Goal: Task Accomplishment & Management: Complete application form

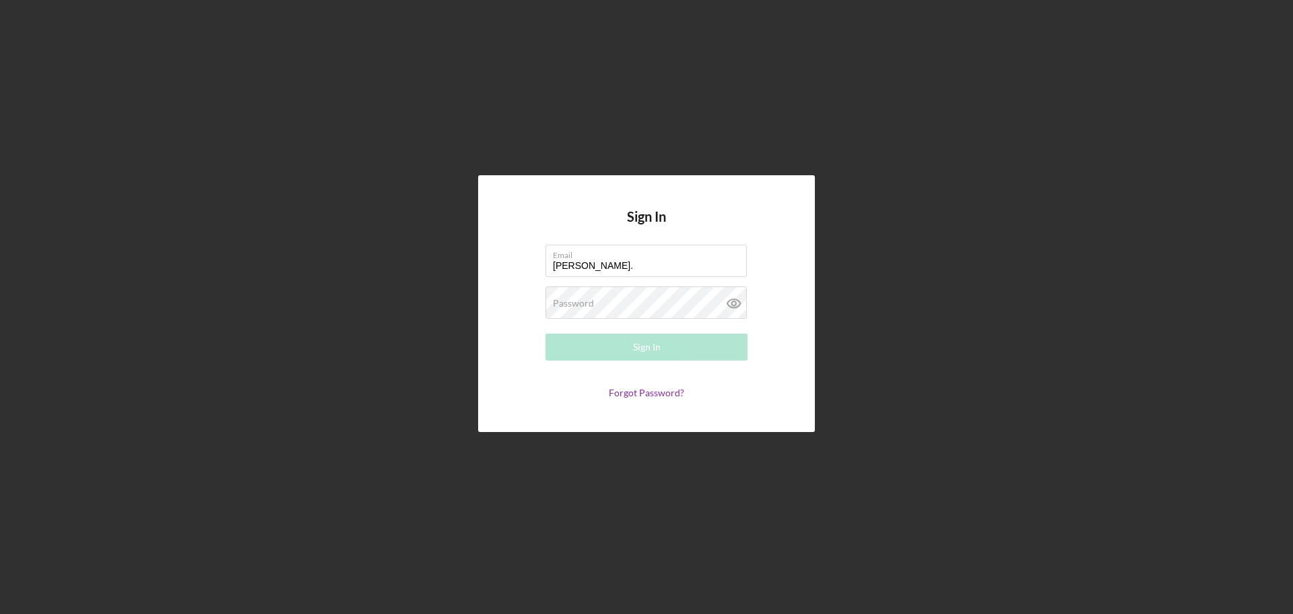
type input "[PERSON_NAME][EMAIL_ADDRESS][PERSON_NAME][DOMAIN_NAME]"
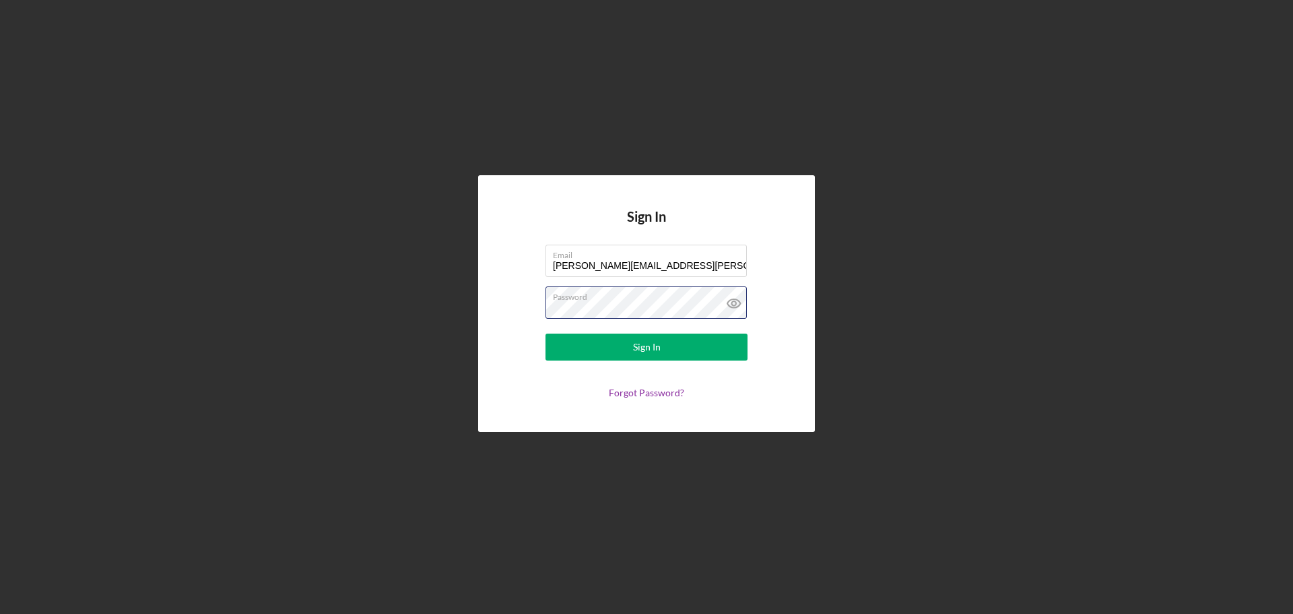
click at [546, 333] on button "Sign In" at bounding box center [647, 346] width 202 height 27
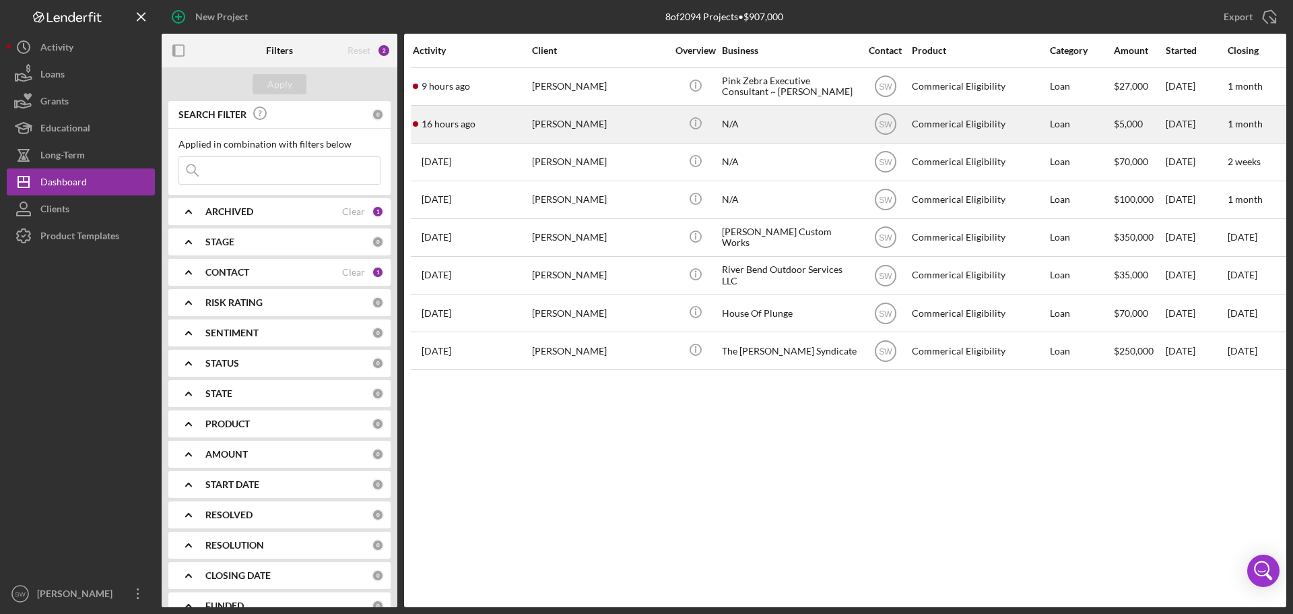
click at [566, 123] on div "[PERSON_NAME]" at bounding box center [599, 124] width 135 height 36
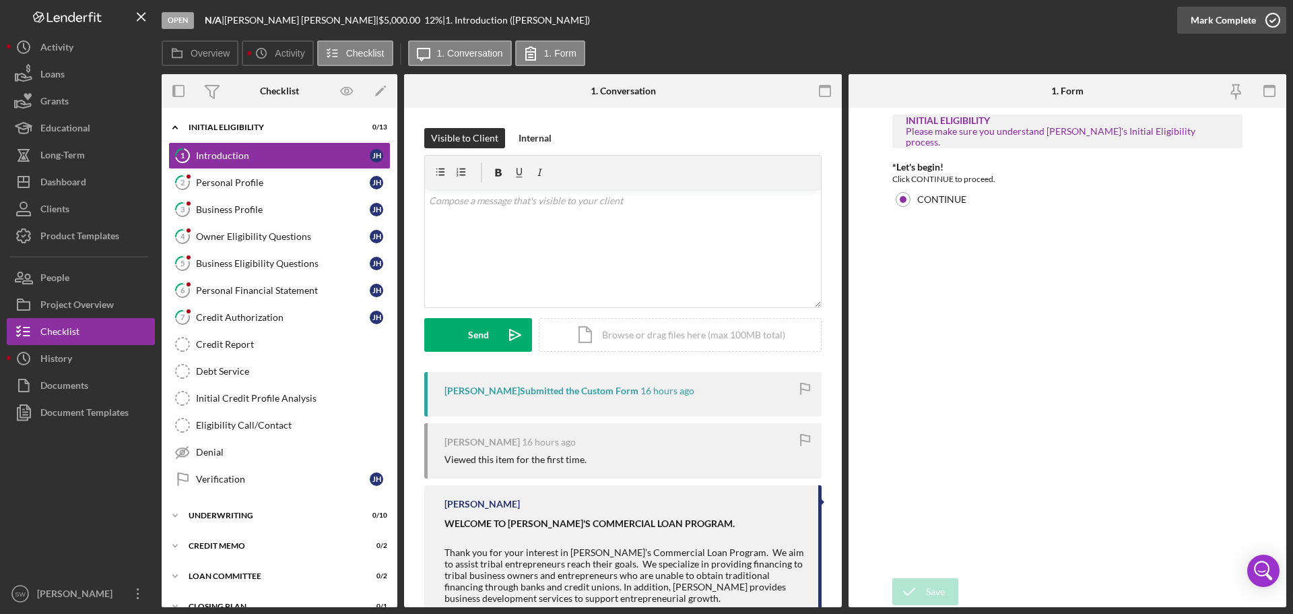
click at [1274, 20] on polyline "button" at bounding box center [1272, 20] width 5 height 3
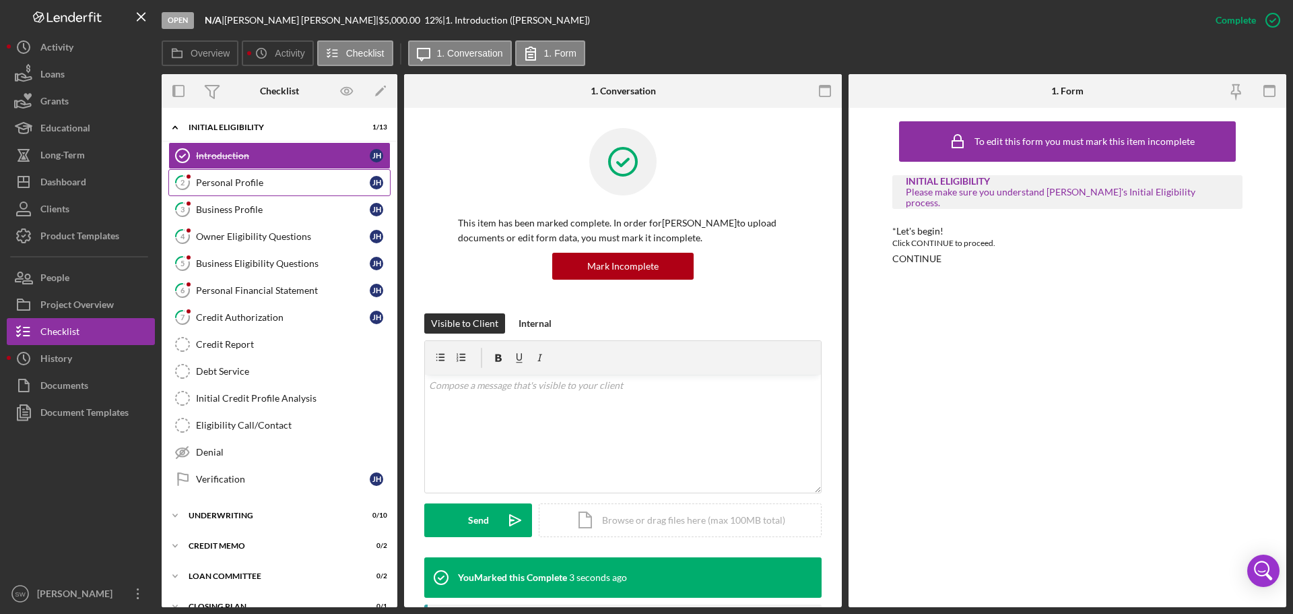
click at [212, 181] on div "Personal Profile" at bounding box center [283, 182] width 174 height 11
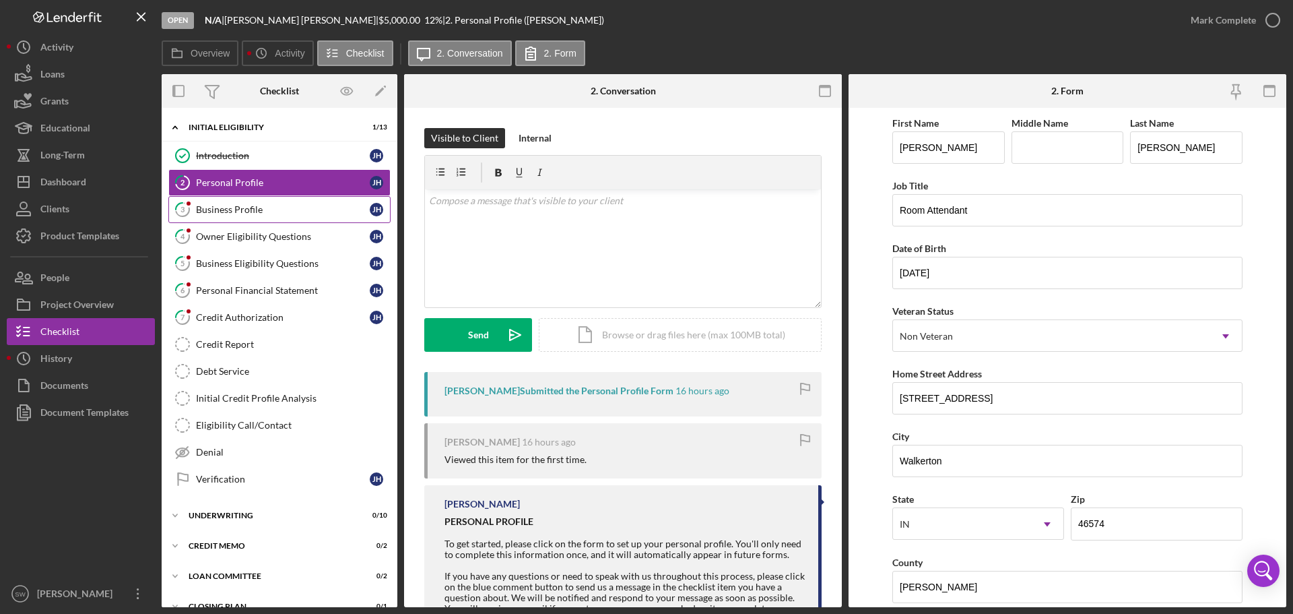
click at [209, 209] on div "Business Profile" at bounding box center [283, 209] width 174 height 11
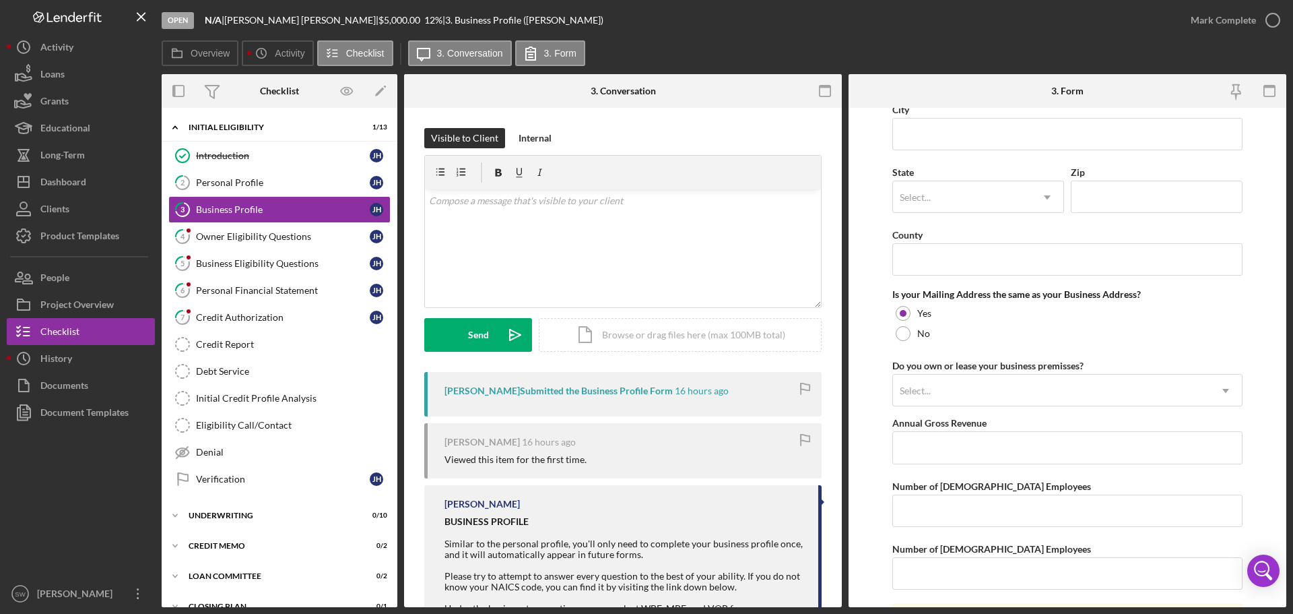
scroll to position [337, 0]
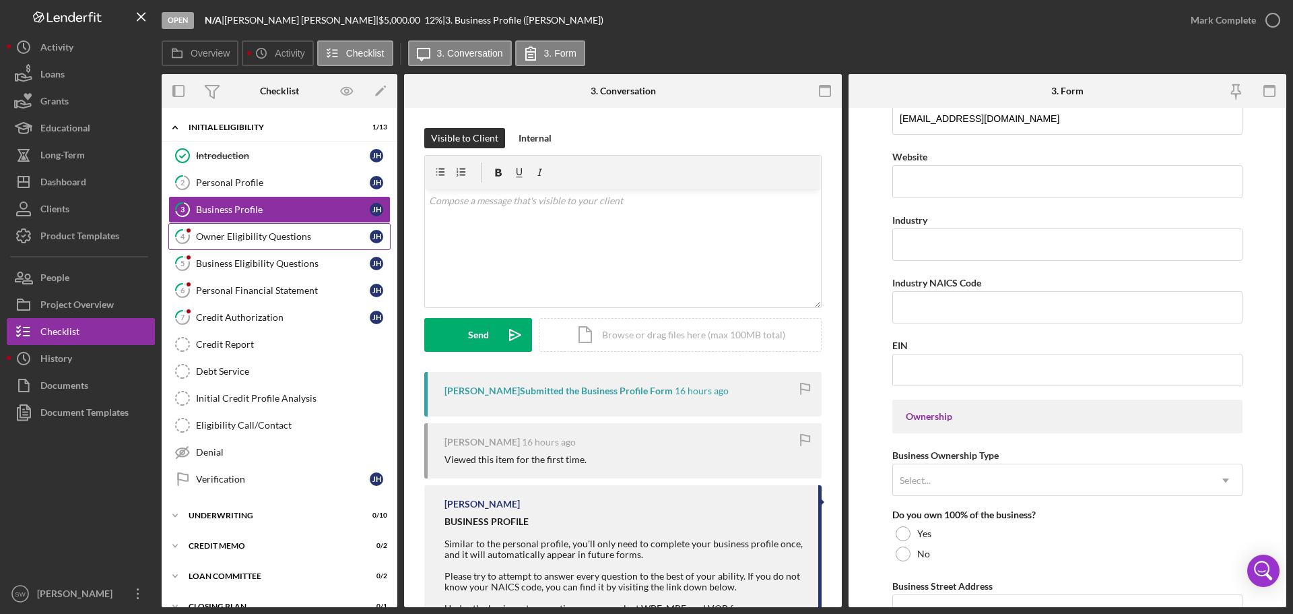
click at [214, 236] on div "Owner Eligibility Questions" at bounding box center [283, 236] width 174 height 11
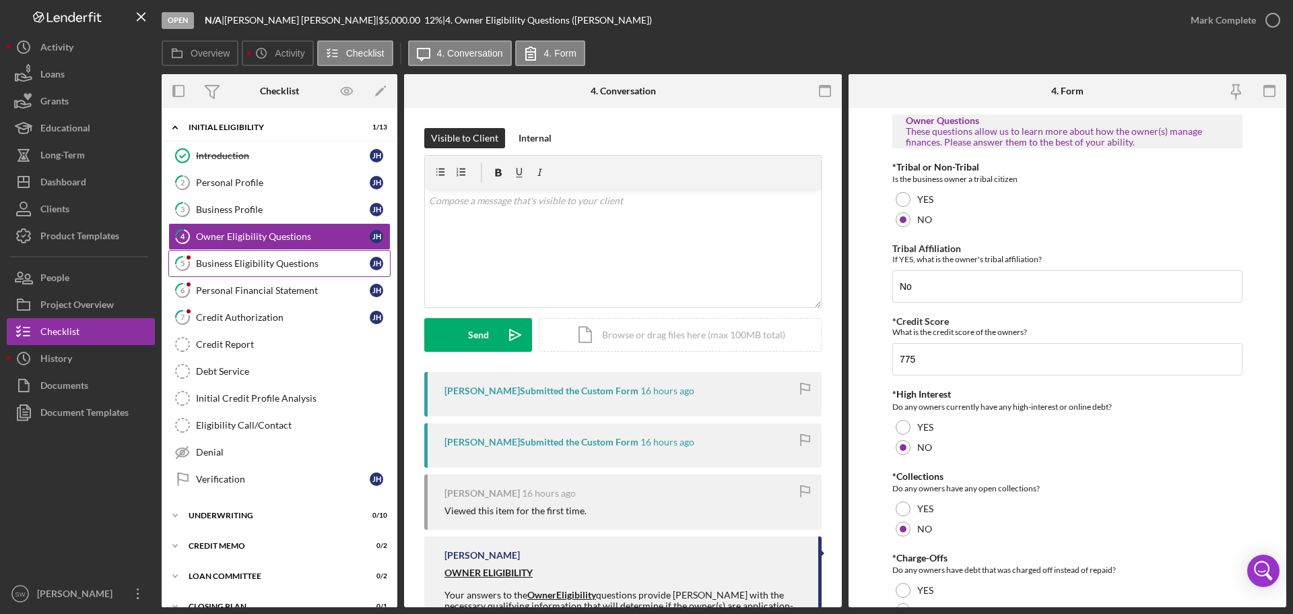
click at [224, 256] on link "5 Business Eligibility Questions [PERSON_NAME]" at bounding box center [279, 263] width 222 height 27
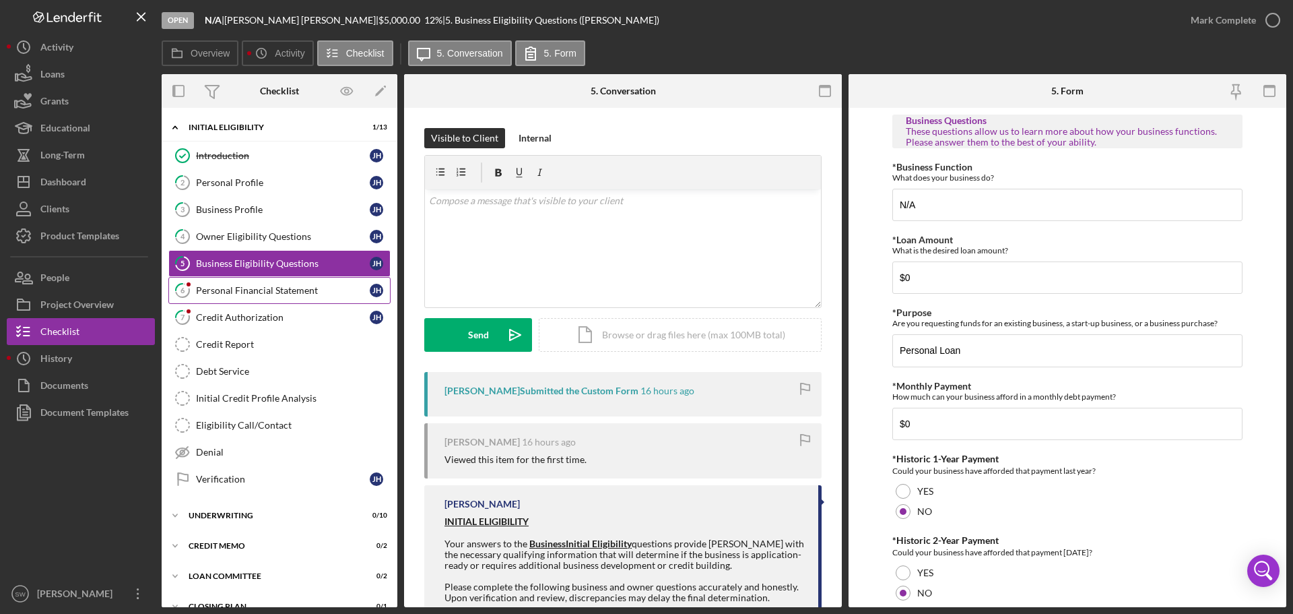
click at [218, 291] on div "Personal Financial Statement" at bounding box center [283, 290] width 174 height 11
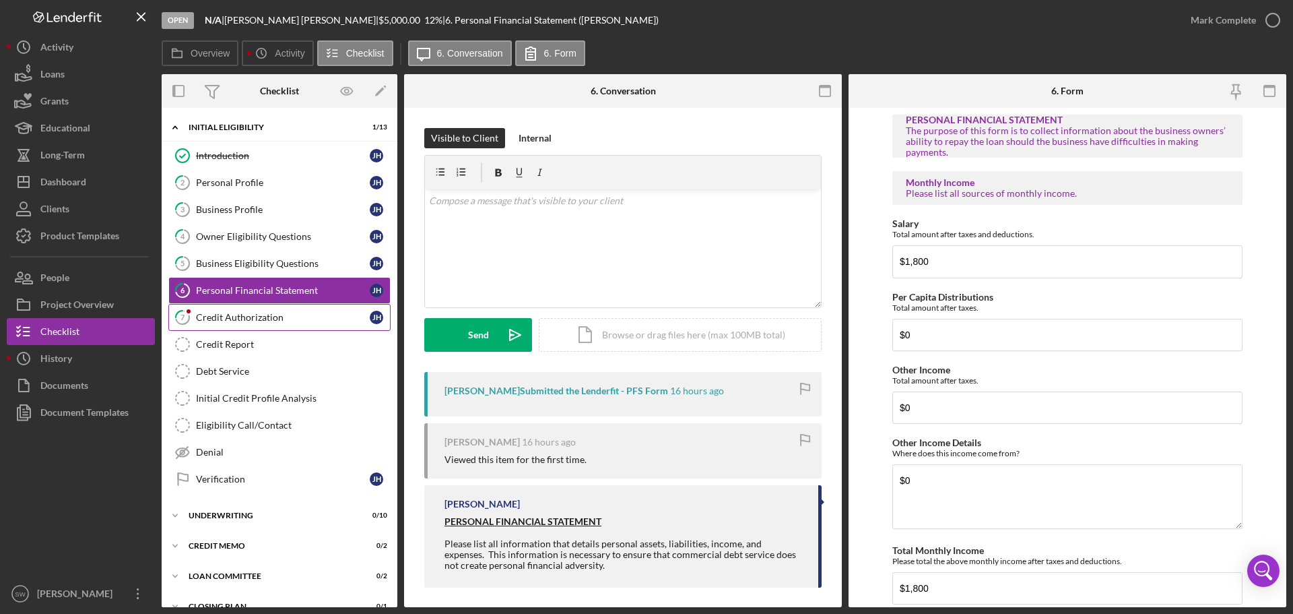
click at [202, 320] on div "Credit Authorization" at bounding box center [283, 317] width 174 height 11
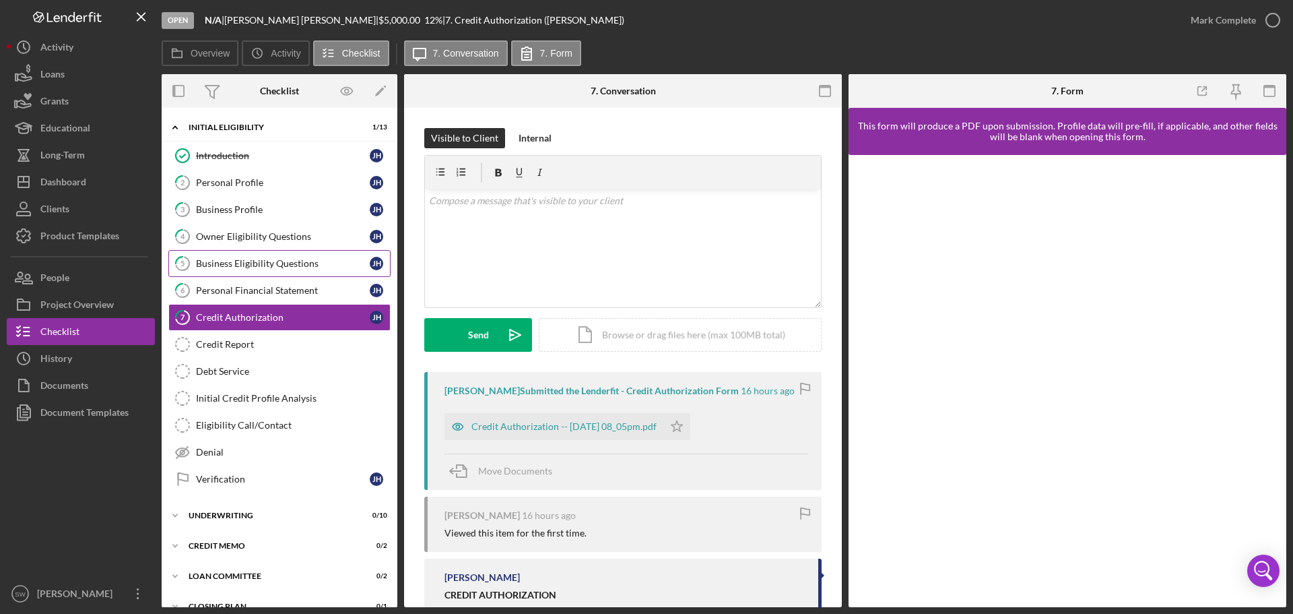
click at [207, 266] on div "Business Eligibility Questions" at bounding box center [283, 263] width 174 height 11
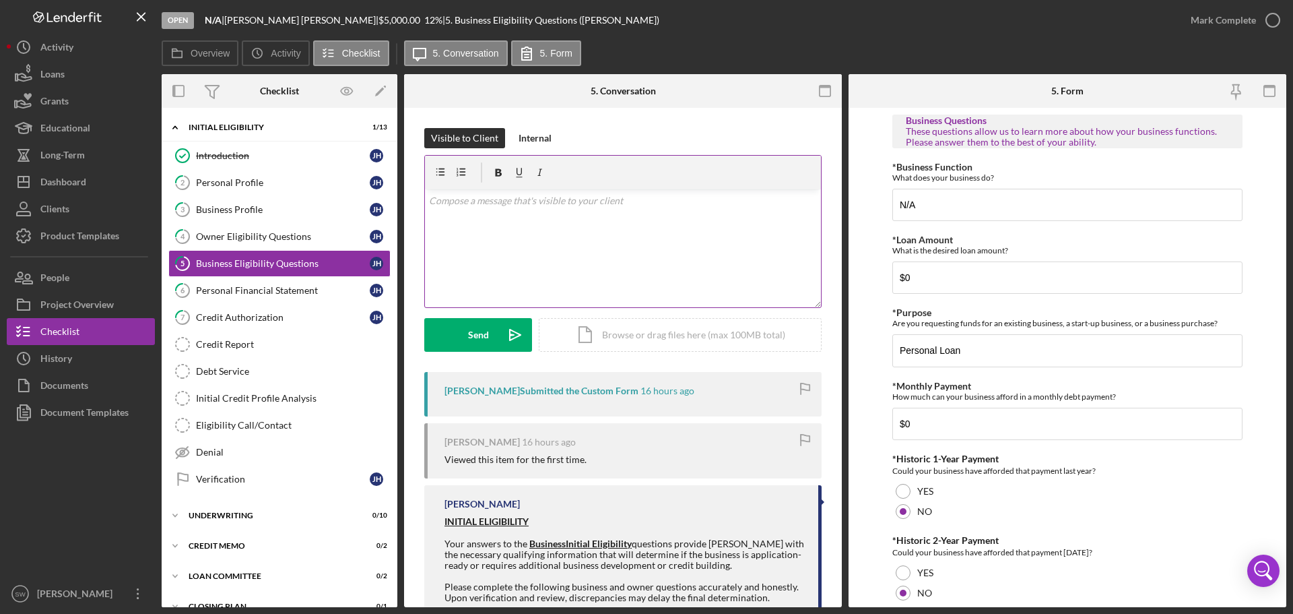
drag, startPoint x: 453, startPoint y: 202, endPoint x: 459, endPoint y: 219, distance: 17.7
click at [453, 202] on p at bounding box center [623, 200] width 389 height 15
click at [443, 204] on p "To enrich screen reader interactions, please activate Accessibility in Grammarl…" at bounding box center [623, 200] width 389 height 15
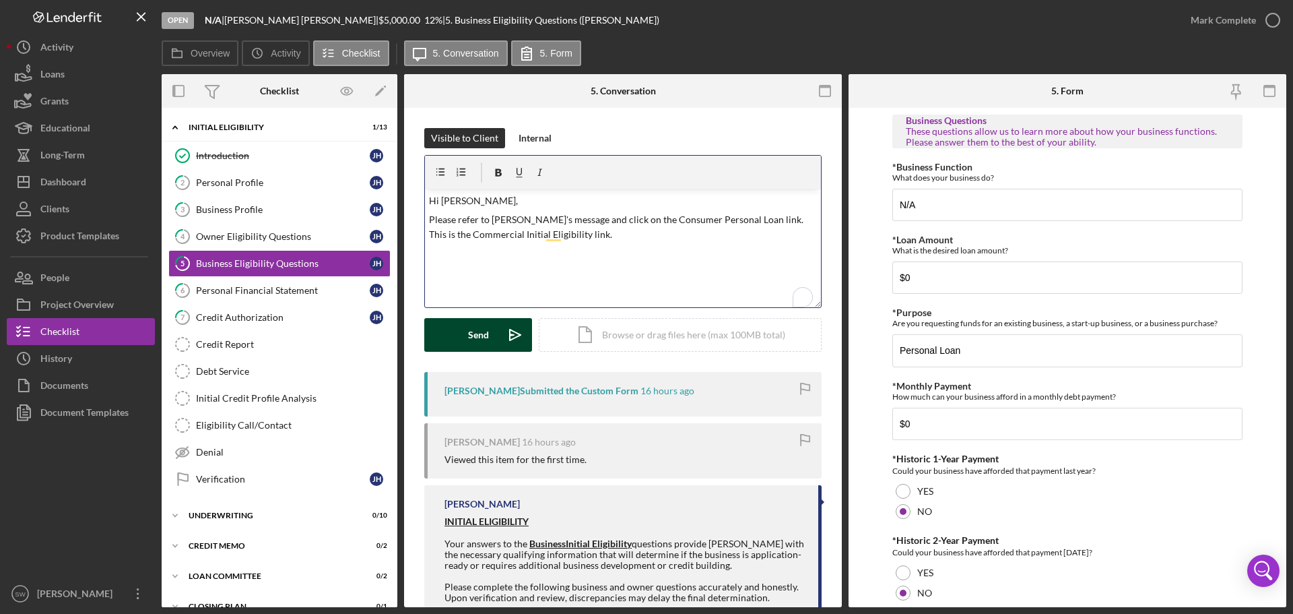
click at [469, 337] on div "Send" at bounding box center [478, 335] width 21 height 34
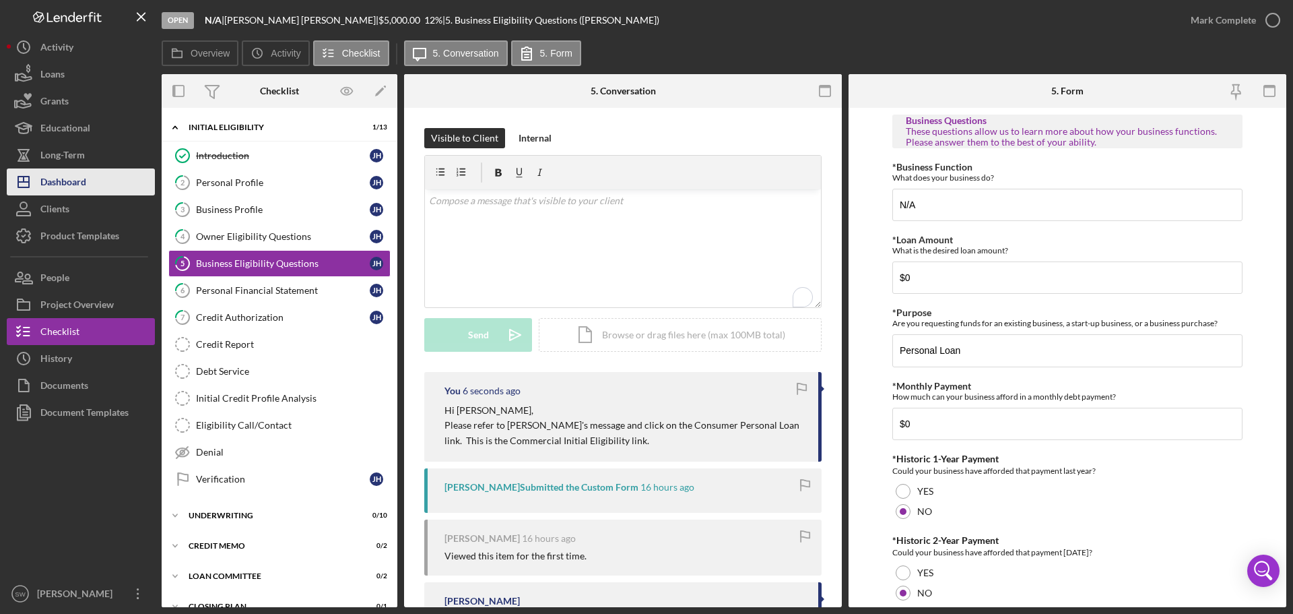
click at [53, 185] on div "Dashboard" at bounding box center [63, 183] width 46 height 30
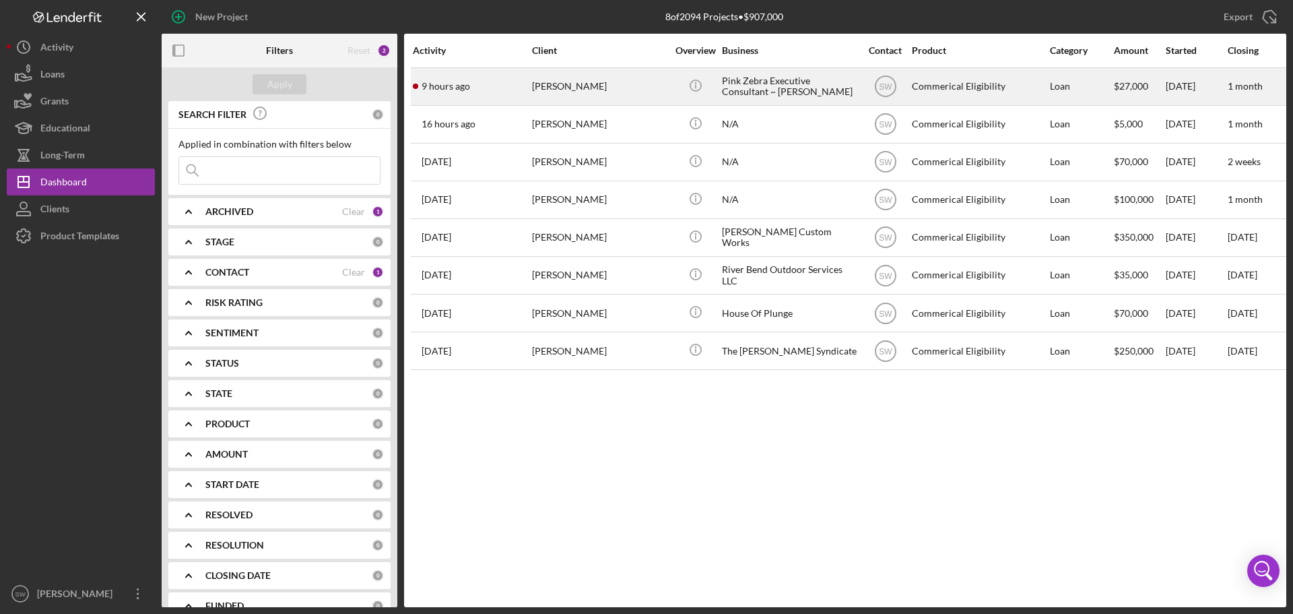
click at [550, 81] on div "[PERSON_NAME]" at bounding box center [599, 87] width 135 height 36
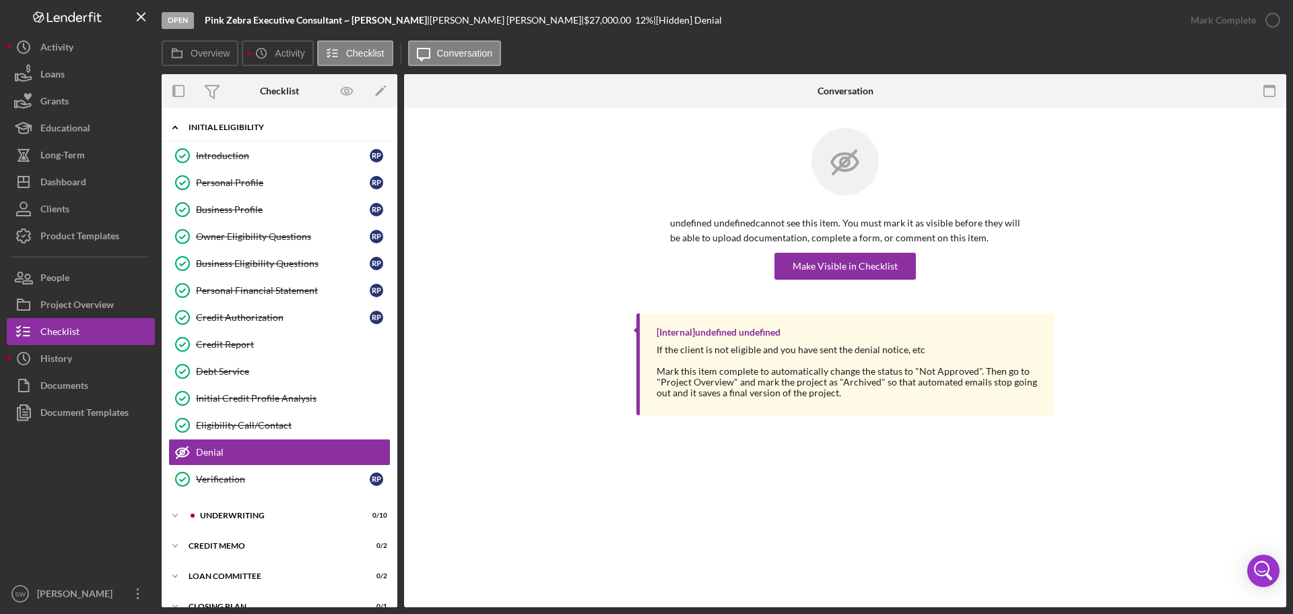
click at [171, 127] on icon "Icon/Expander" at bounding box center [175, 127] width 27 height 27
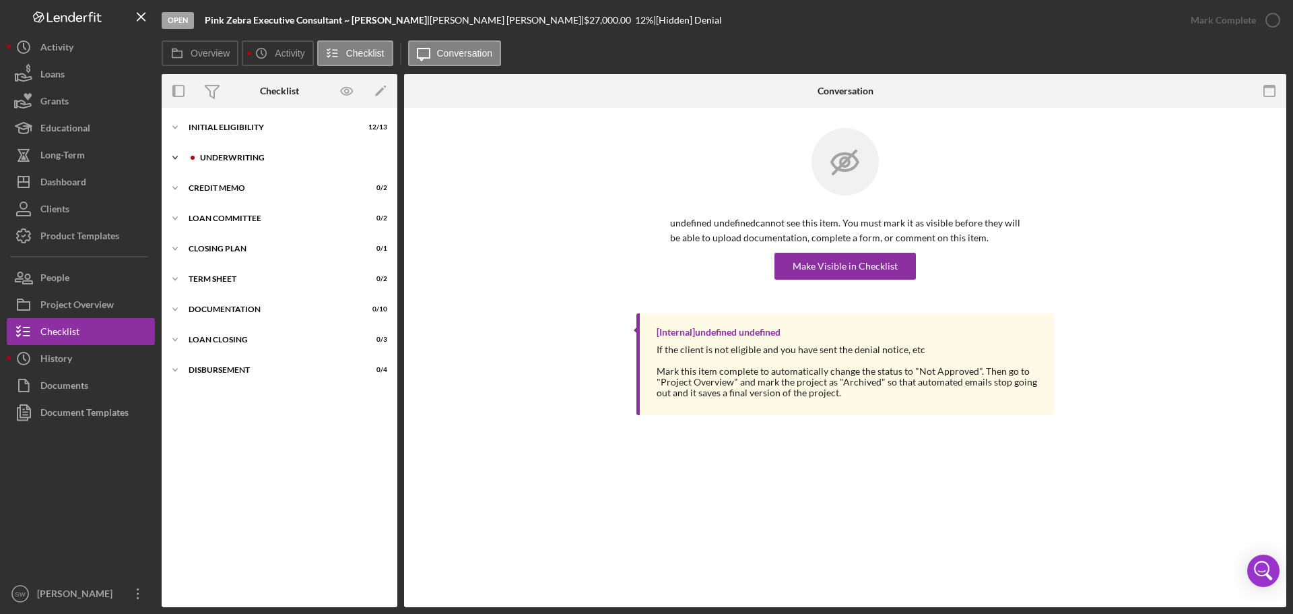
click at [172, 156] on icon "Icon/Expander" at bounding box center [175, 157] width 27 height 27
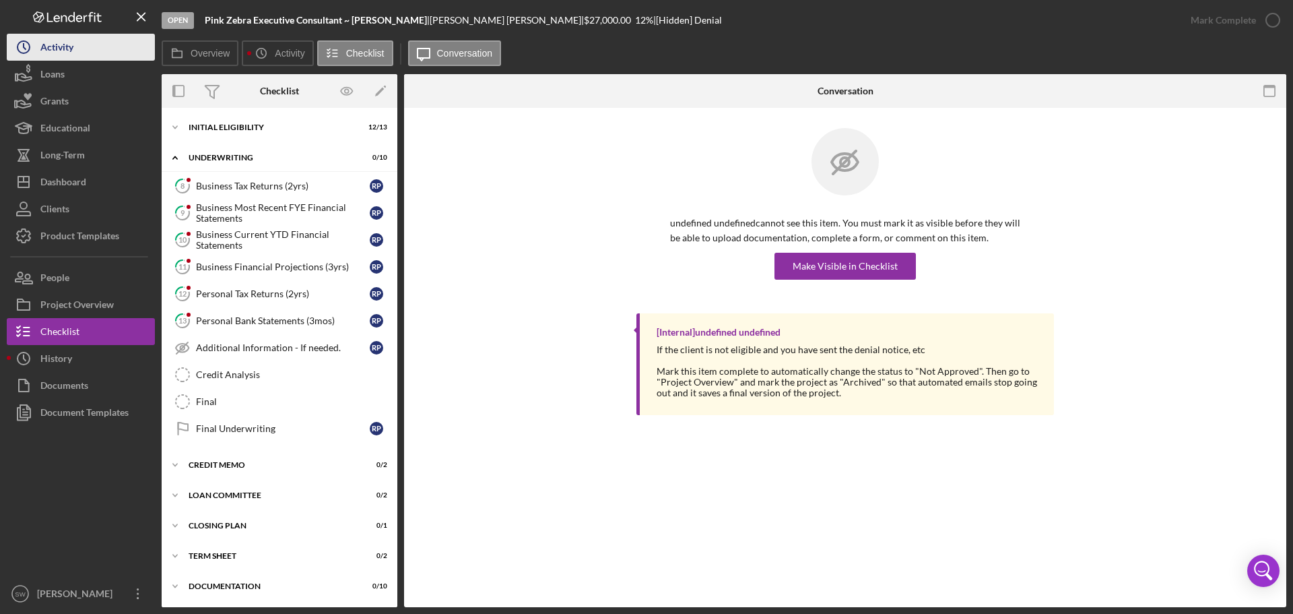
click at [51, 47] on div "Activity" at bounding box center [56, 49] width 33 height 30
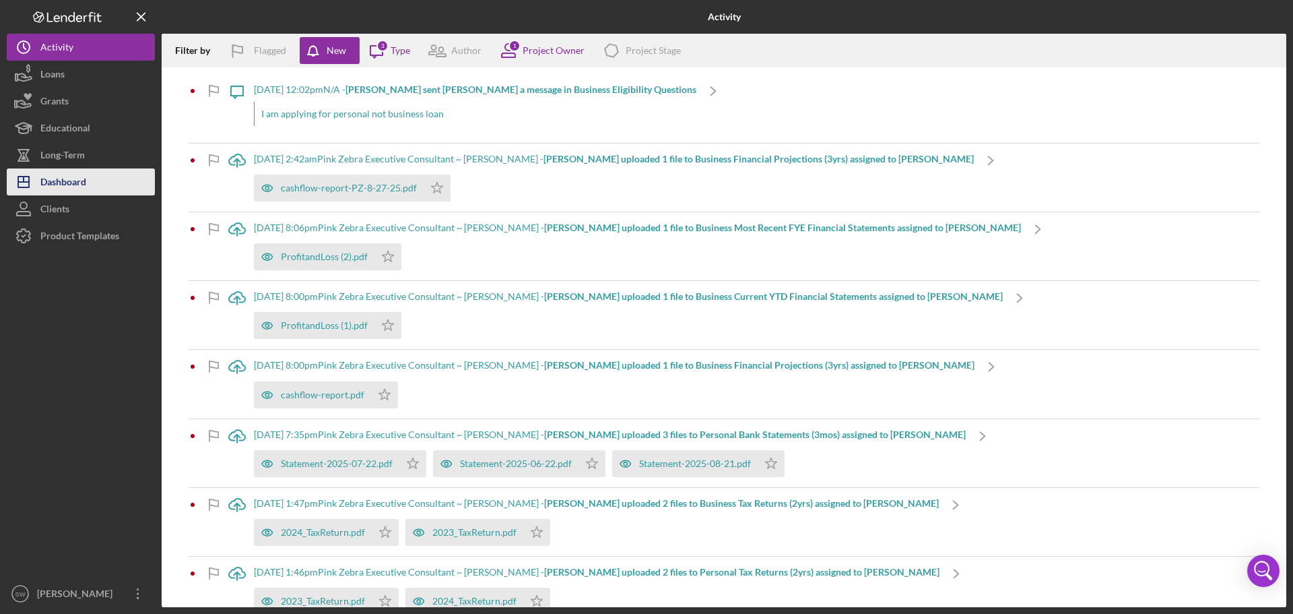
click at [52, 180] on div "Dashboard" at bounding box center [63, 183] width 46 height 30
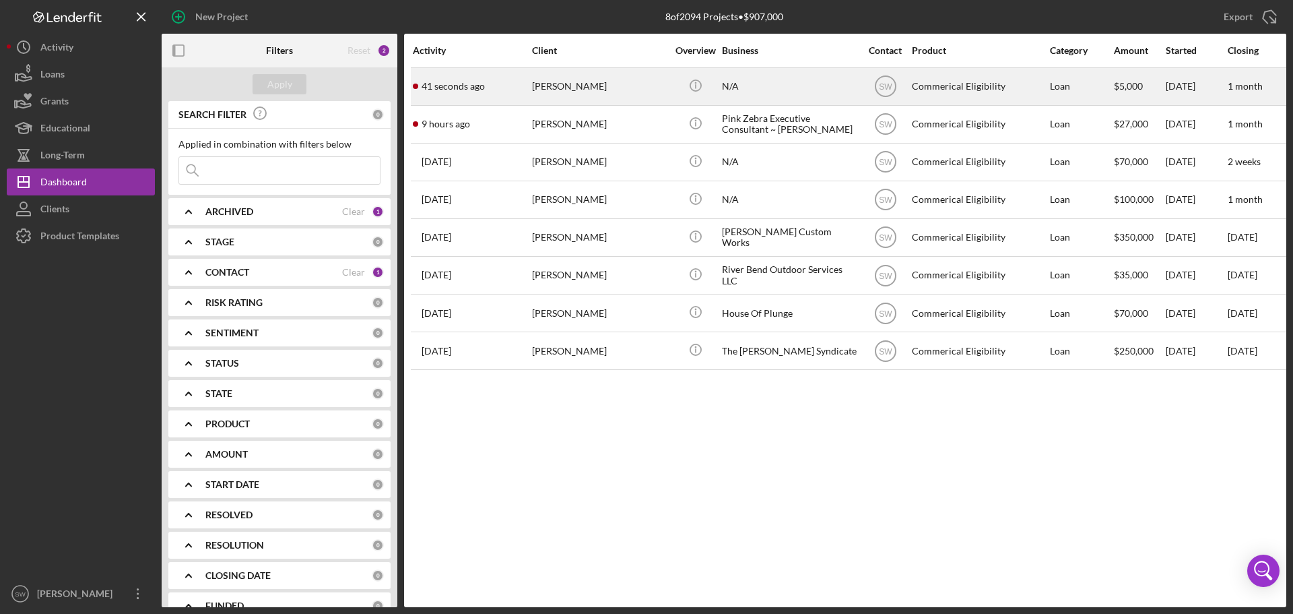
click at [557, 85] on div "[PERSON_NAME]" at bounding box center [599, 87] width 135 height 36
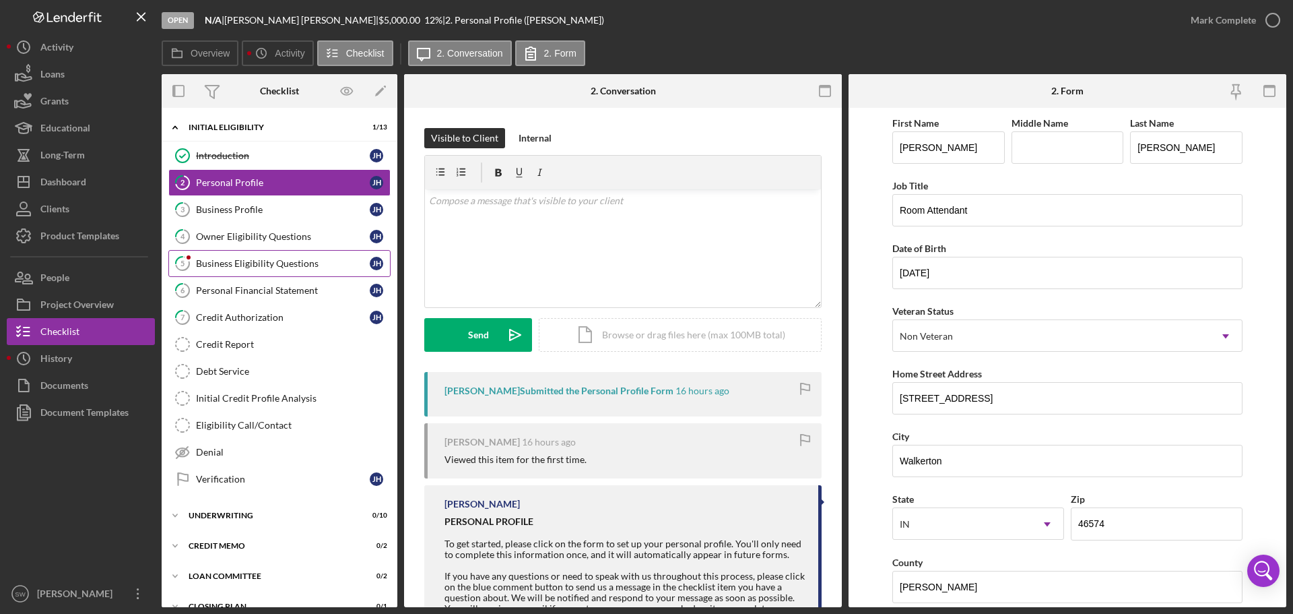
click at [215, 264] on div "Business Eligibility Questions" at bounding box center [283, 263] width 174 height 11
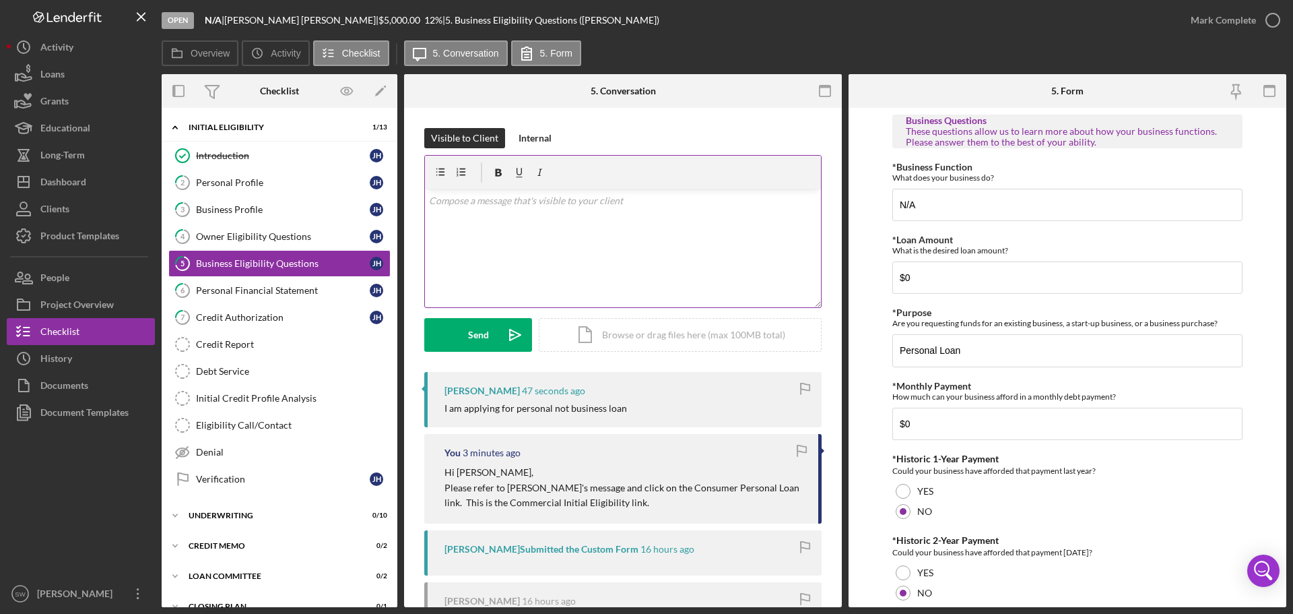
click at [457, 206] on p at bounding box center [623, 200] width 389 height 15
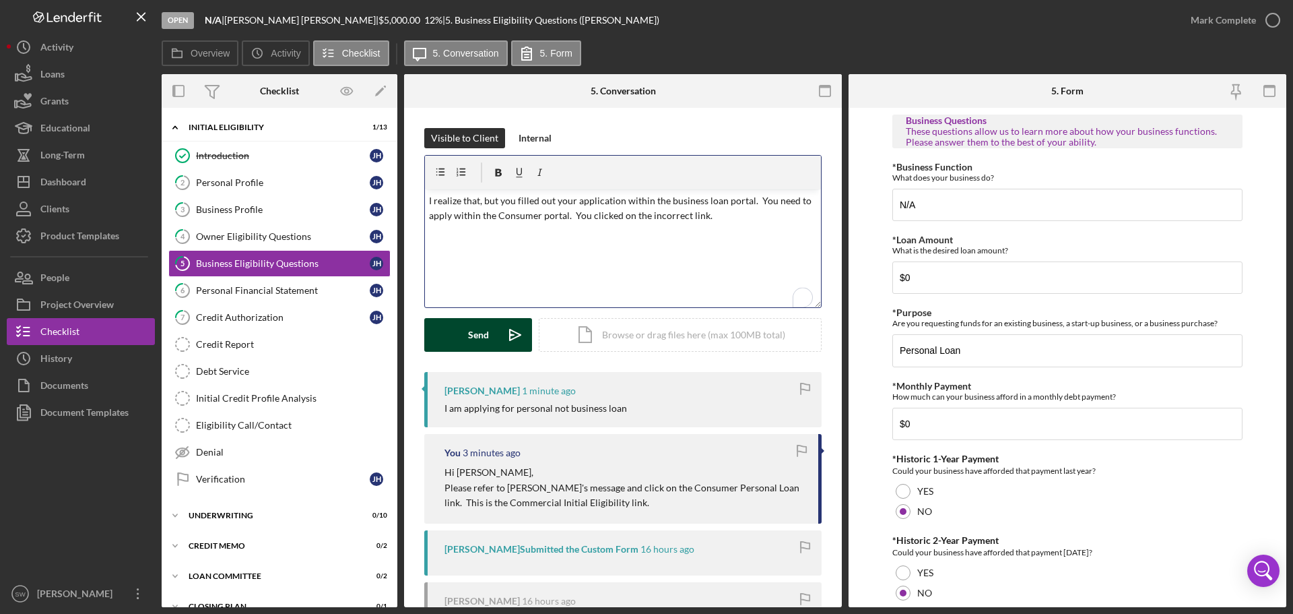
click at [471, 331] on div "Send" at bounding box center [478, 335] width 21 height 34
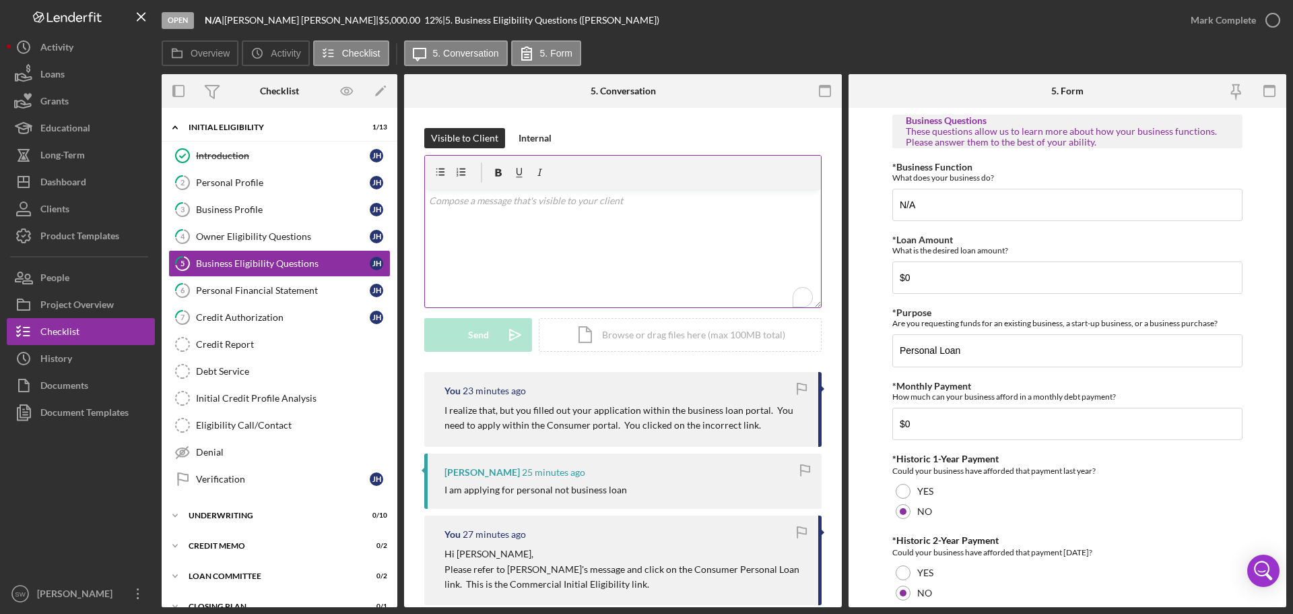
click at [446, 201] on p "To enrich screen reader interactions, please activate Accessibility in Grammarl…" at bounding box center [623, 200] width 389 height 15
click at [472, 335] on div "Send" at bounding box center [478, 335] width 21 height 34
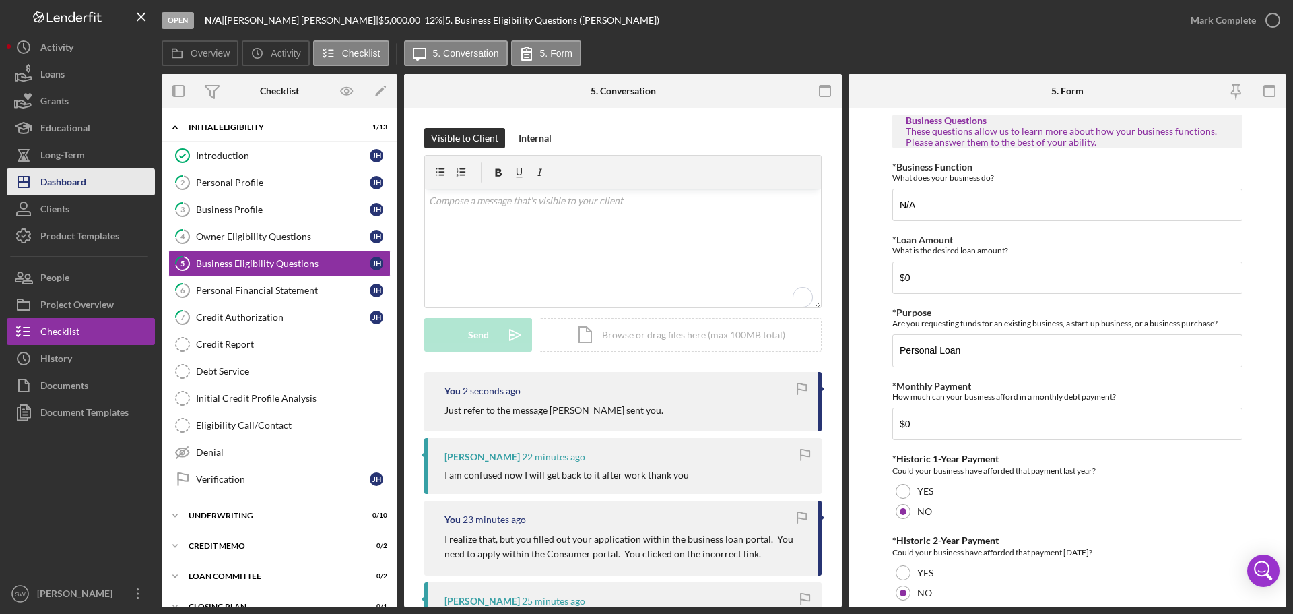
click at [50, 185] on div "Dashboard" at bounding box center [63, 183] width 46 height 30
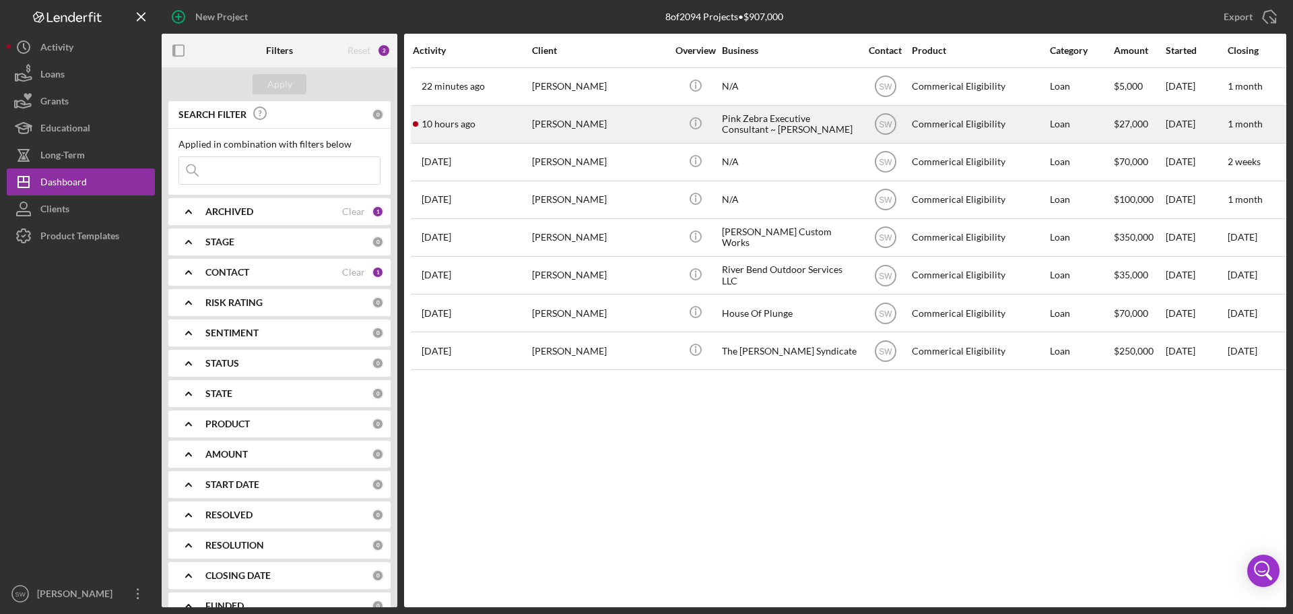
click at [564, 125] on div "[PERSON_NAME]" at bounding box center [599, 124] width 135 height 36
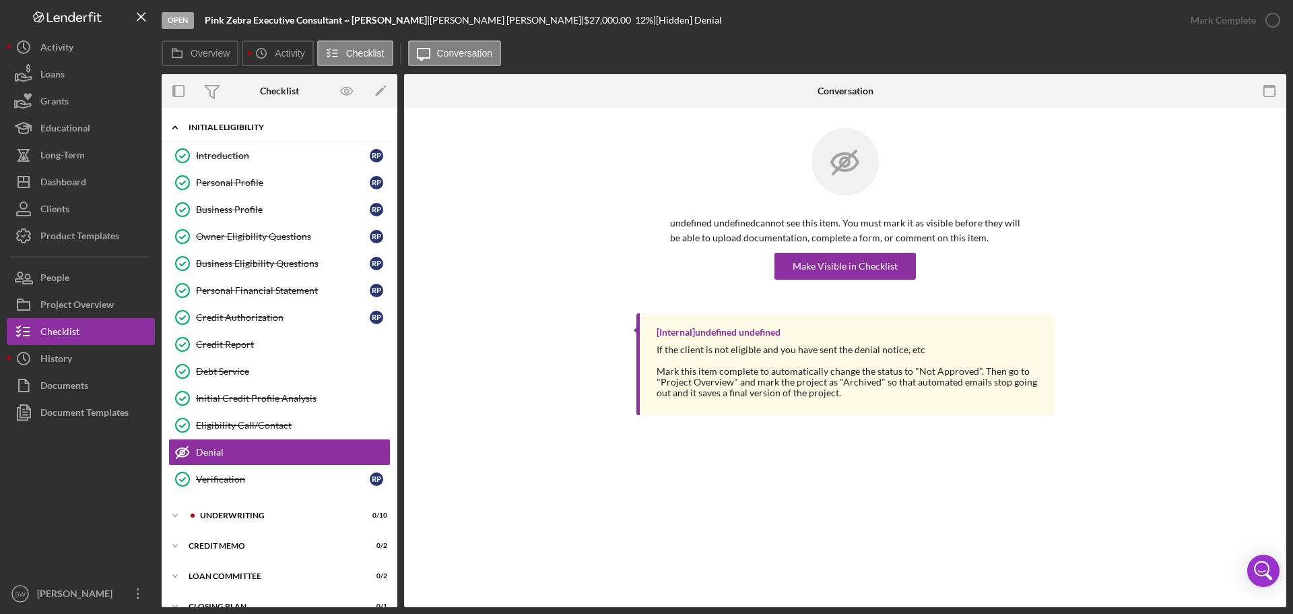
click at [171, 128] on icon "Icon/Expander" at bounding box center [175, 127] width 27 height 27
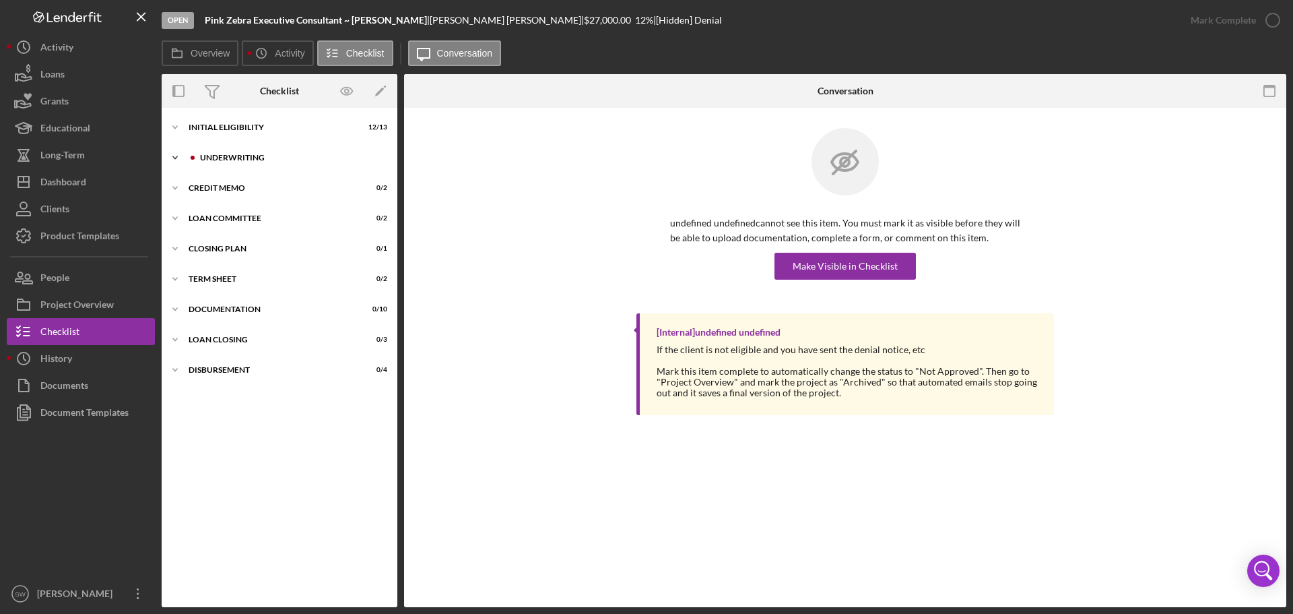
click at [174, 154] on icon "Icon/Expander" at bounding box center [175, 157] width 27 height 27
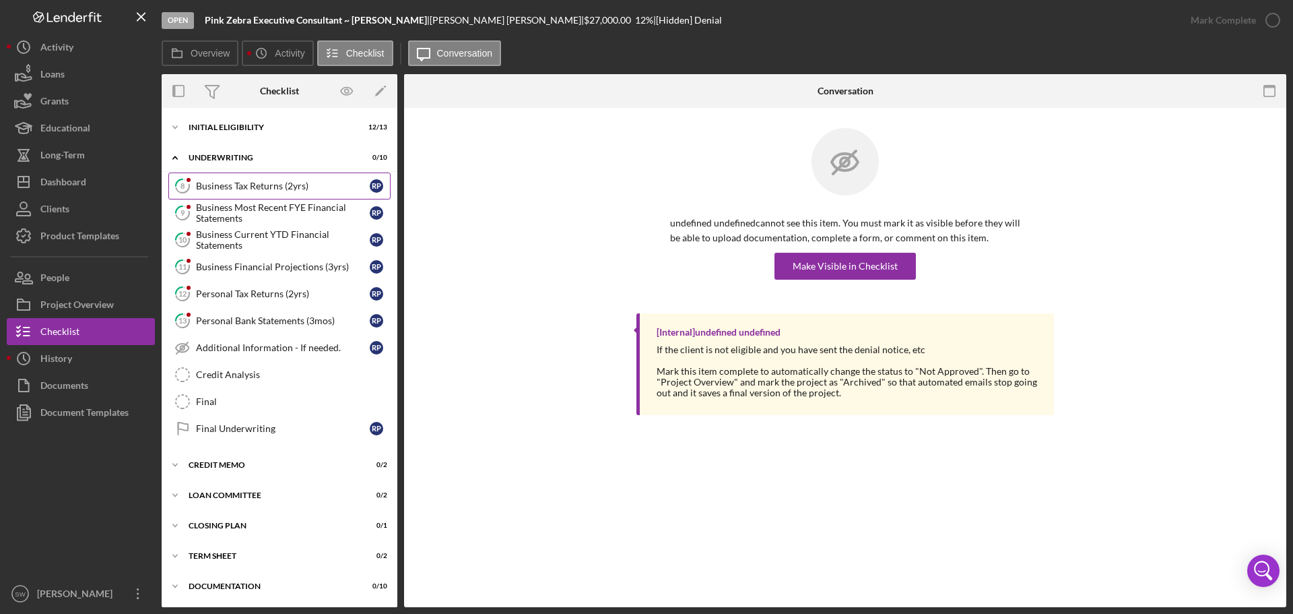
click at [208, 187] on div "Business Tax Returns (2yrs)" at bounding box center [283, 186] width 174 height 11
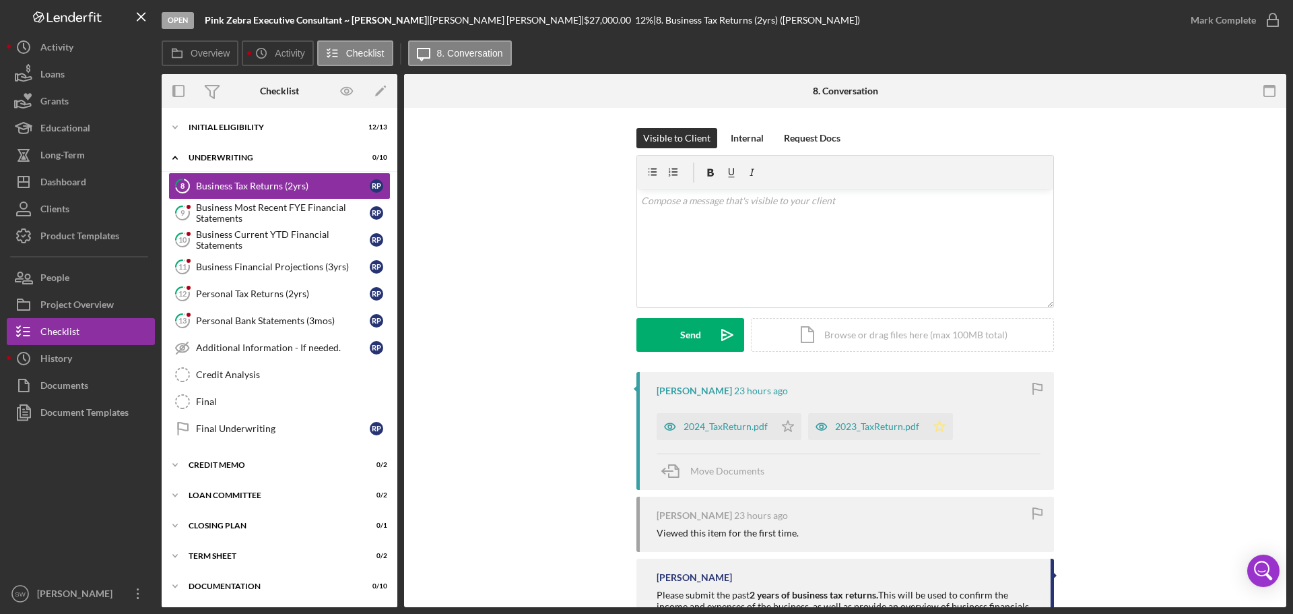
click at [936, 426] on icon "Icon/Star" at bounding box center [939, 426] width 27 height 27
click at [785, 423] on polygon "button" at bounding box center [788, 425] width 11 height 11
click at [725, 426] on div "2024_TaxReturn.pdf" at bounding box center [726, 426] width 84 height 11
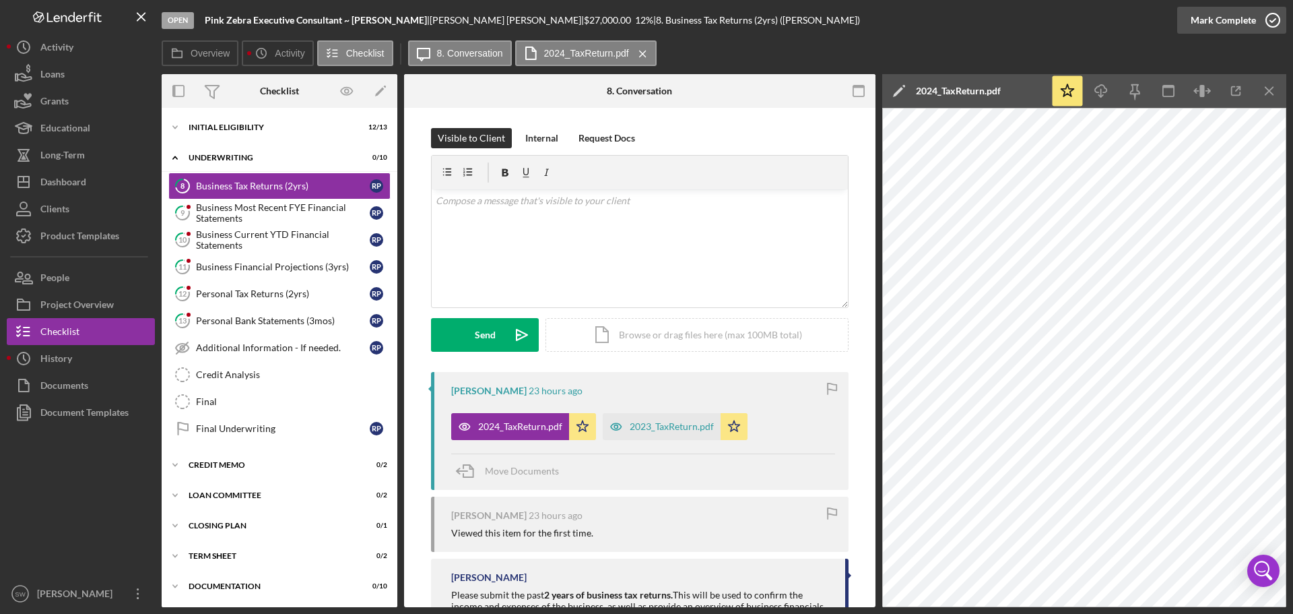
click at [1274, 20] on polyline "button" at bounding box center [1272, 20] width 5 height 3
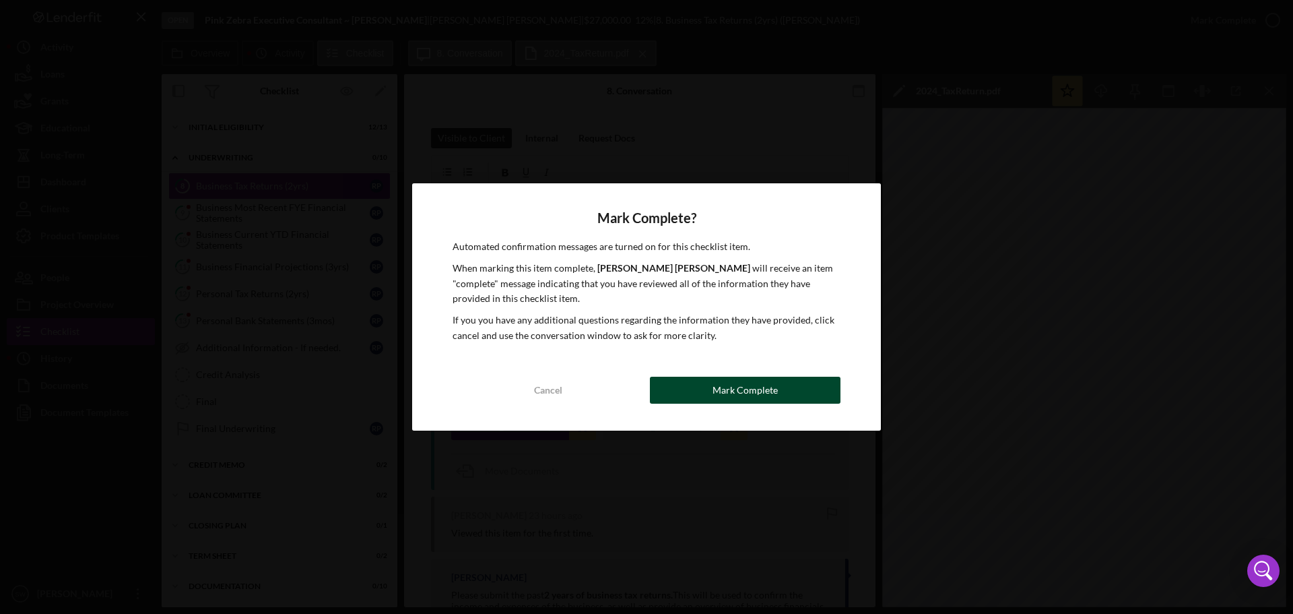
click at [719, 386] on div "Mark Complete" at bounding box center [745, 390] width 65 height 27
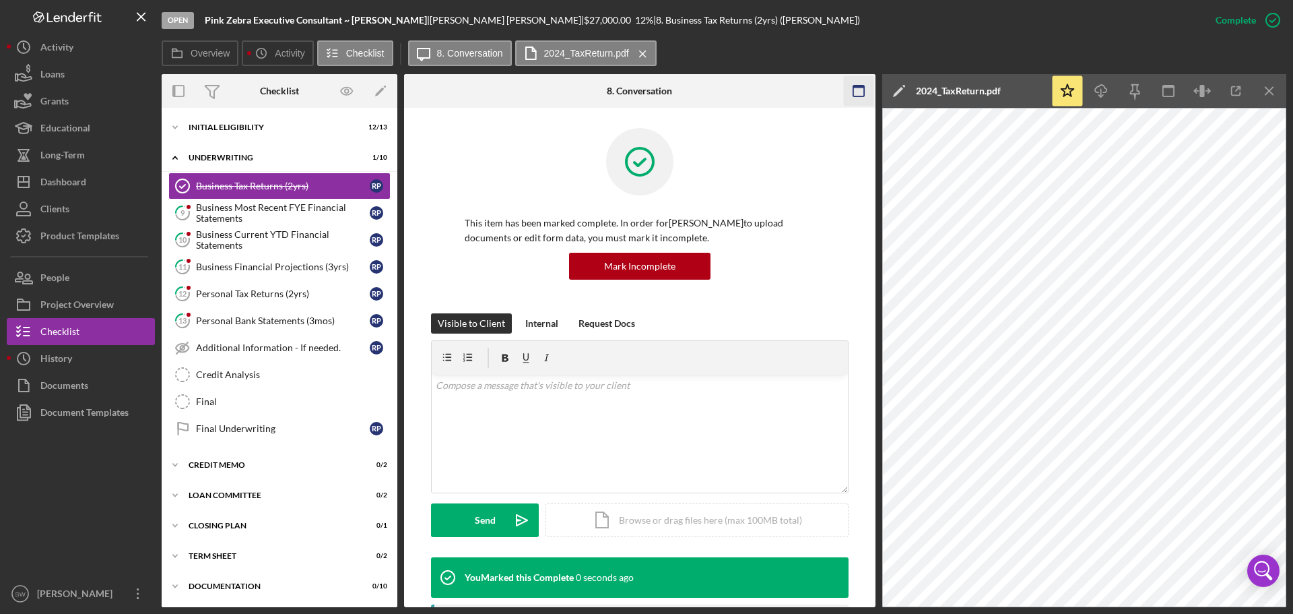
click at [1271, 94] on icon "Icon/Menu Close" at bounding box center [1270, 91] width 30 height 30
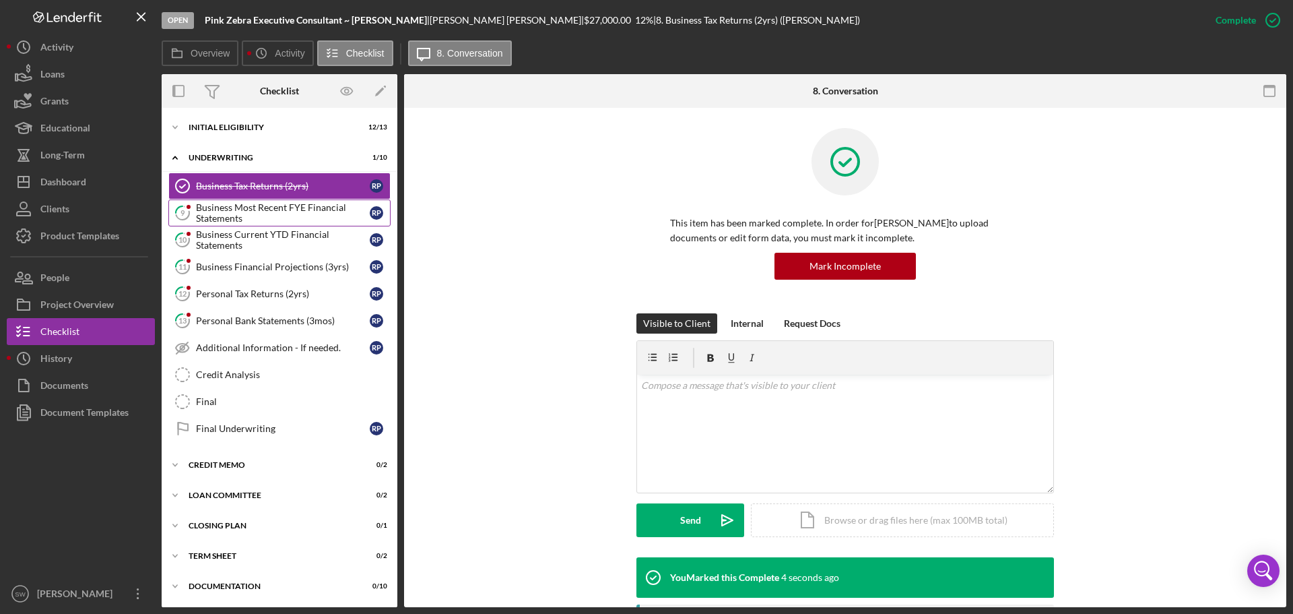
click at [211, 212] on div "Business Most Recent FYE Financial Statements" at bounding box center [283, 213] width 174 height 22
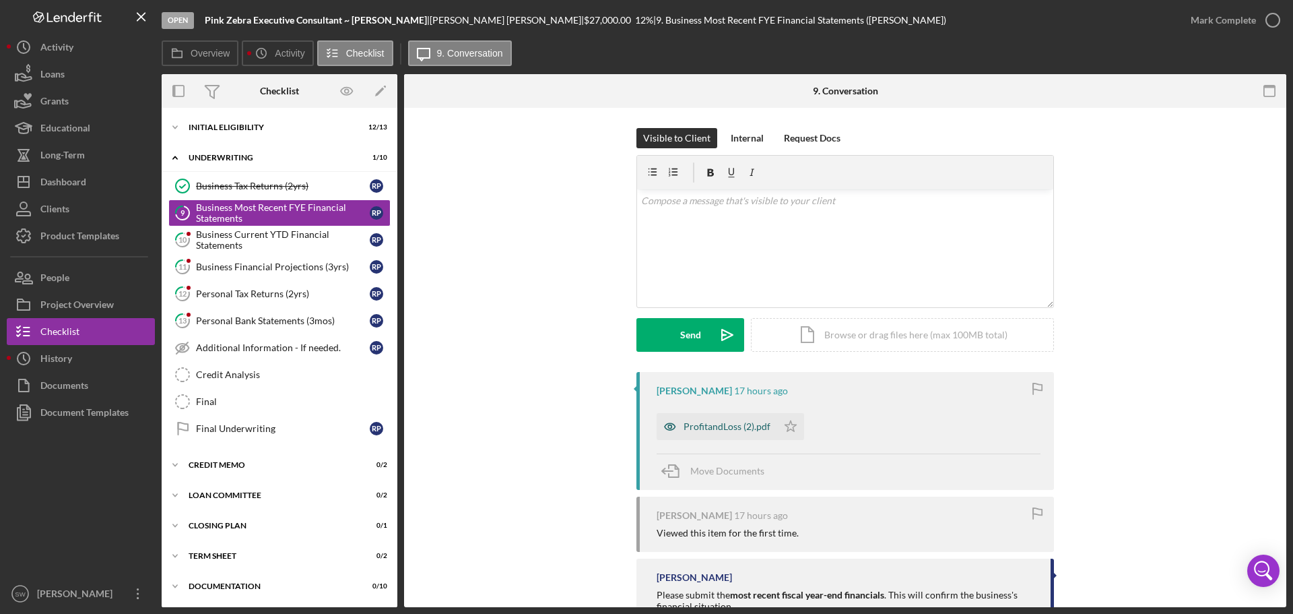
click at [730, 426] on div "ProfitandLoss (2).pdf" at bounding box center [727, 426] width 87 height 11
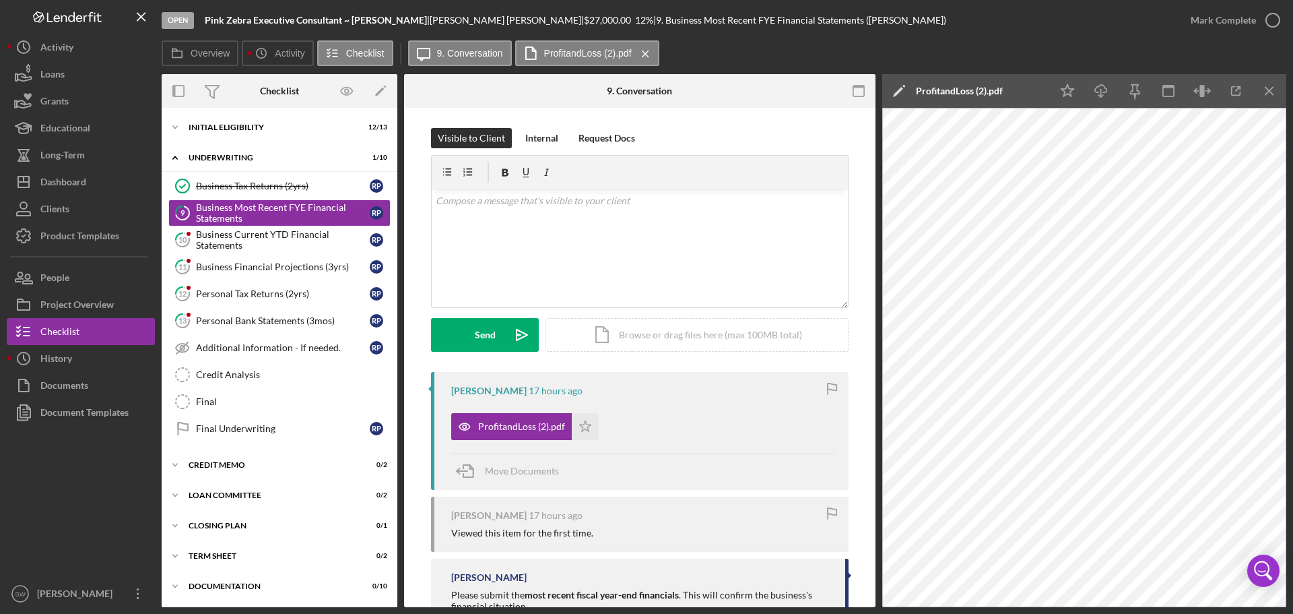
drag, startPoint x: 580, startPoint y: 427, endPoint x: 602, endPoint y: 442, distance: 26.2
click at [580, 427] on polygon "button" at bounding box center [585, 425] width 11 height 11
click at [1270, 90] on icon "Icon/Menu Close" at bounding box center [1270, 91] width 30 height 30
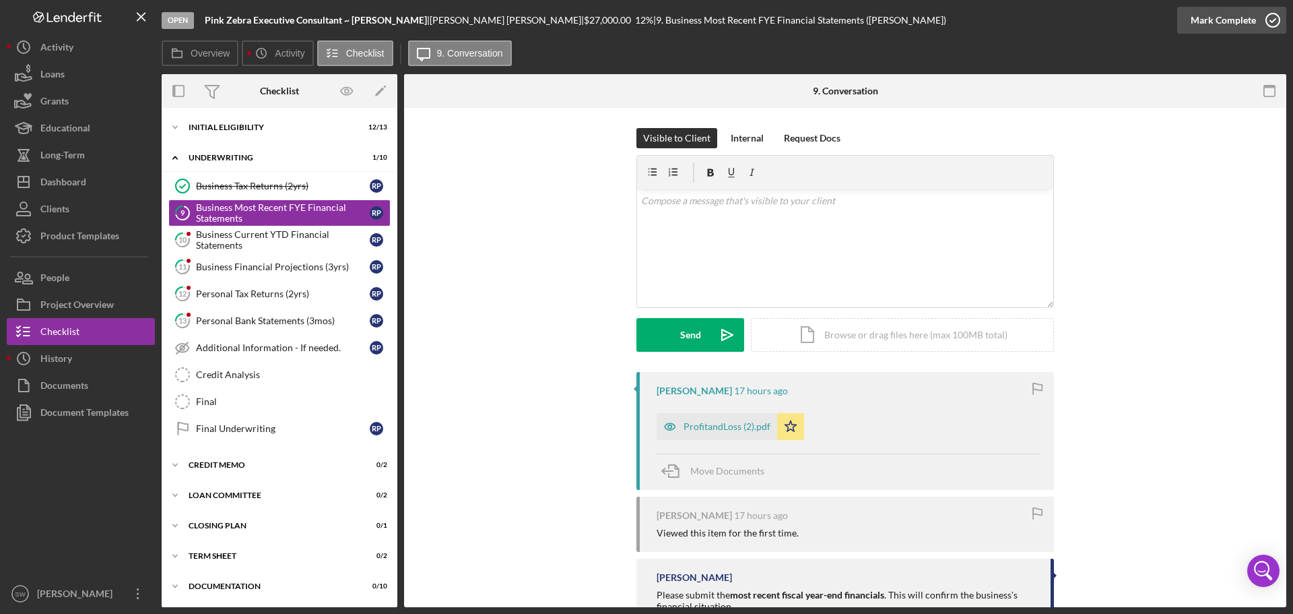
click at [1272, 21] on icon "button" at bounding box center [1273, 20] width 34 height 34
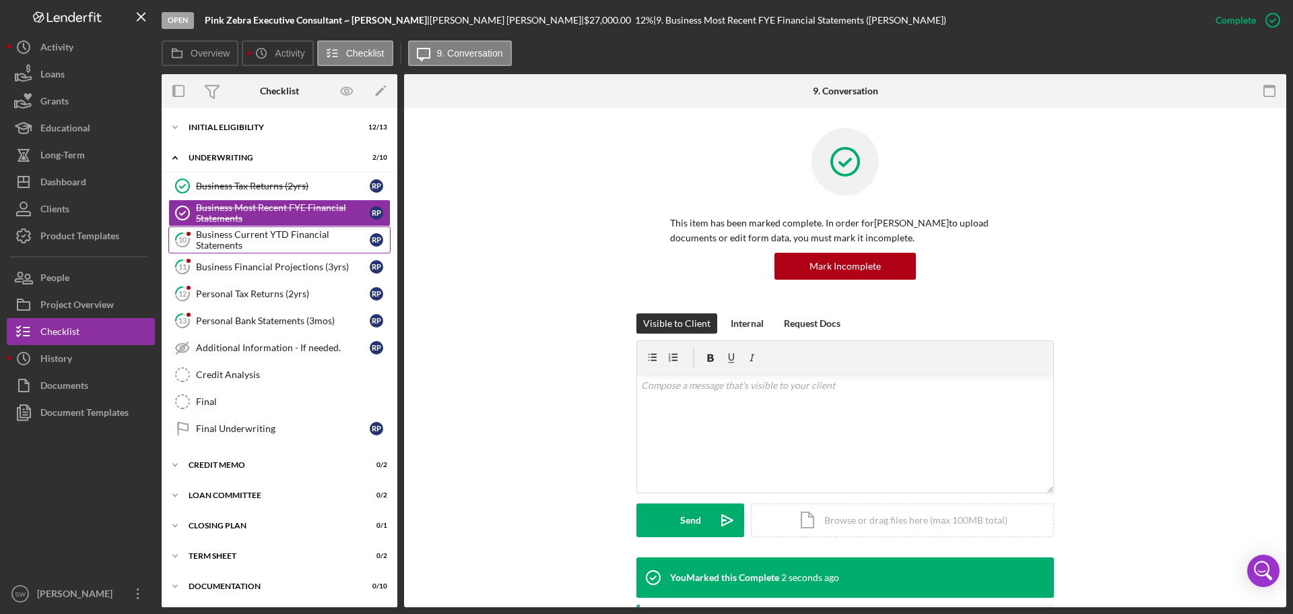
click at [220, 234] on div "Business Current YTD Financial Statements" at bounding box center [283, 240] width 174 height 22
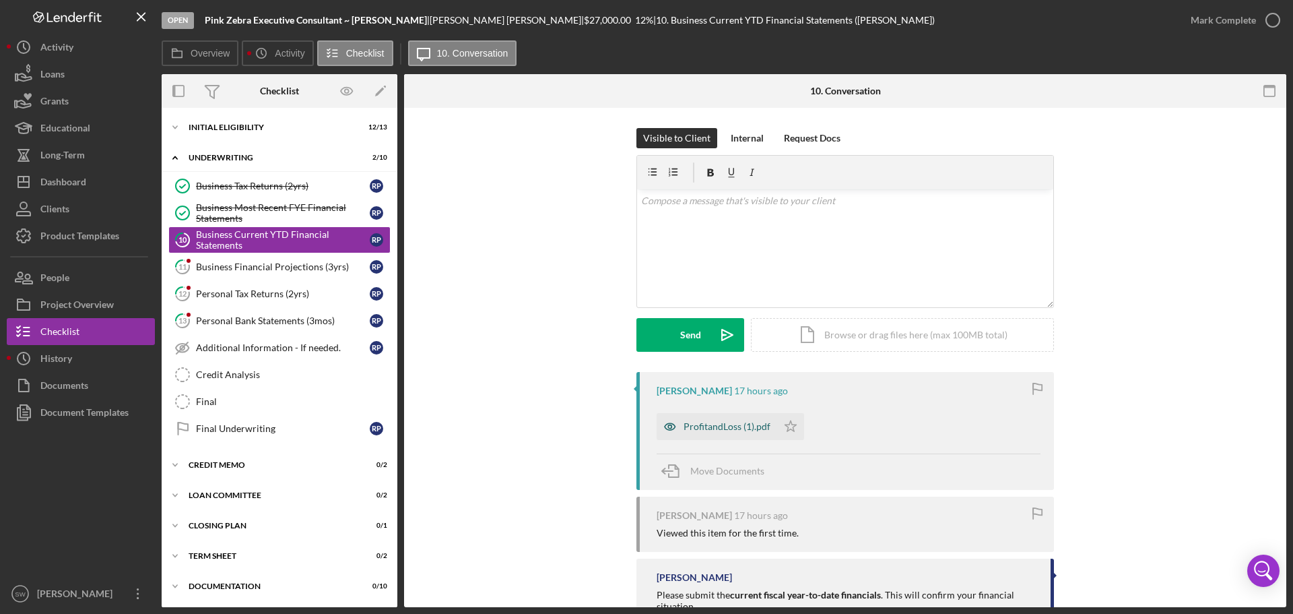
click at [710, 427] on div "ProfitandLoss (1).pdf" at bounding box center [727, 426] width 87 height 11
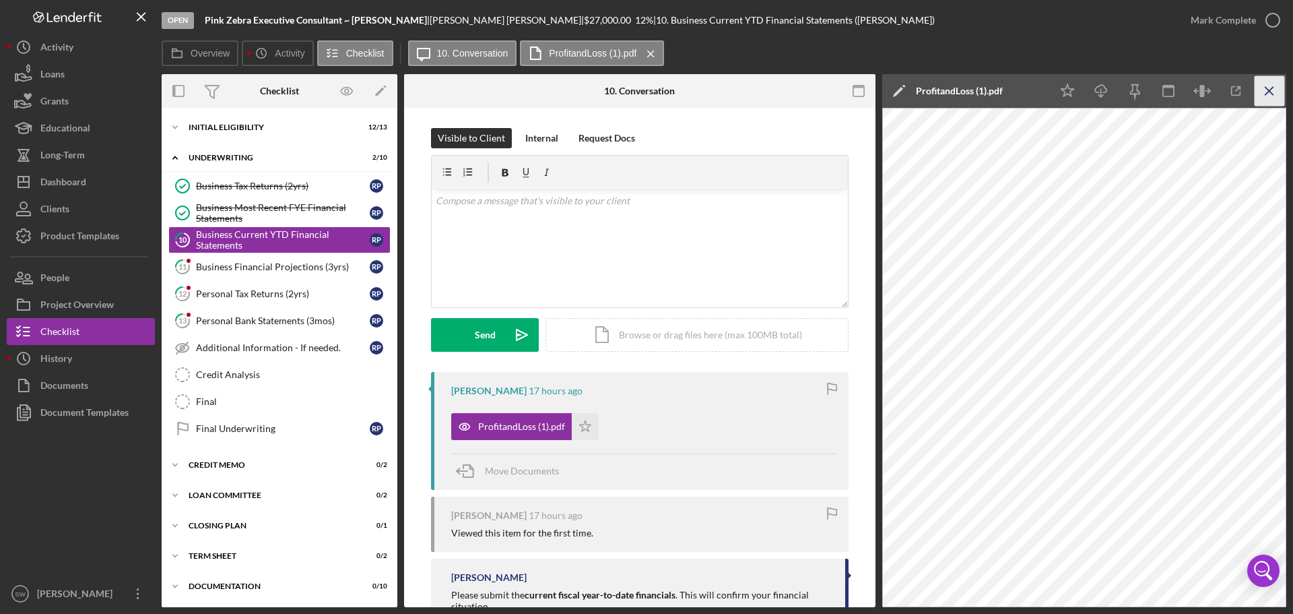
click at [1266, 88] on line "button" at bounding box center [1269, 90] width 7 height 7
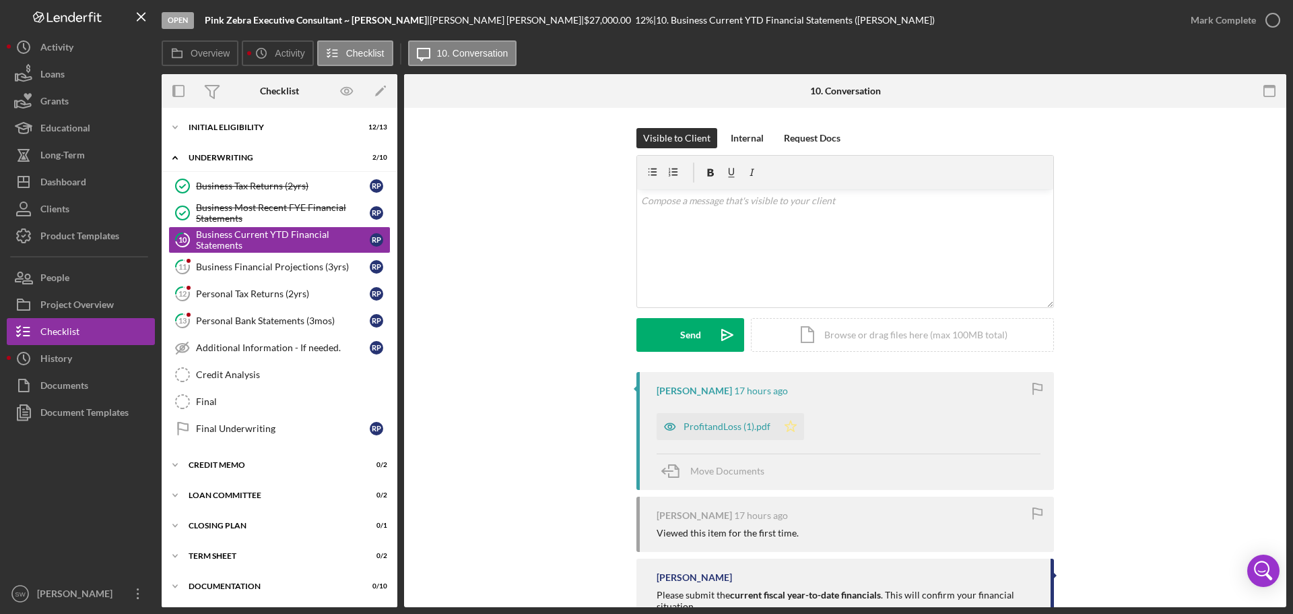
click at [789, 427] on icon "Icon/Star" at bounding box center [790, 426] width 27 height 27
click at [1272, 22] on polyline "button" at bounding box center [1272, 20] width 5 height 3
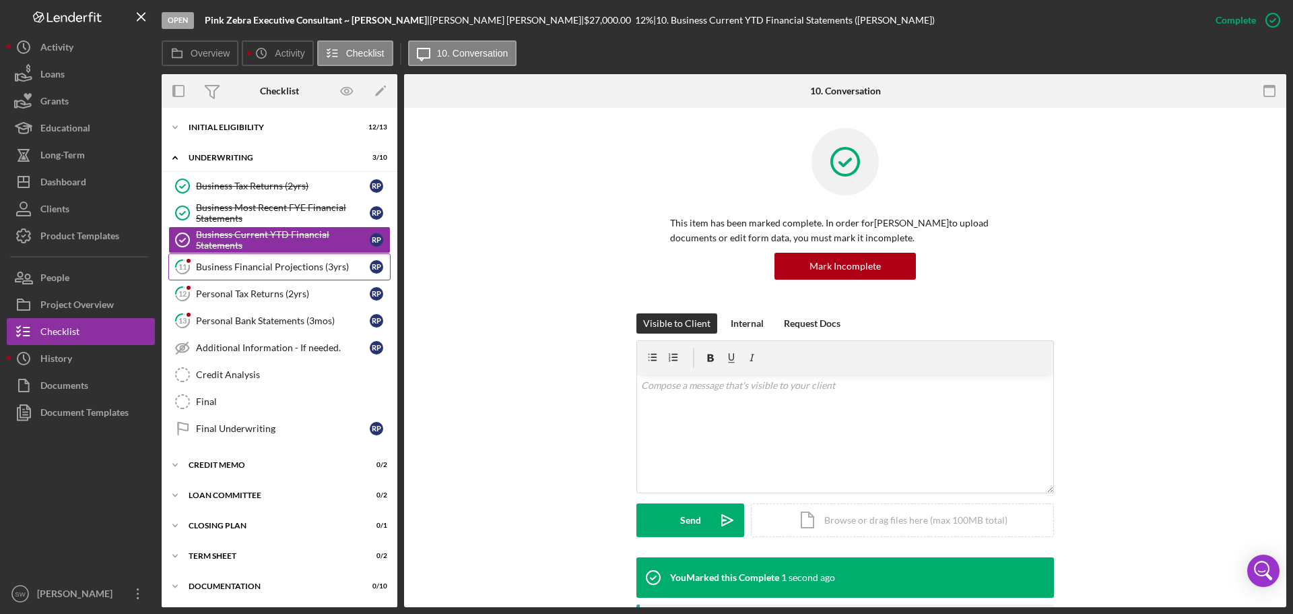
click at [209, 263] on div "Business Financial Projections (3yrs)" at bounding box center [283, 266] width 174 height 11
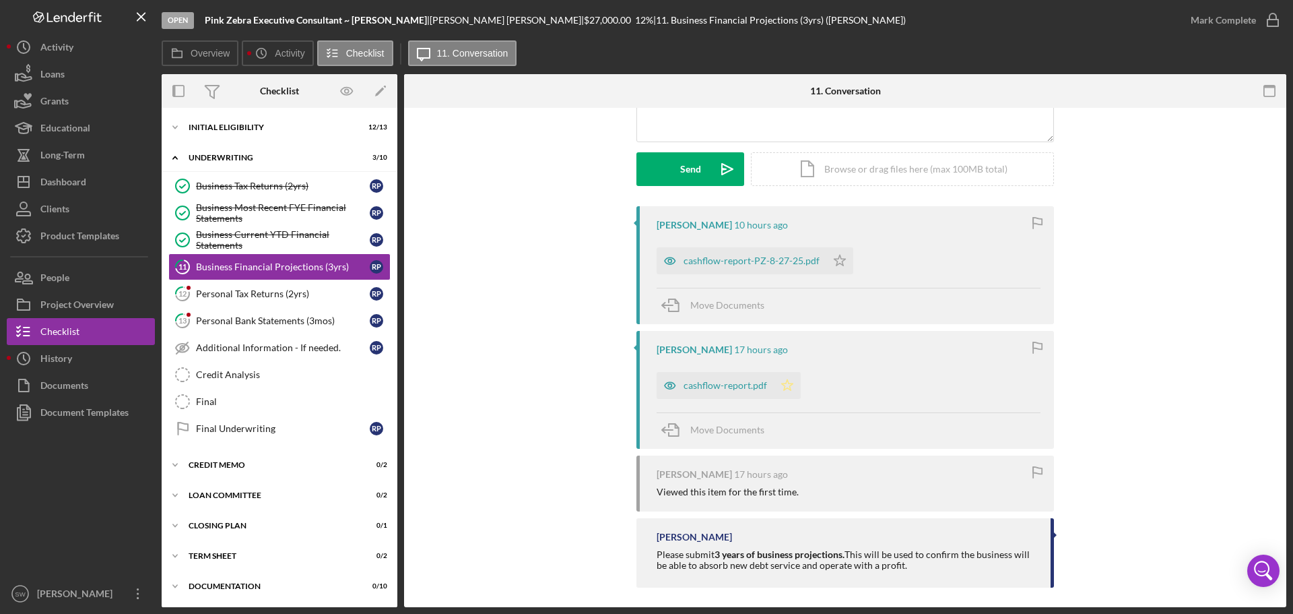
scroll to position [173, 0]
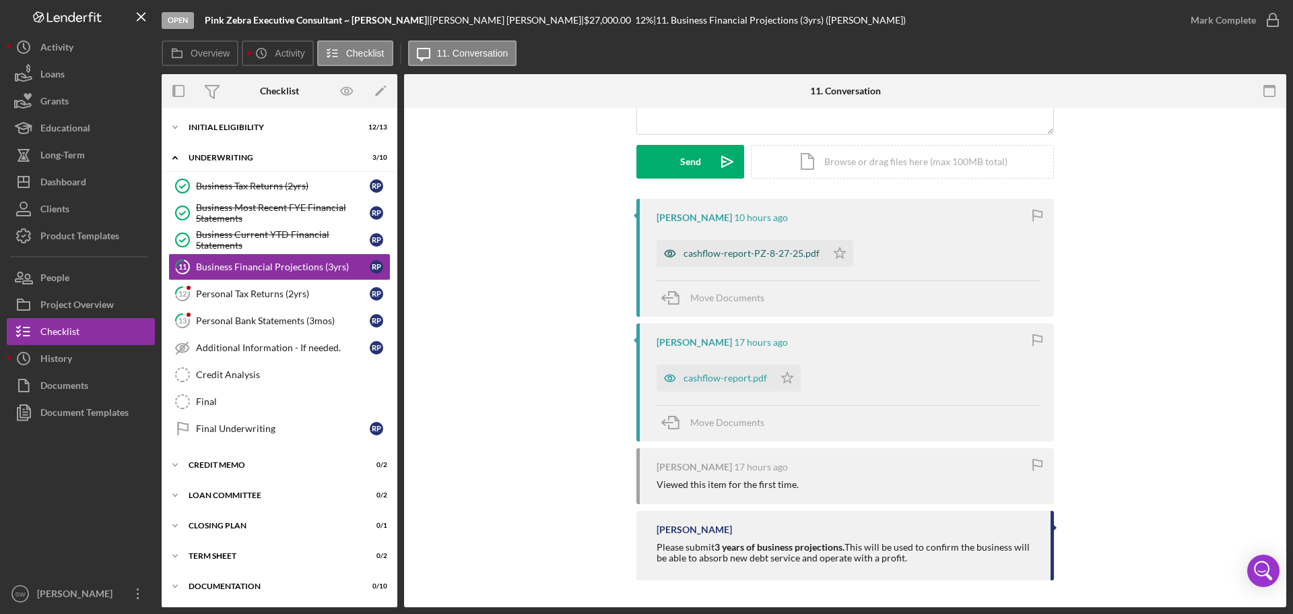
click at [732, 255] on div "cashflow-report-PZ-8-27-25.pdf" at bounding box center [752, 253] width 136 height 11
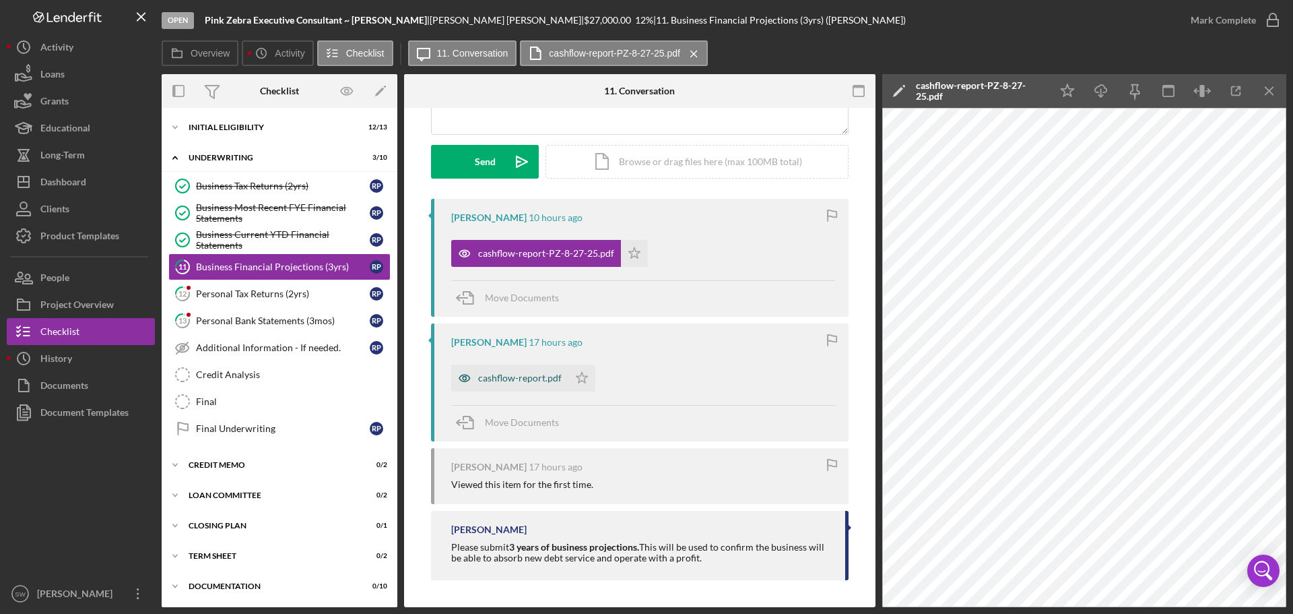
click at [514, 379] on div "cashflow-report.pdf" at bounding box center [520, 378] width 84 height 11
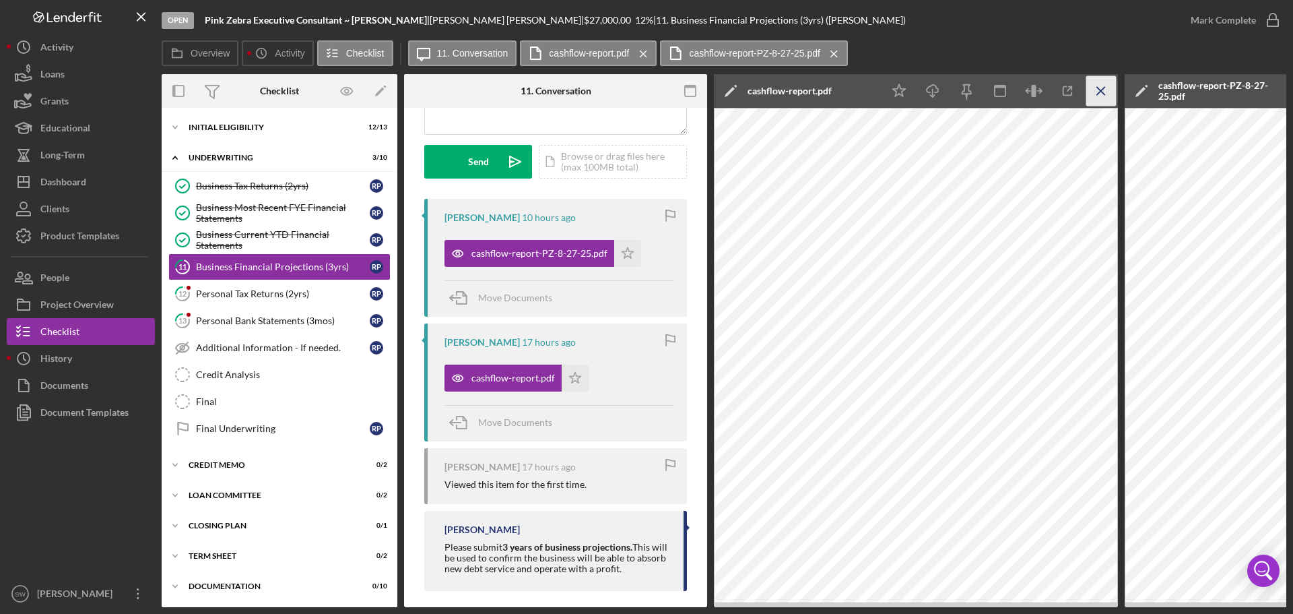
click at [1103, 94] on icon "Icon/Menu Close" at bounding box center [1102, 91] width 30 height 30
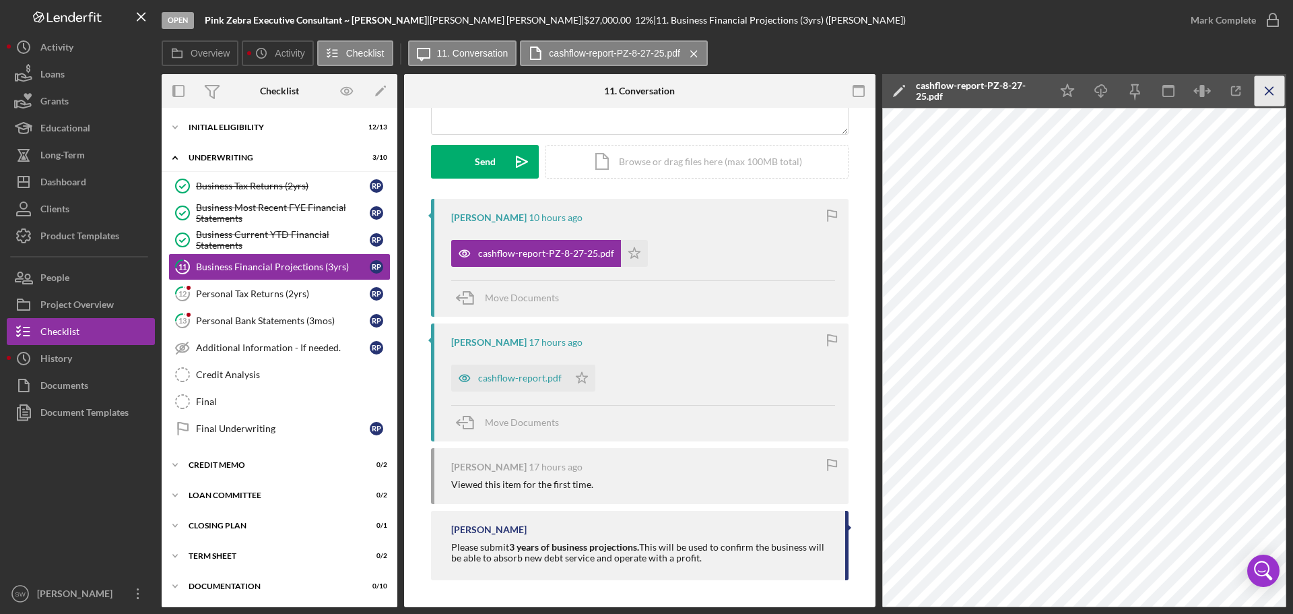
click at [1272, 88] on line "button" at bounding box center [1269, 90] width 7 height 7
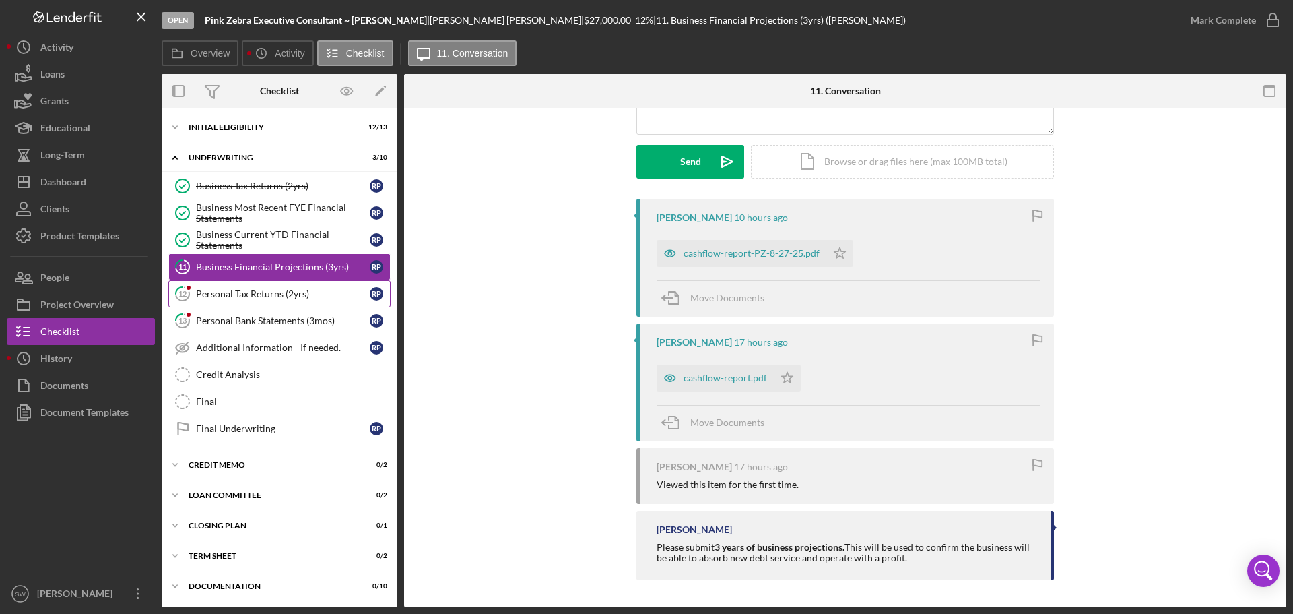
click at [231, 292] on div "Personal Tax Returns (2yrs)" at bounding box center [283, 293] width 174 height 11
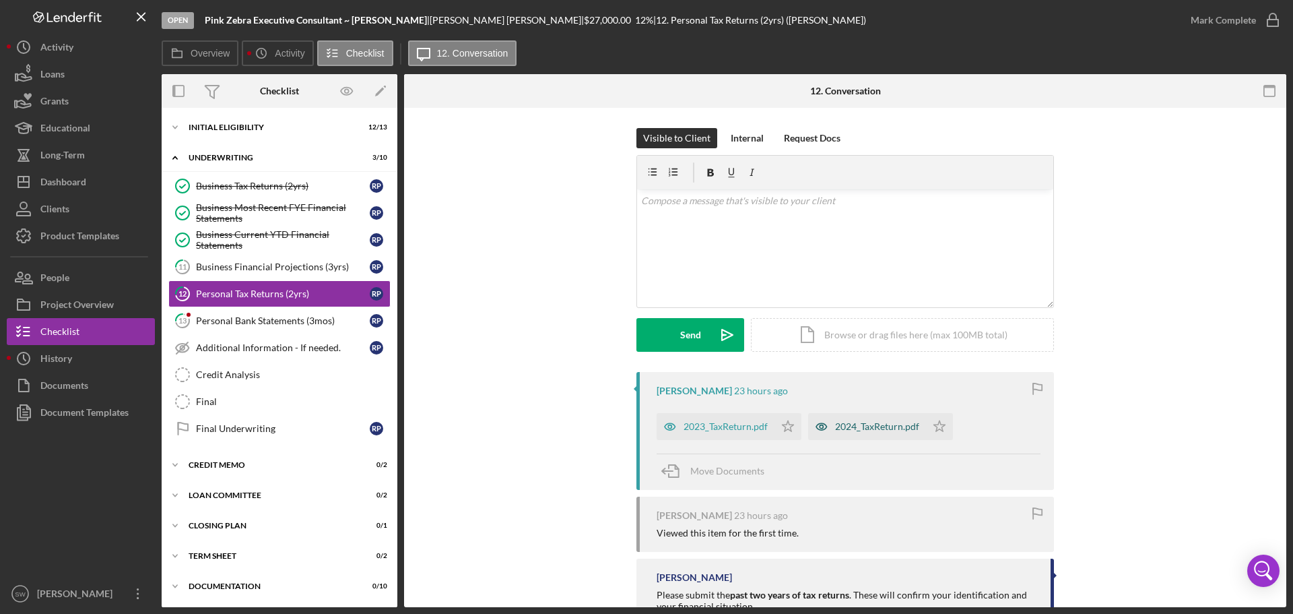
click at [868, 426] on div "2024_TaxReturn.pdf" at bounding box center [877, 426] width 84 height 11
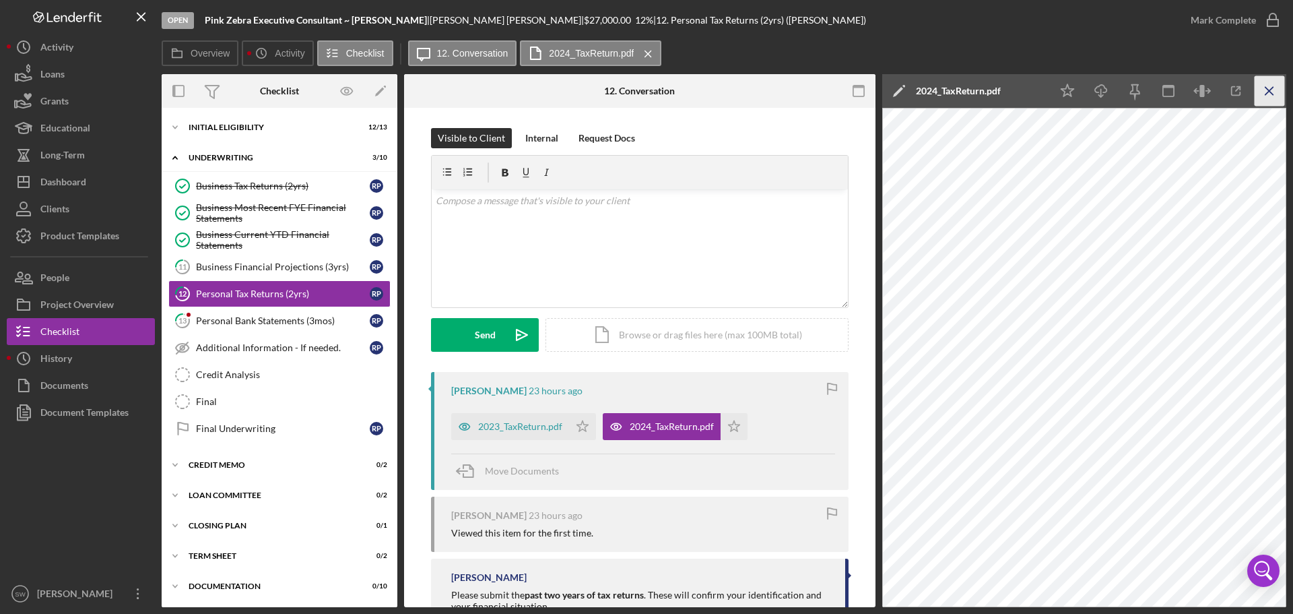
click at [1269, 89] on icon "Icon/Menu Close" at bounding box center [1270, 91] width 30 height 30
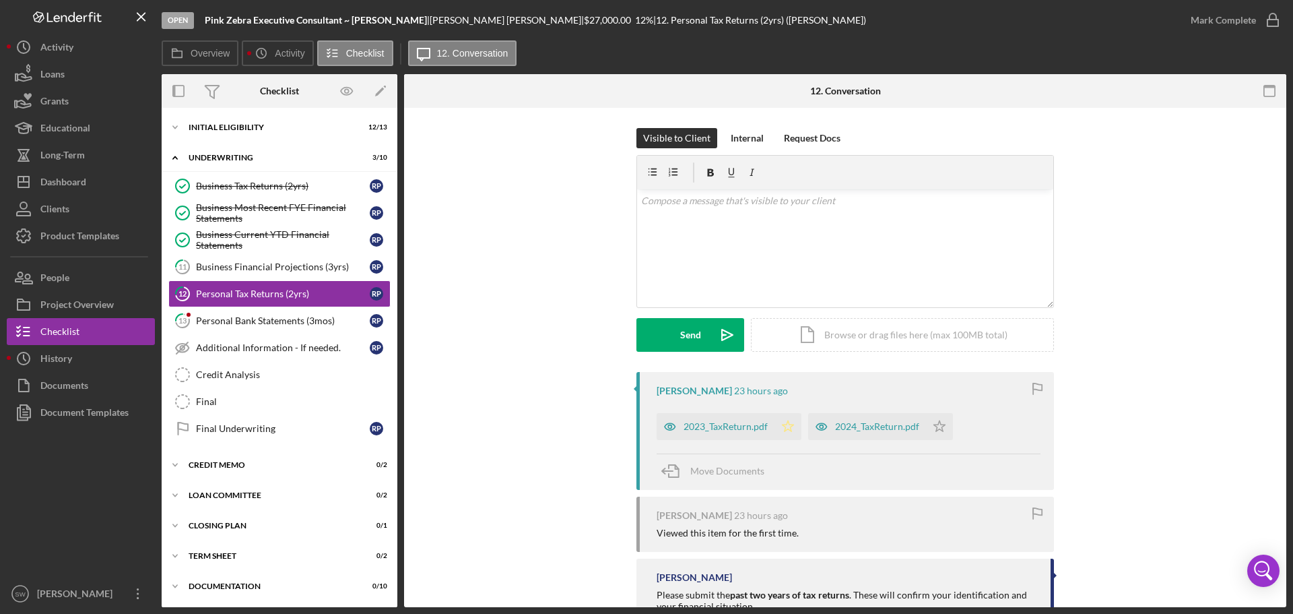
click at [787, 424] on polygon "button" at bounding box center [788, 425] width 11 height 11
click at [938, 426] on icon "Icon/Star" at bounding box center [939, 426] width 27 height 27
click at [1273, 19] on icon "button" at bounding box center [1273, 20] width 34 height 34
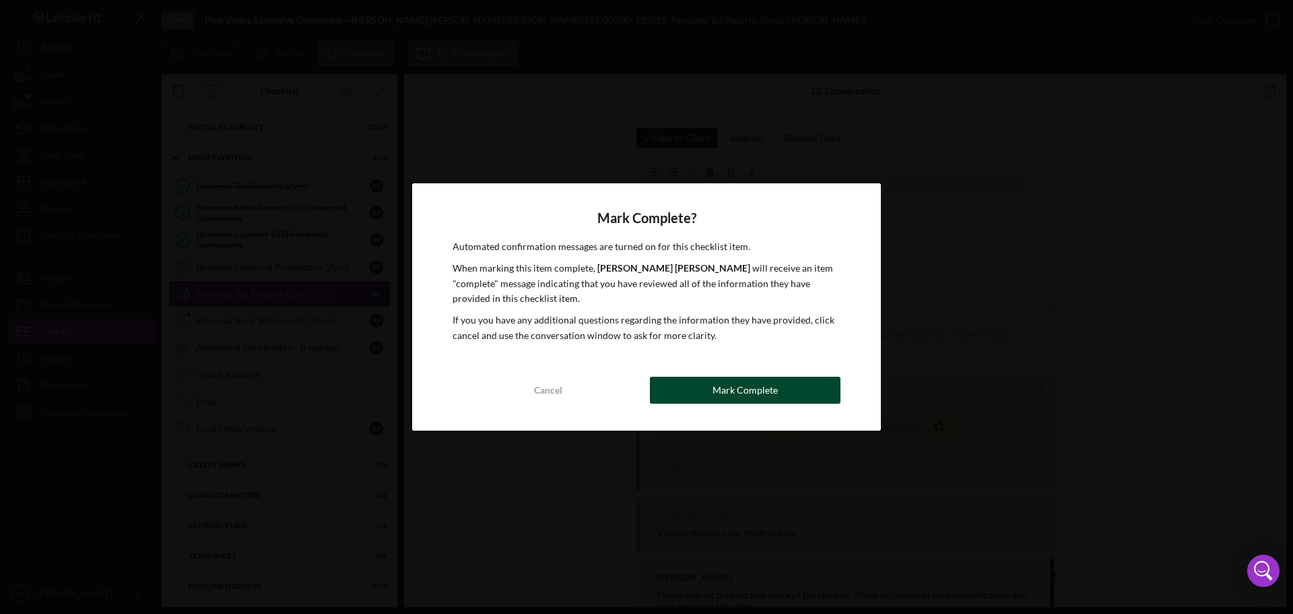
click at [734, 392] on div "Mark Complete" at bounding box center [745, 390] width 65 height 27
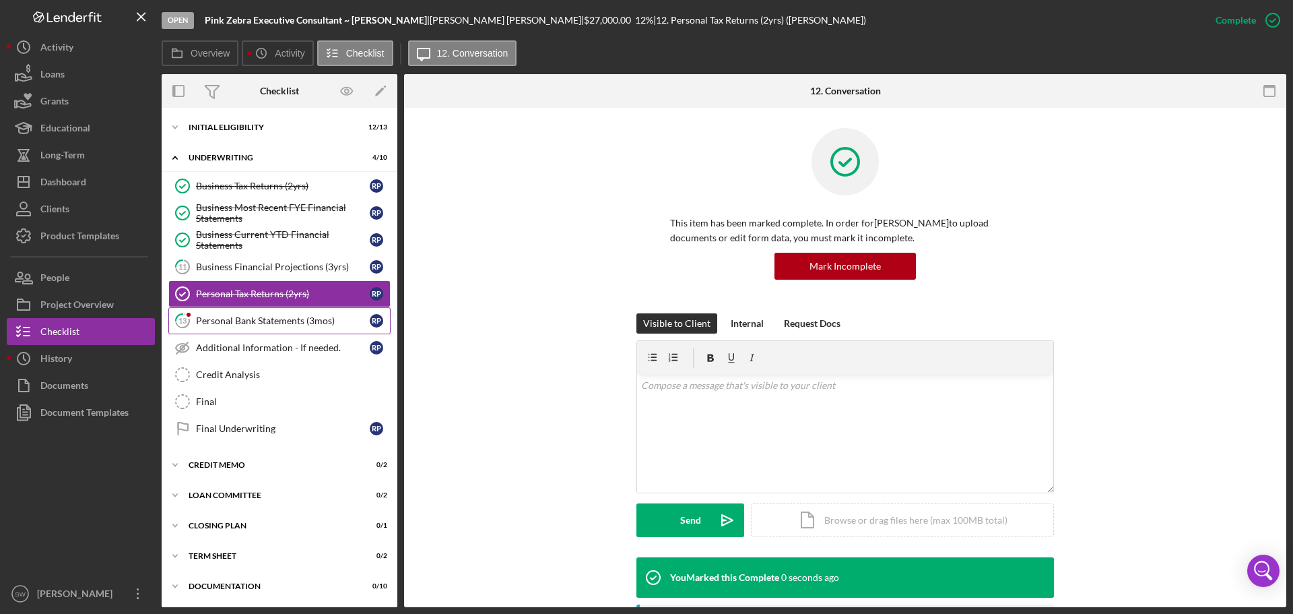
click at [225, 323] on div "Personal Bank Statements (3mos)" at bounding box center [283, 320] width 174 height 11
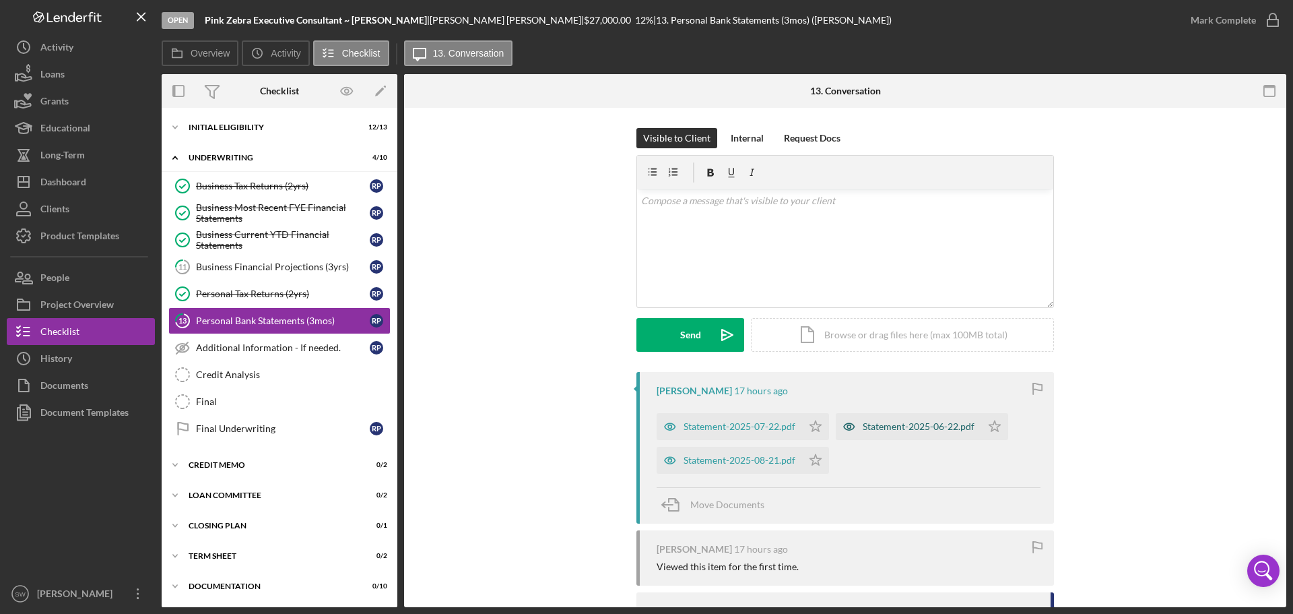
click at [906, 425] on div "Statement-2025-06-22.pdf" at bounding box center [919, 426] width 112 height 11
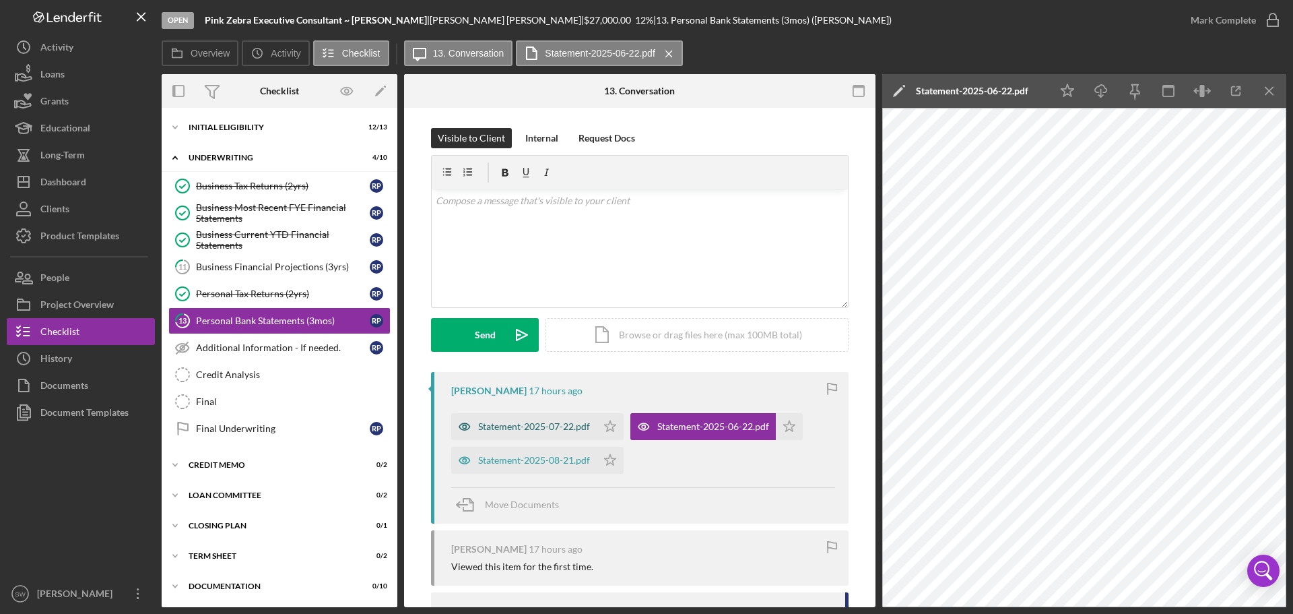
click at [519, 425] on div "Statement-2025-07-22.pdf" at bounding box center [534, 426] width 112 height 11
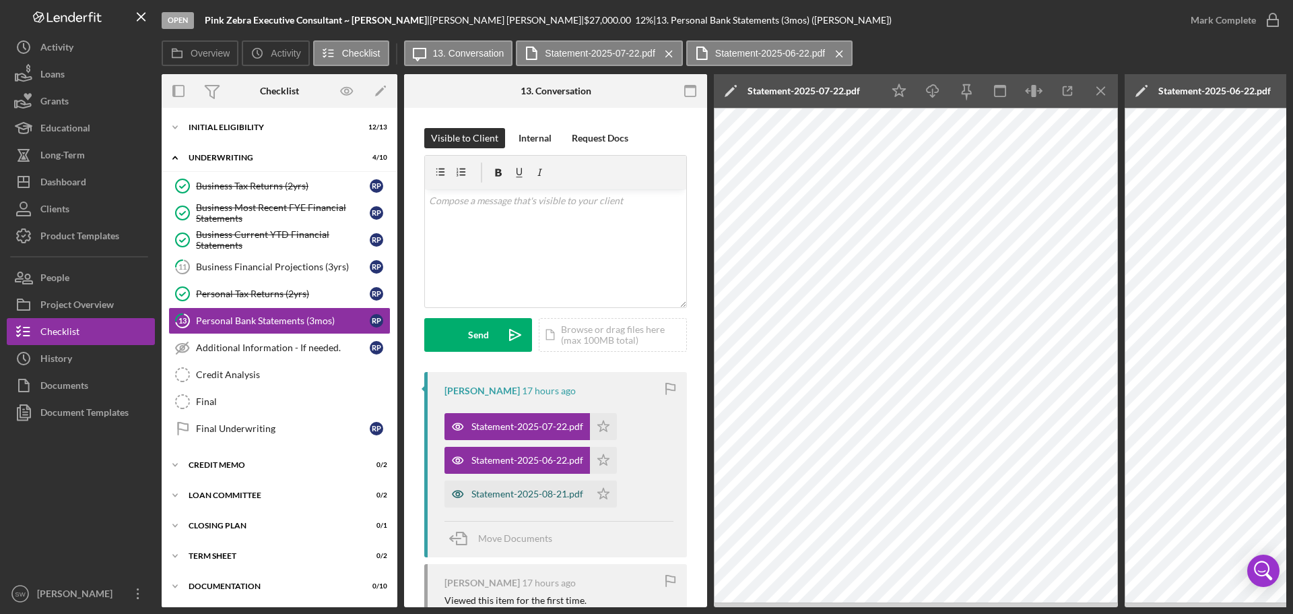
click at [496, 494] on div "Statement-2025-08-21.pdf" at bounding box center [528, 493] width 112 height 11
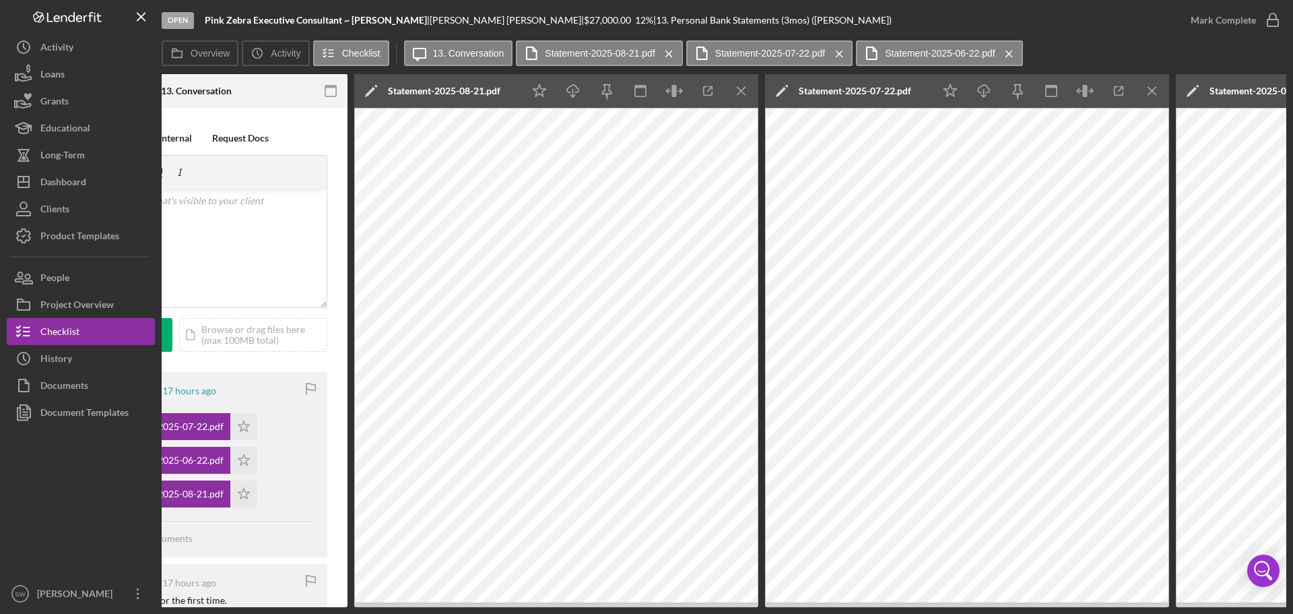
scroll to position [0, 344]
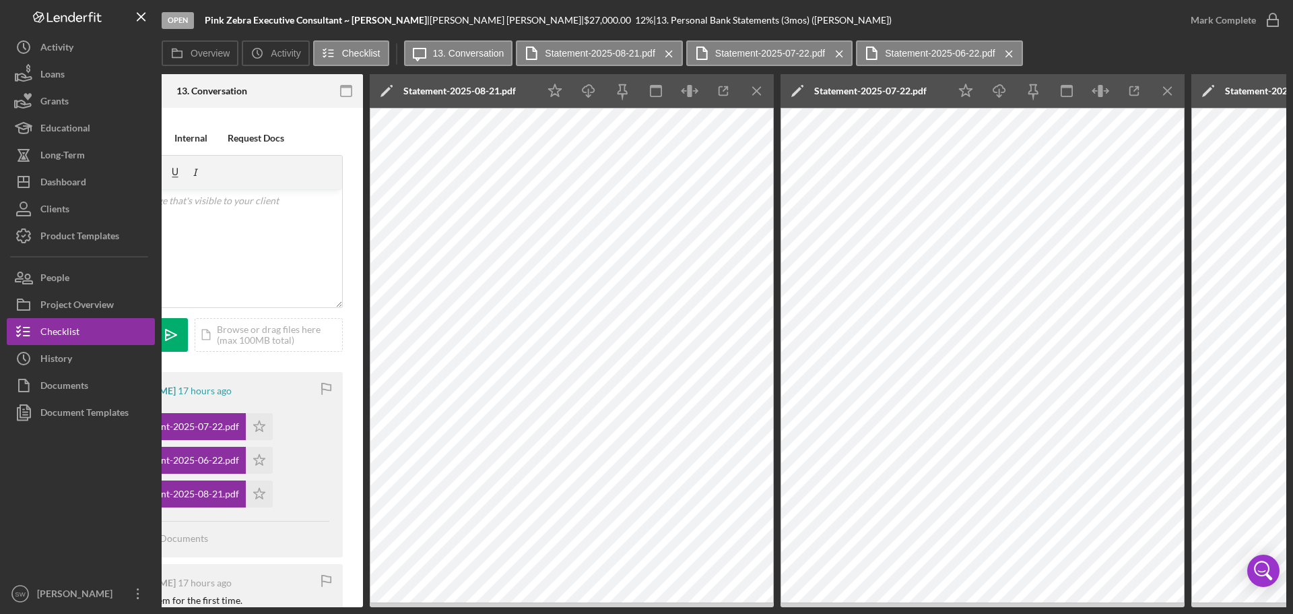
click at [1173, 91] on icon "Icon/Menu Close" at bounding box center [1168, 91] width 30 height 30
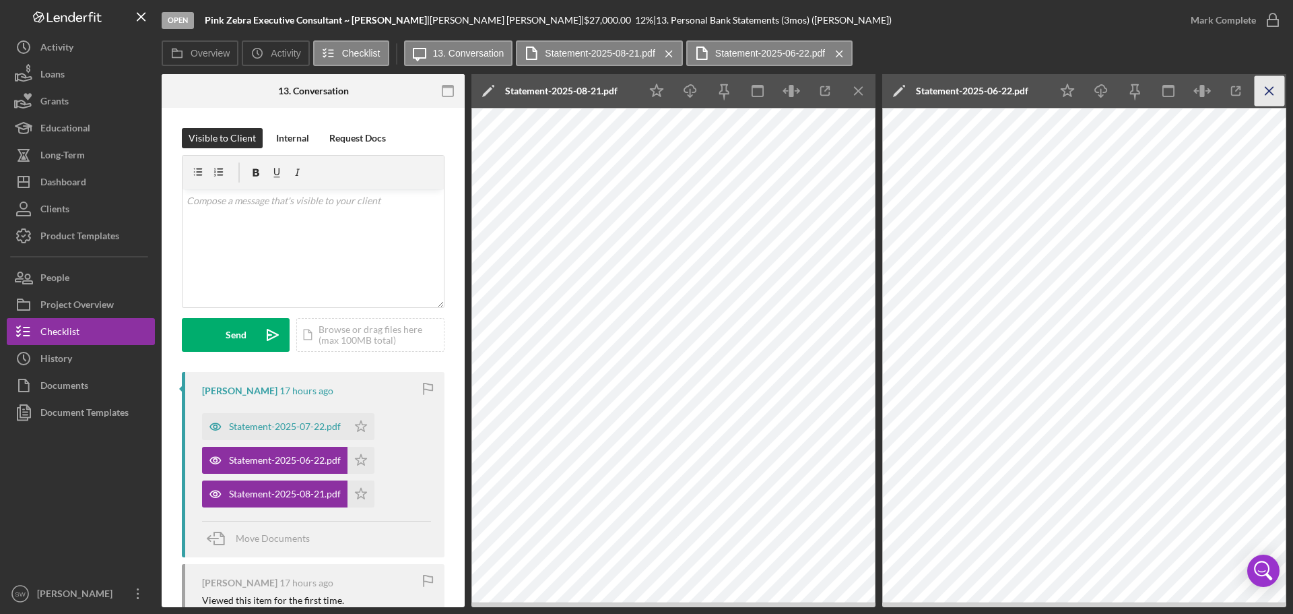
click at [1269, 88] on icon "Icon/Menu Close" at bounding box center [1270, 91] width 30 height 30
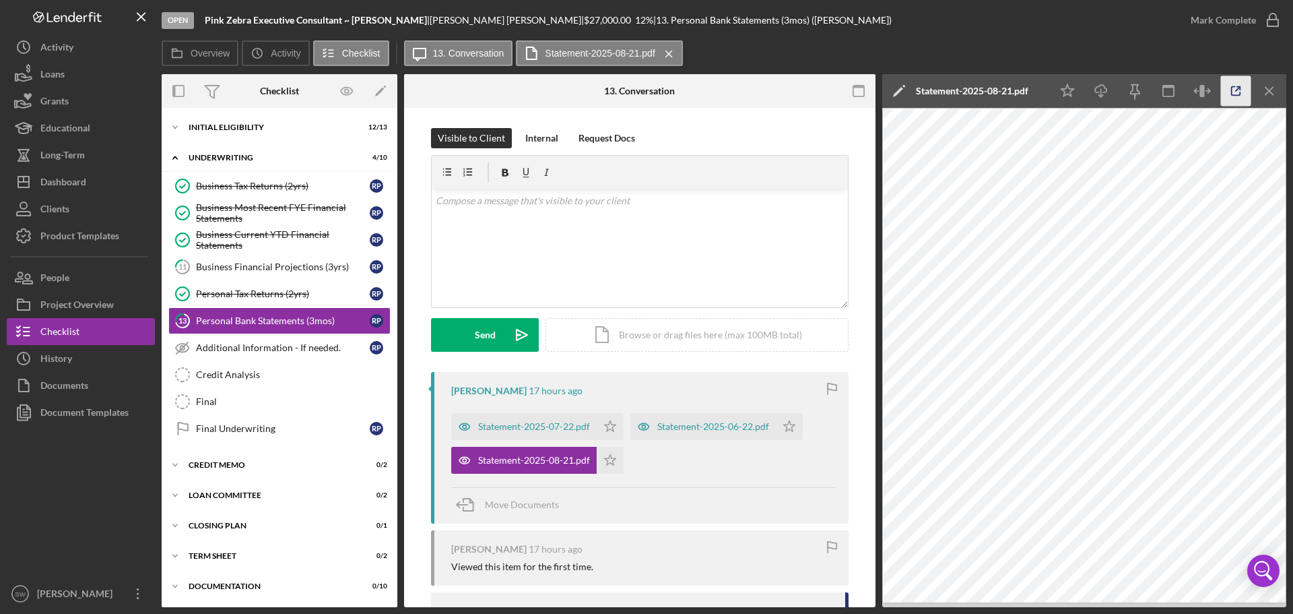
scroll to position [0, 0]
click at [1269, 84] on icon "Icon/Menu Close" at bounding box center [1270, 91] width 30 height 30
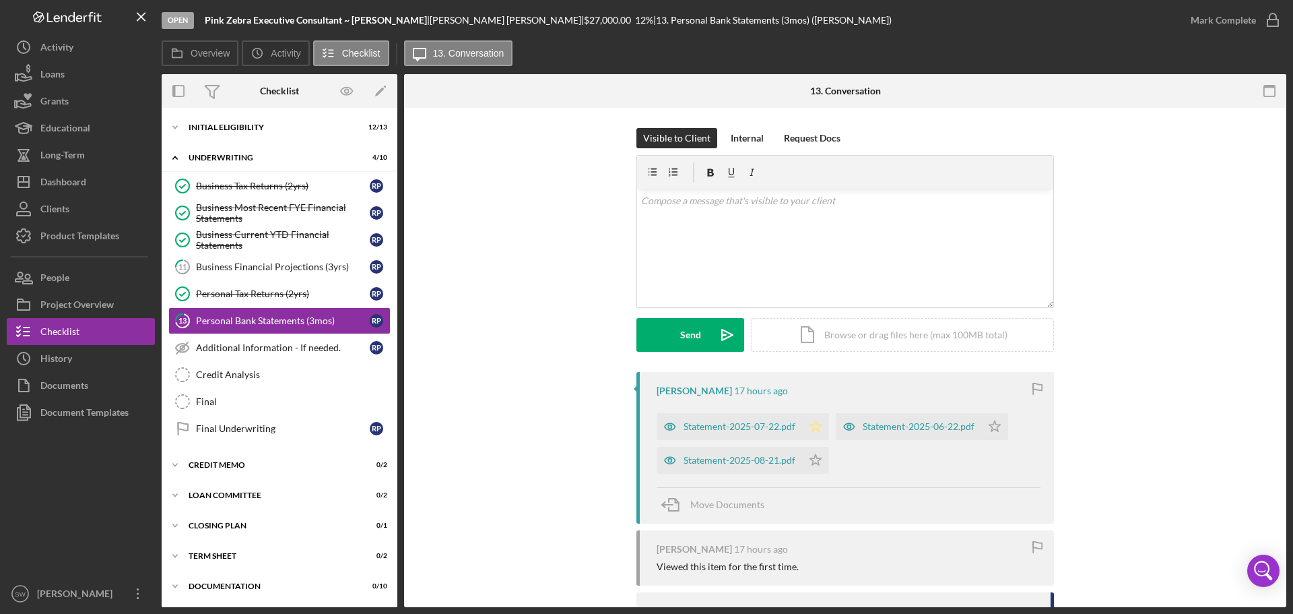
click at [814, 428] on icon "Icon/Star" at bounding box center [815, 426] width 27 height 27
click at [815, 459] on icon "Icon/Star" at bounding box center [815, 460] width 27 height 27
click at [994, 426] on icon "Icon/Star" at bounding box center [994, 426] width 27 height 27
click at [1272, 18] on icon "button" at bounding box center [1273, 20] width 34 height 34
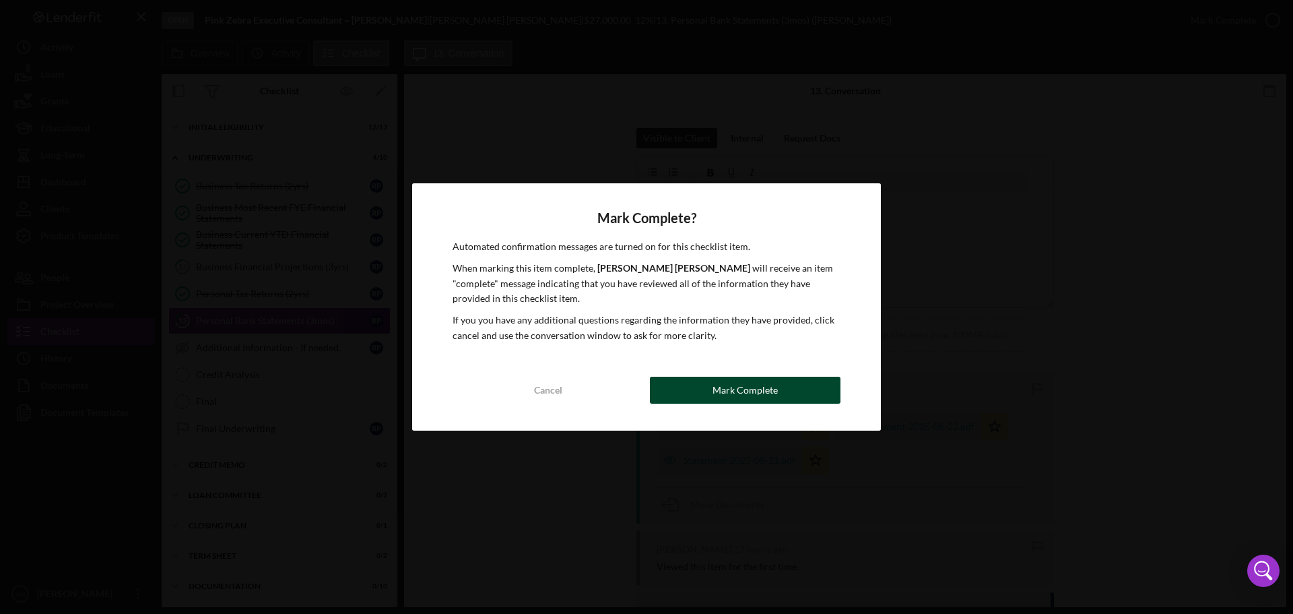
click at [739, 391] on div "Mark Complete" at bounding box center [745, 390] width 65 height 27
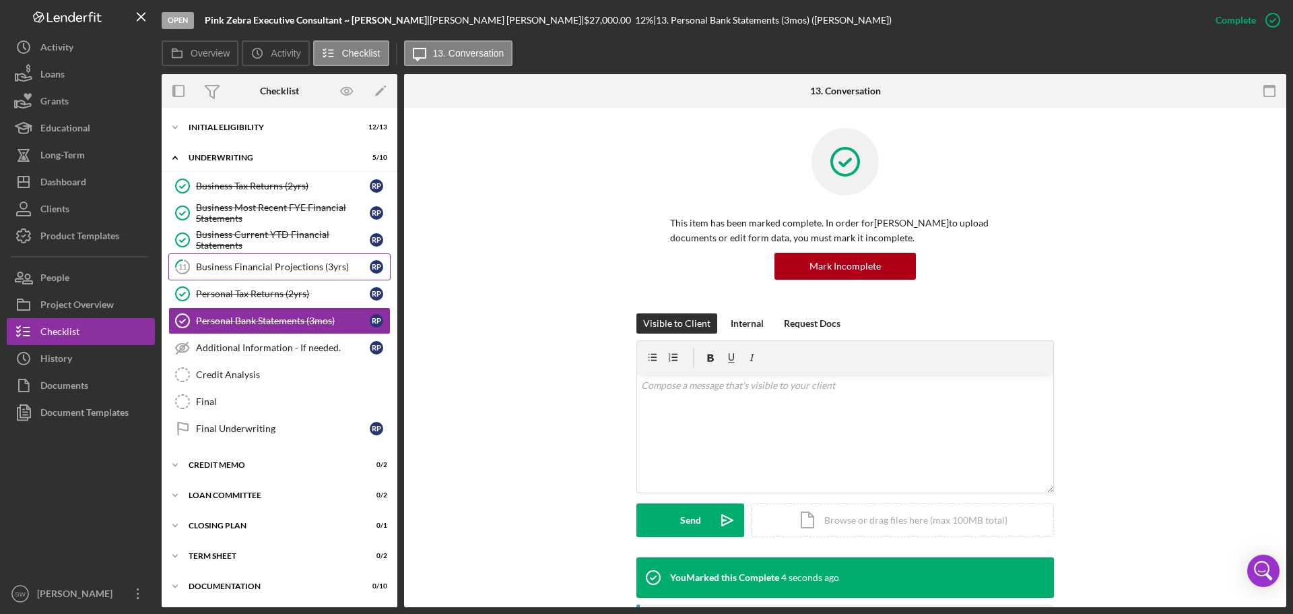
click at [235, 265] on div "Business Financial Projections (3yrs)" at bounding box center [283, 266] width 174 height 11
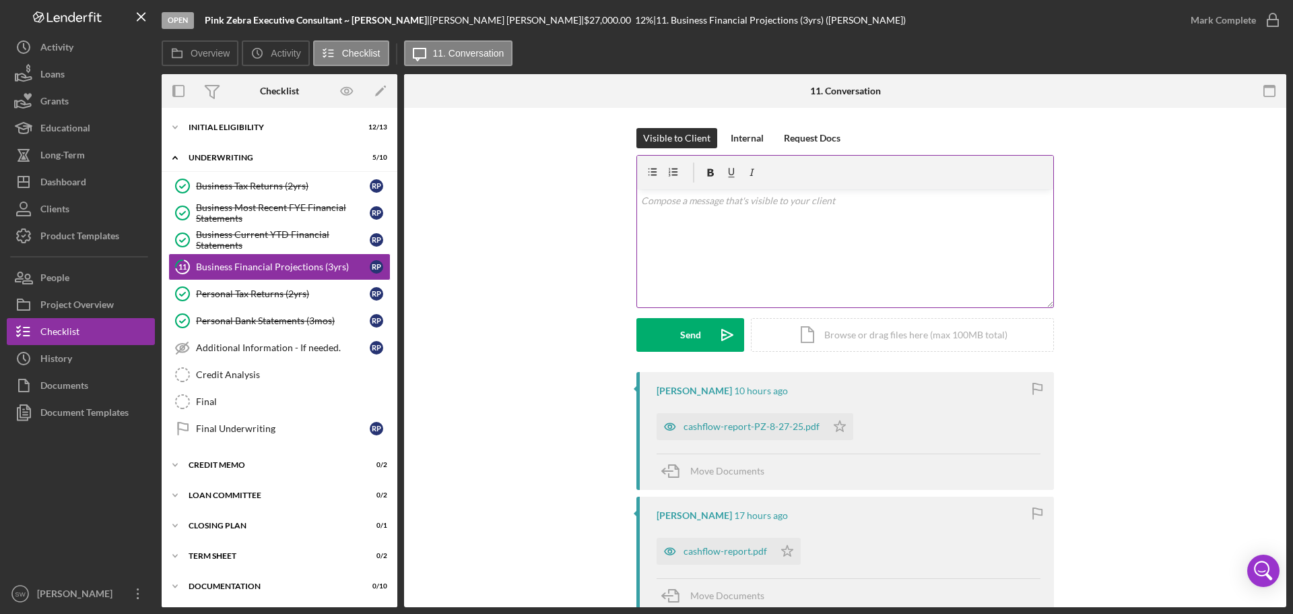
click at [664, 204] on p at bounding box center [845, 200] width 409 height 15
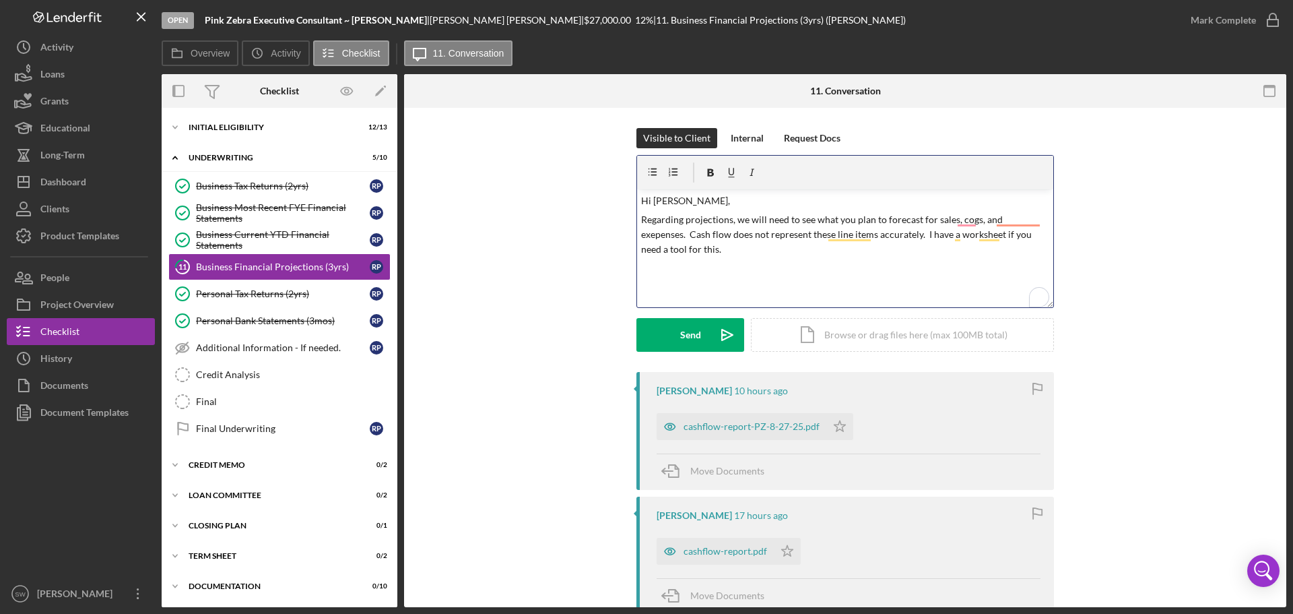
click at [672, 250] on p "Regarding projections, we will need to see what you plan to forecast for sales,…" at bounding box center [845, 234] width 409 height 45
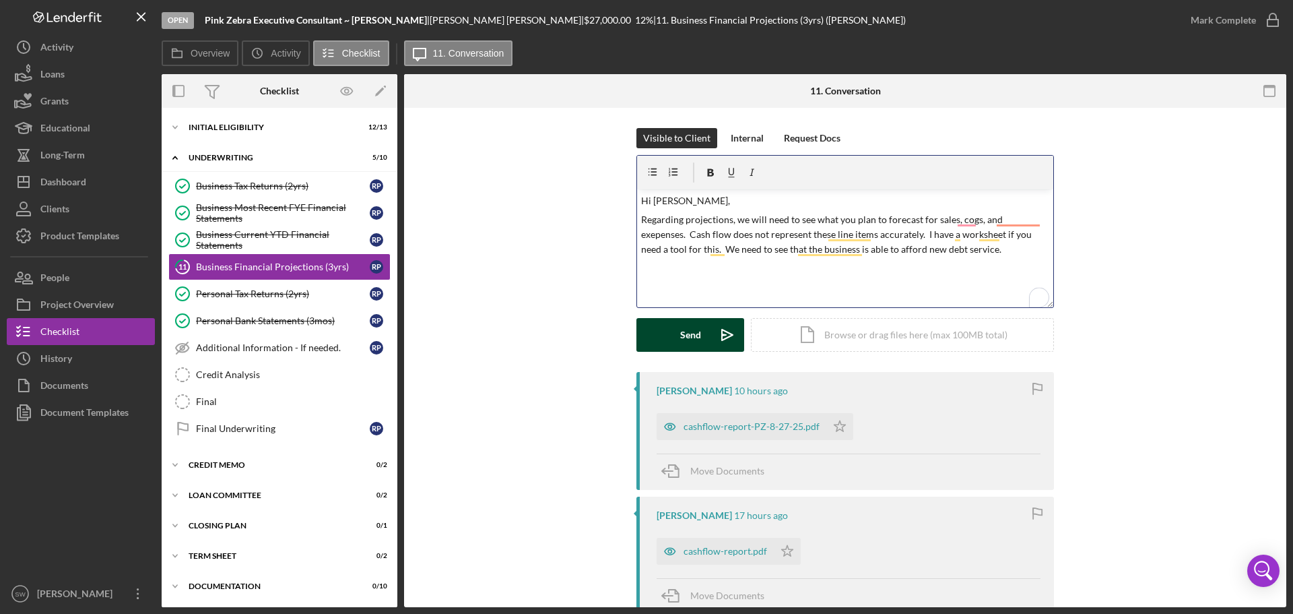
click at [680, 334] on div "Send" at bounding box center [690, 335] width 21 height 34
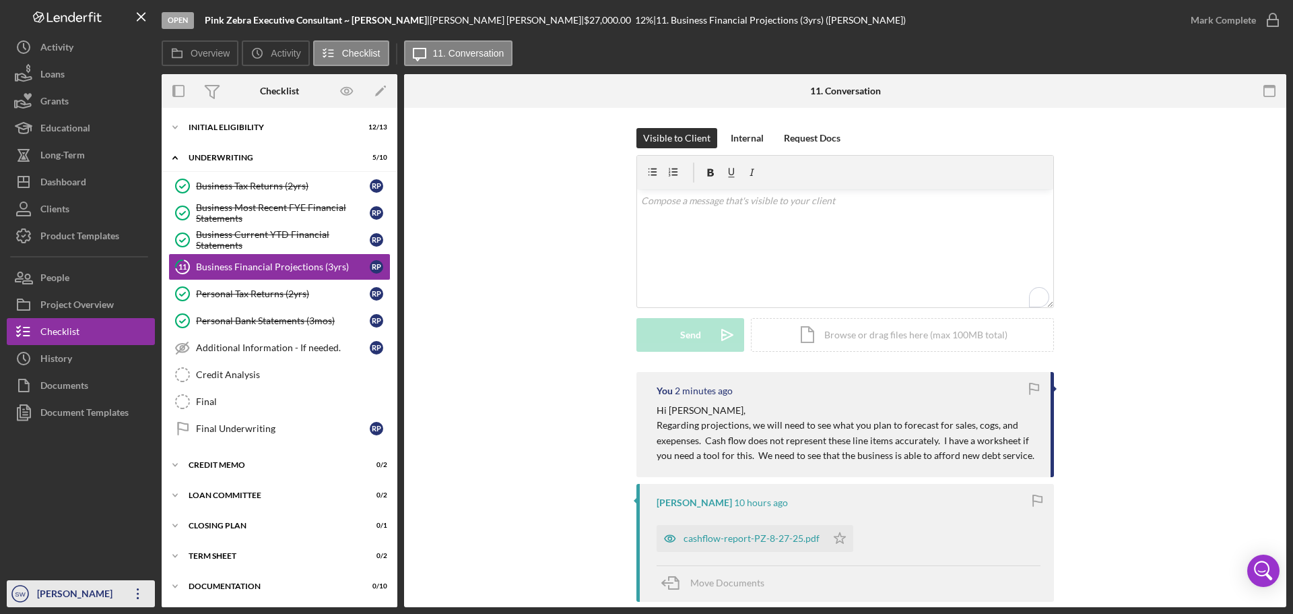
click at [59, 593] on div "[PERSON_NAME]" at bounding box center [78, 595] width 88 height 30
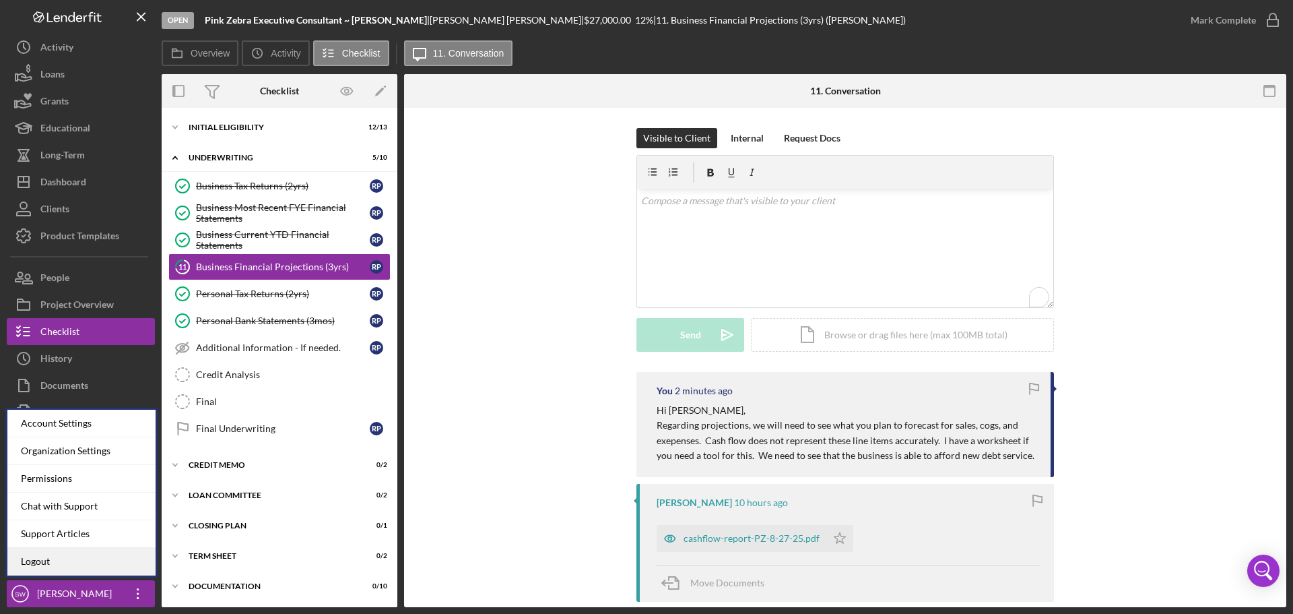
click at [46, 561] on link "Logout" at bounding box center [81, 562] width 148 height 28
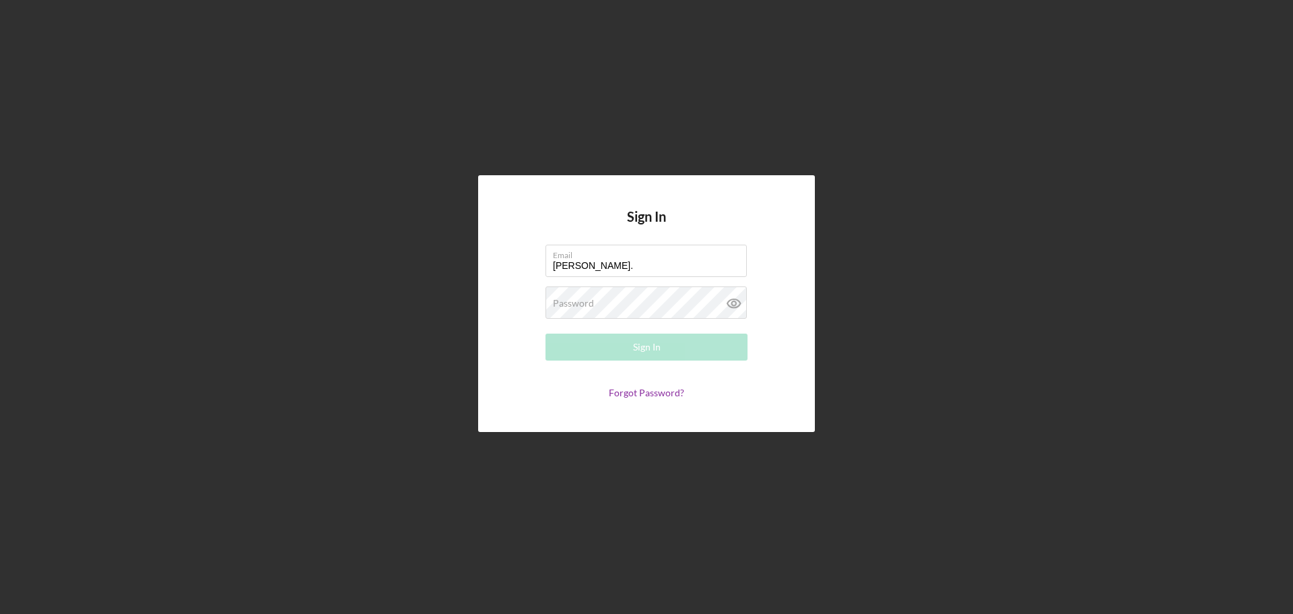
type input "[PERSON_NAME][EMAIL_ADDRESS][PERSON_NAME][DOMAIN_NAME]"
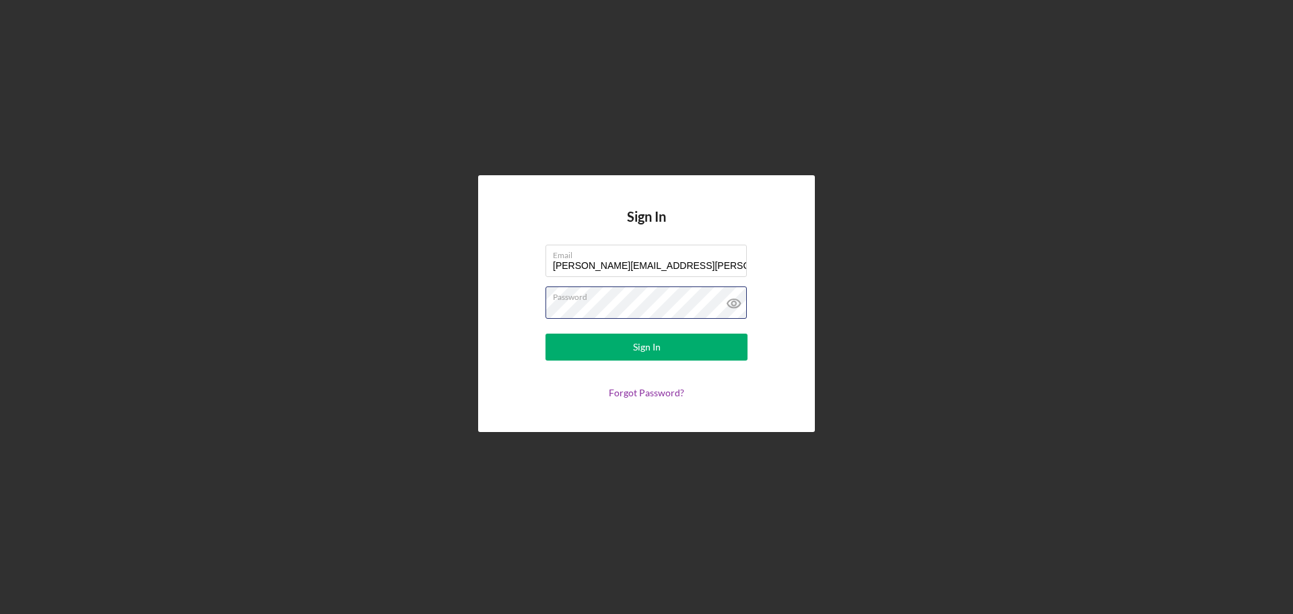
click at [546, 333] on button "Sign In" at bounding box center [647, 346] width 202 height 27
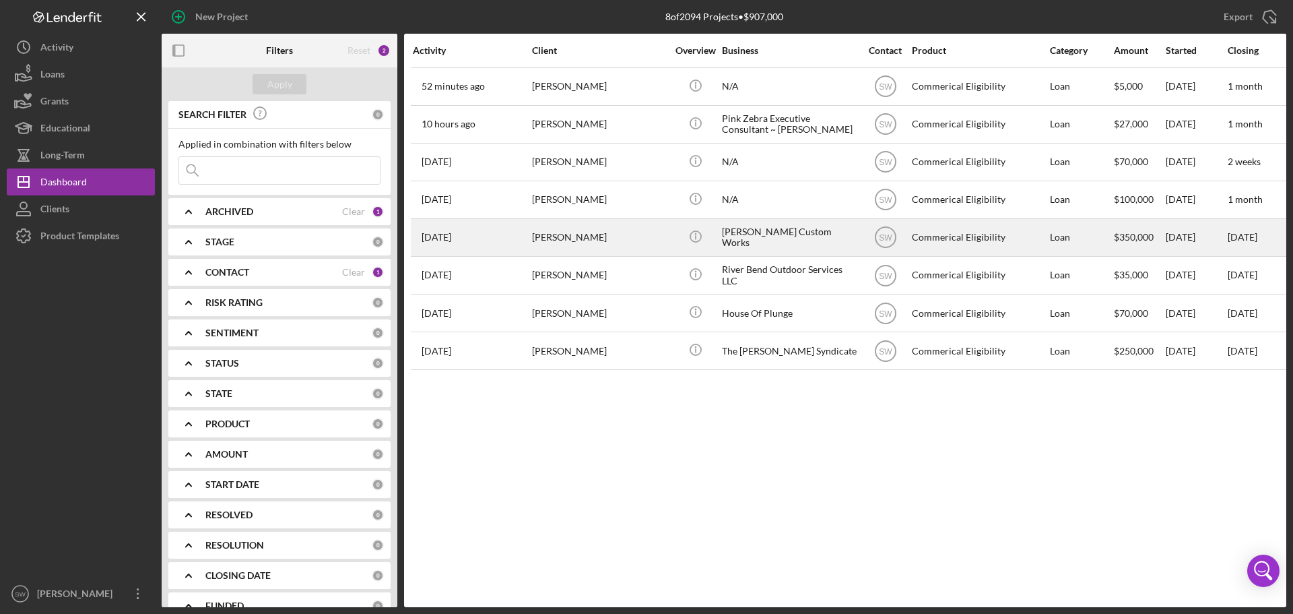
click at [445, 240] on time "[DATE]" at bounding box center [437, 237] width 30 height 11
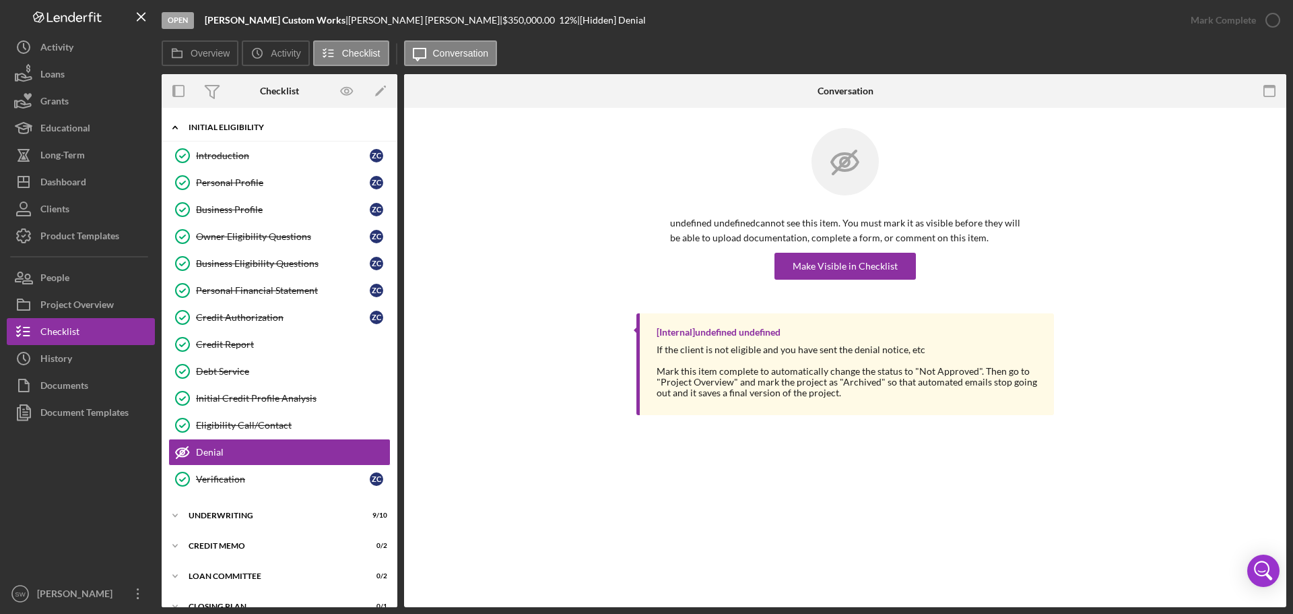
click at [176, 126] on icon "Icon/Expander" at bounding box center [175, 127] width 27 height 27
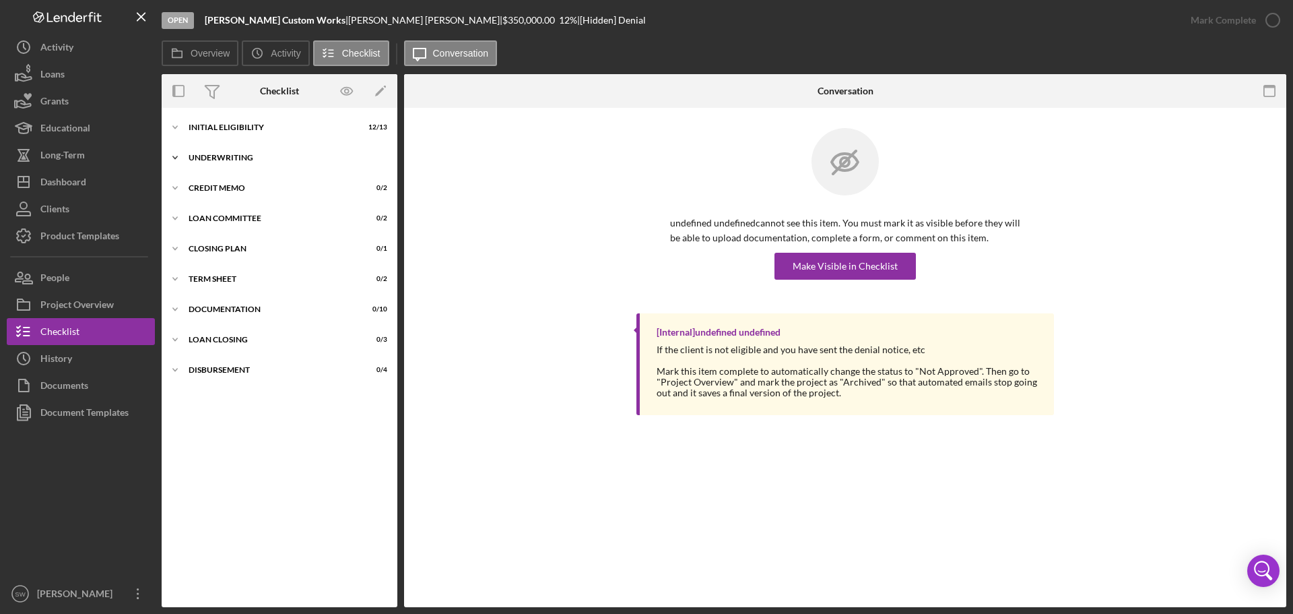
click at [175, 156] on icon "Icon/Expander" at bounding box center [175, 157] width 27 height 27
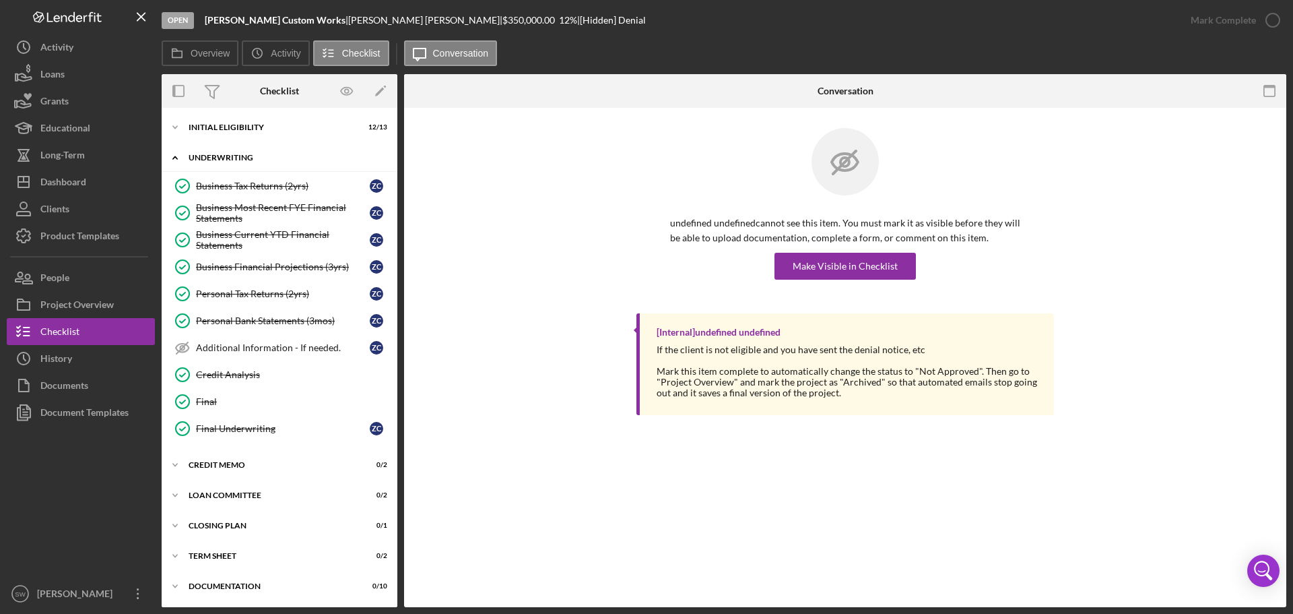
click at [174, 158] on icon "Icon/Expander" at bounding box center [175, 157] width 27 height 27
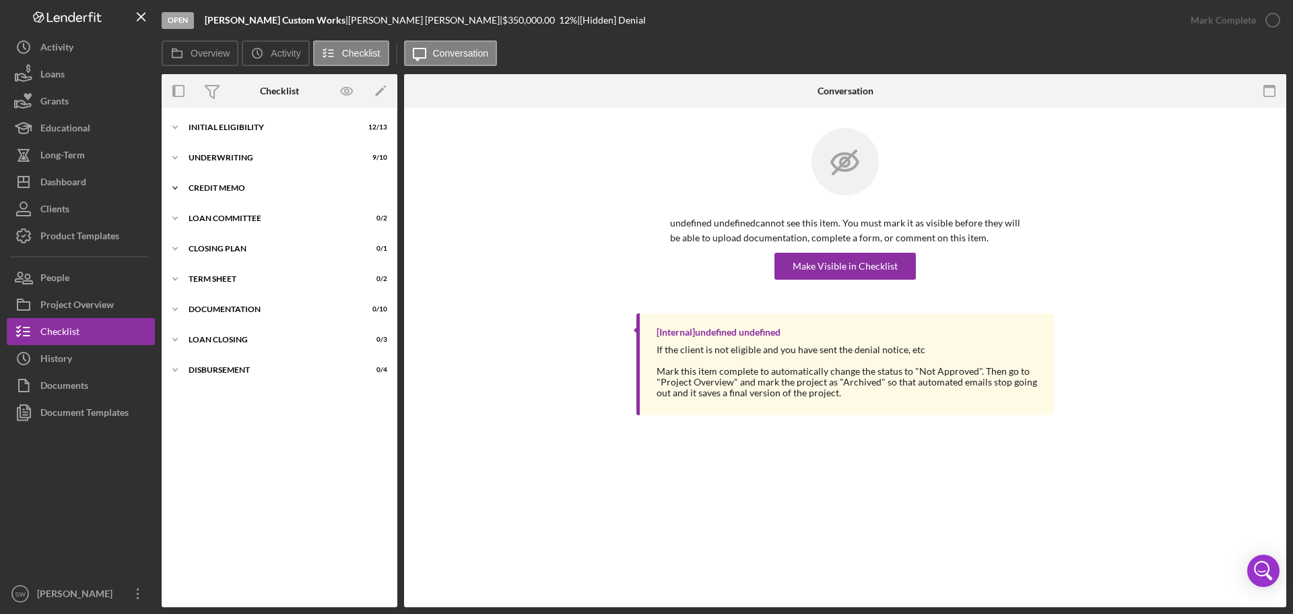
click at [213, 187] on div "CREDIT MEMO" at bounding box center [285, 188] width 192 height 8
click at [214, 219] on div "Credit Memo" at bounding box center [293, 216] width 194 height 11
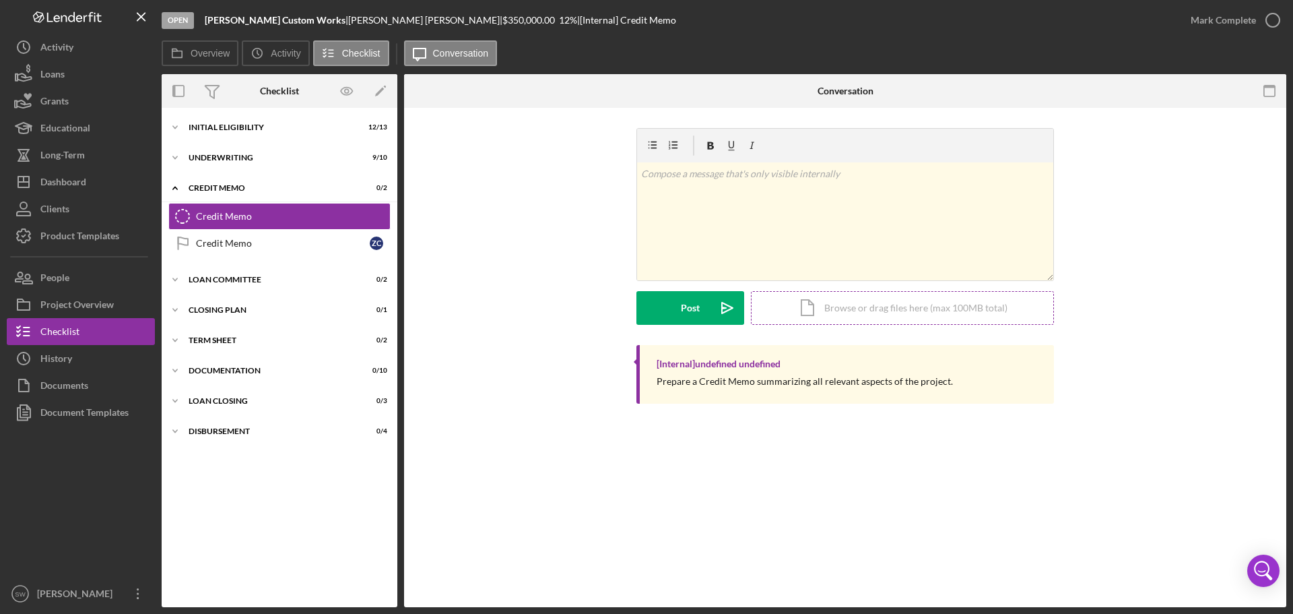
click at [845, 309] on div "Icon/Document Browse or drag files here (max 100MB total) Tap to choose files o…" at bounding box center [902, 308] width 303 height 34
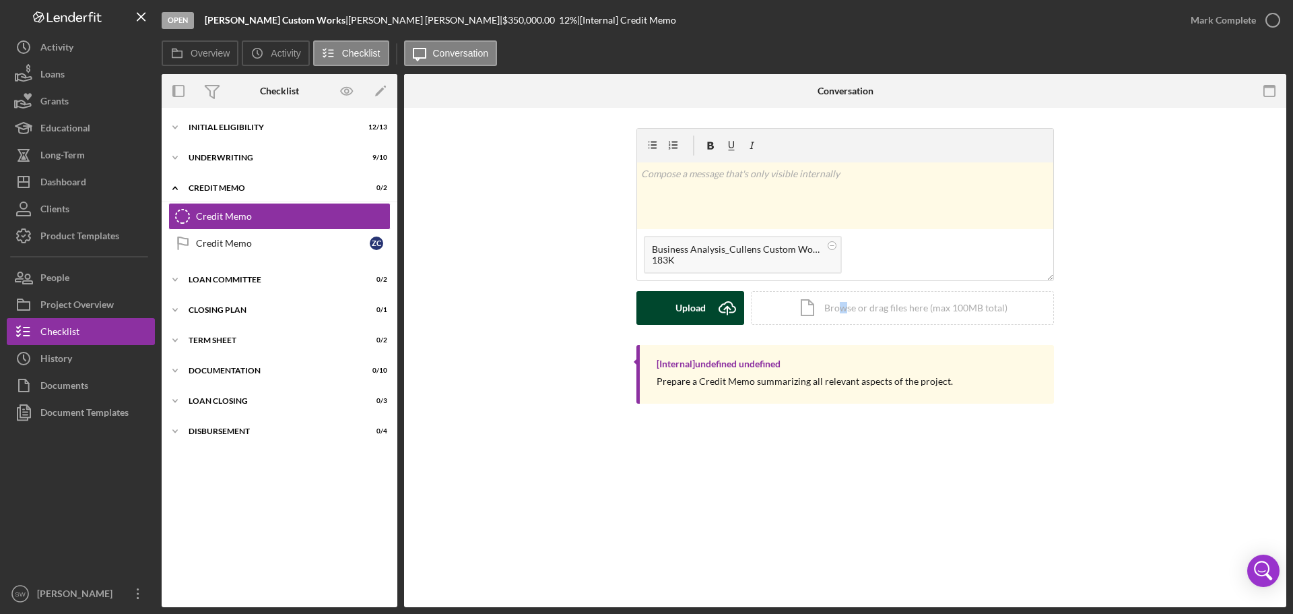
click at [692, 308] on div "Upload" at bounding box center [691, 308] width 30 height 34
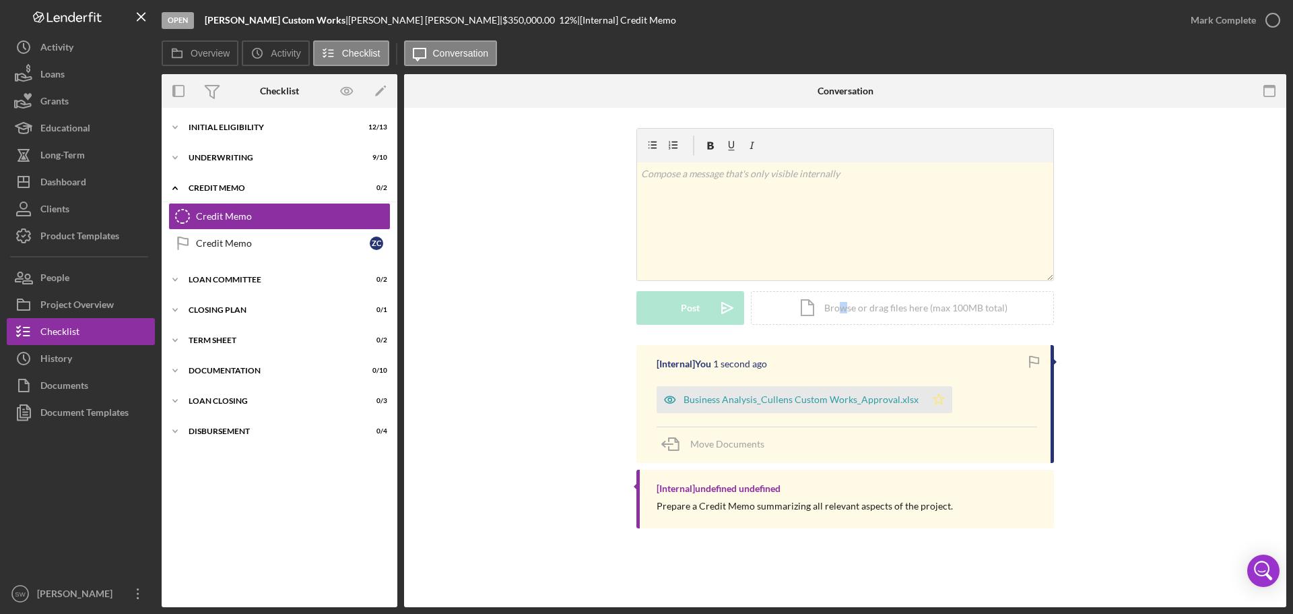
click at [934, 399] on icon "Icon/Star" at bounding box center [939, 399] width 27 height 27
click at [1271, 24] on icon "button" at bounding box center [1273, 20] width 34 height 34
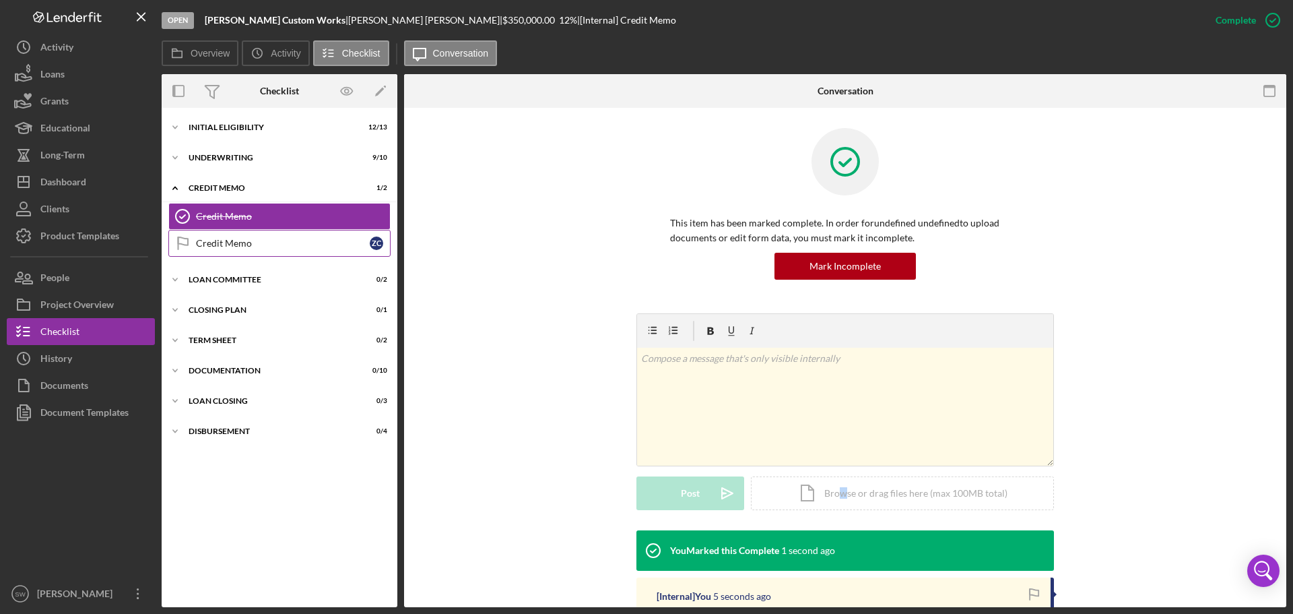
click at [205, 245] on div "Credit Memo" at bounding box center [283, 243] width 174 height 11
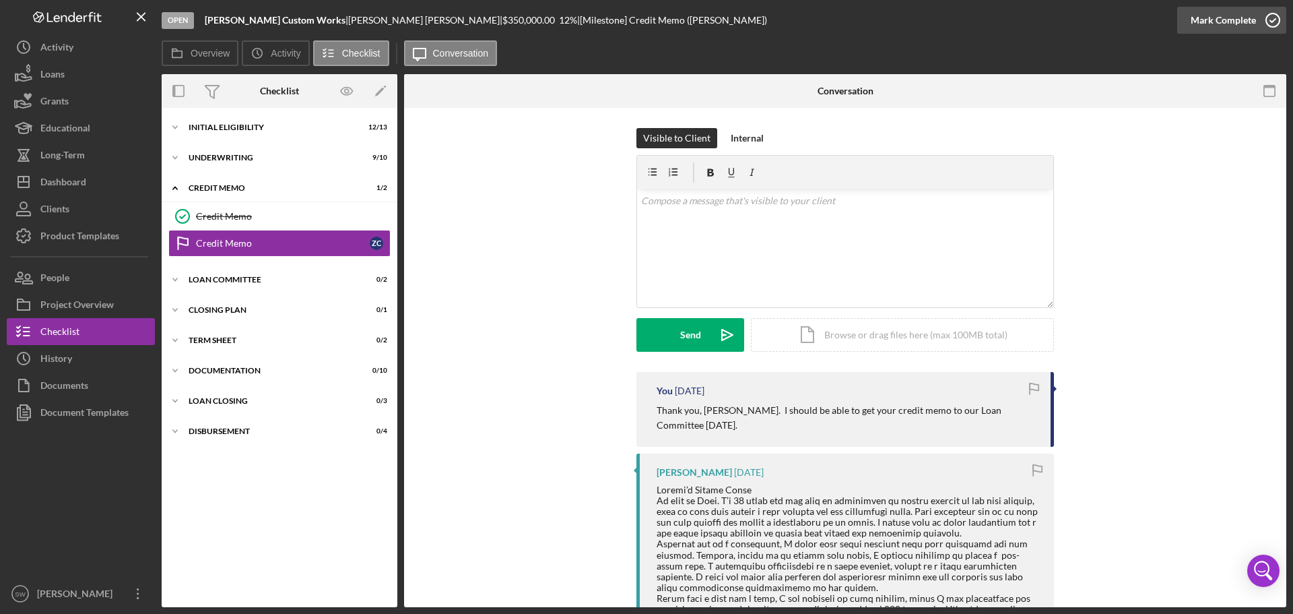
click at [1271, 20] on icon "button" at bounding box center [1273, 20] width 34 height 34
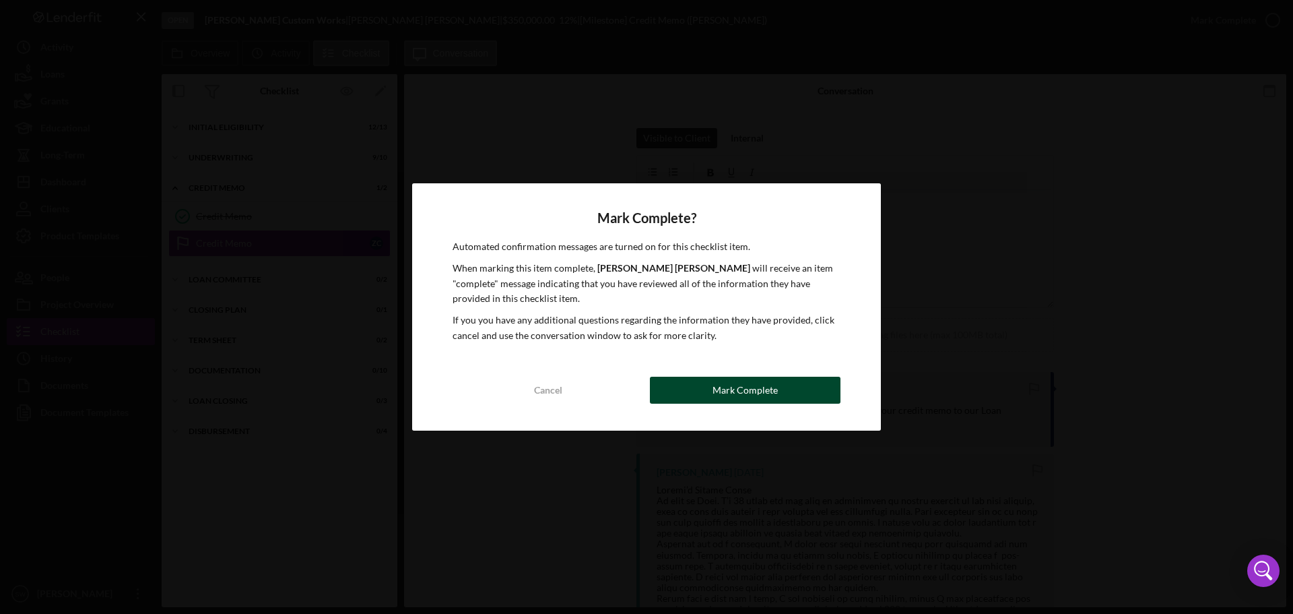
click at [723, 389] on div "Mark Complete" at bounding box center [745, 390] width 65 height 27
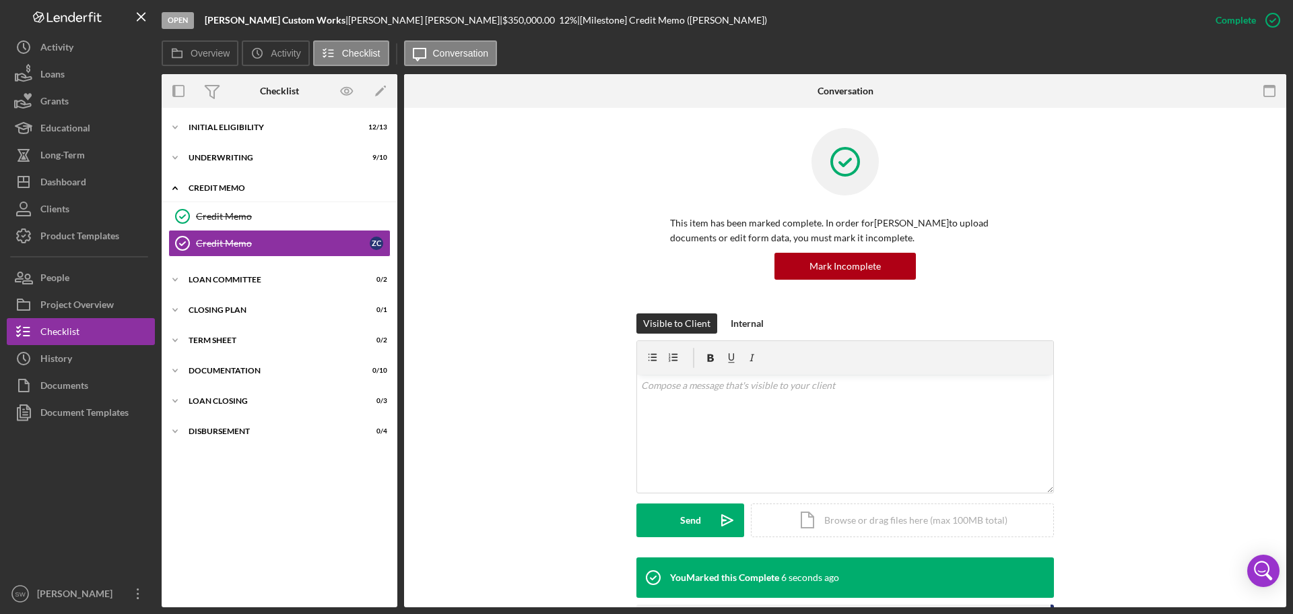
click at [176, 189] on icon "Icon/Expander" at bounding box center [175, 187] width 27 height 27
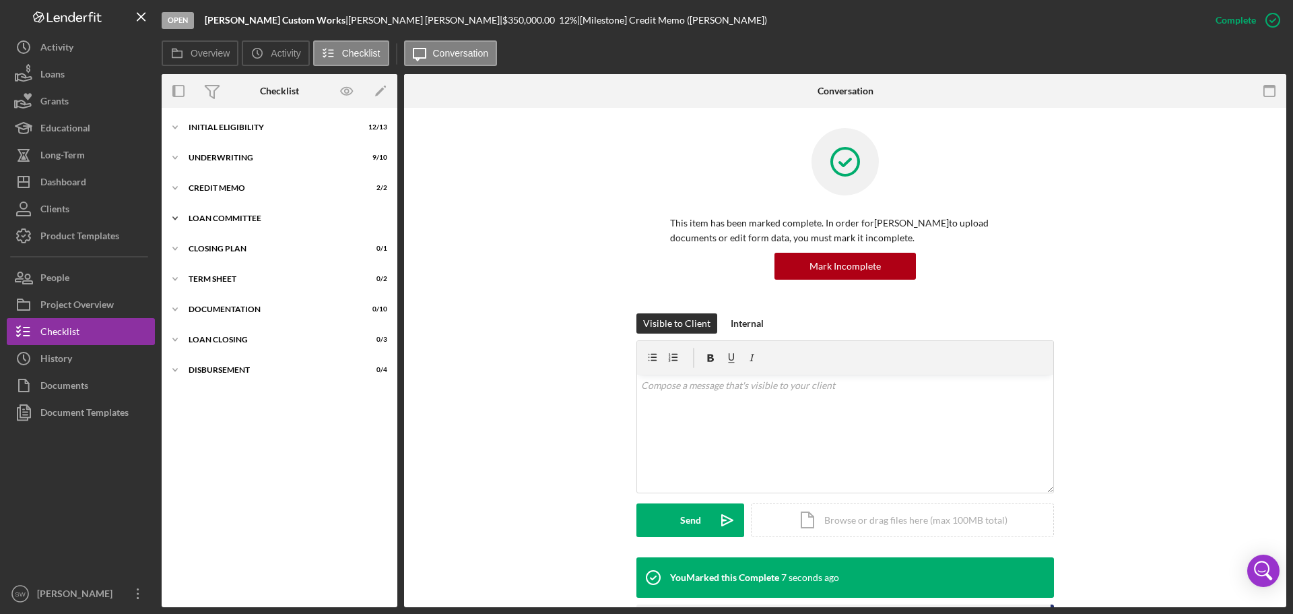
click at [174, 216] on icon "Icon/Expander" at bounding box center [175, 218] width 27 height 27
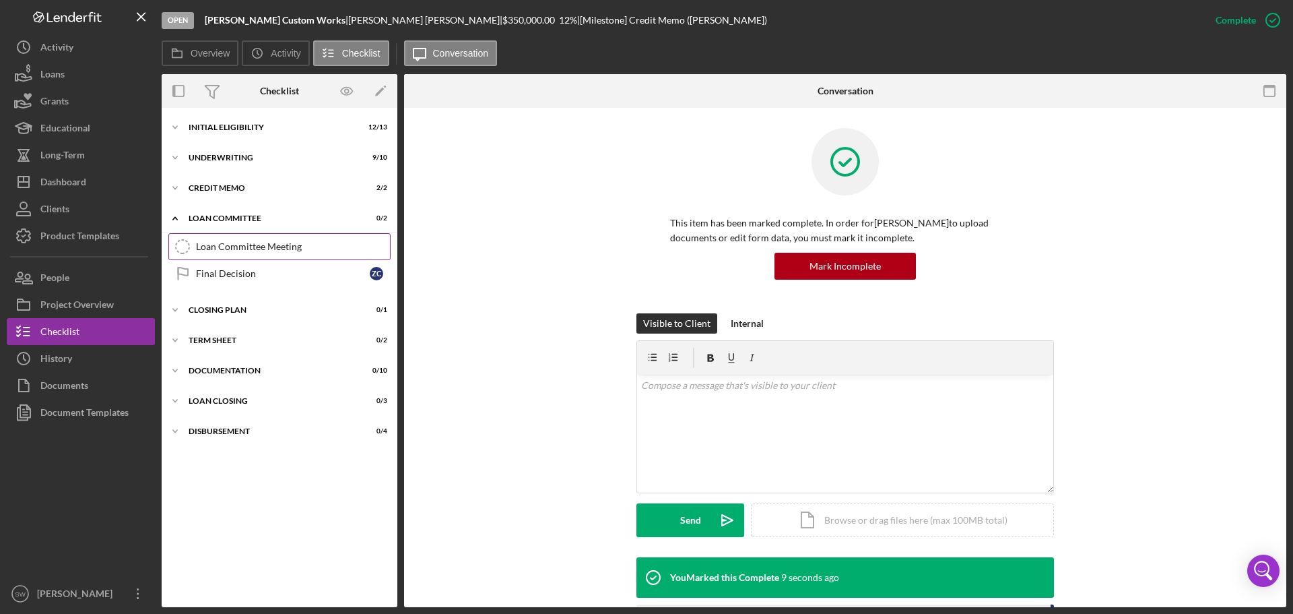
click at [214, 249] on div "Loan Committee Meeting" at bounding box center [293, 246] width 194 height 11
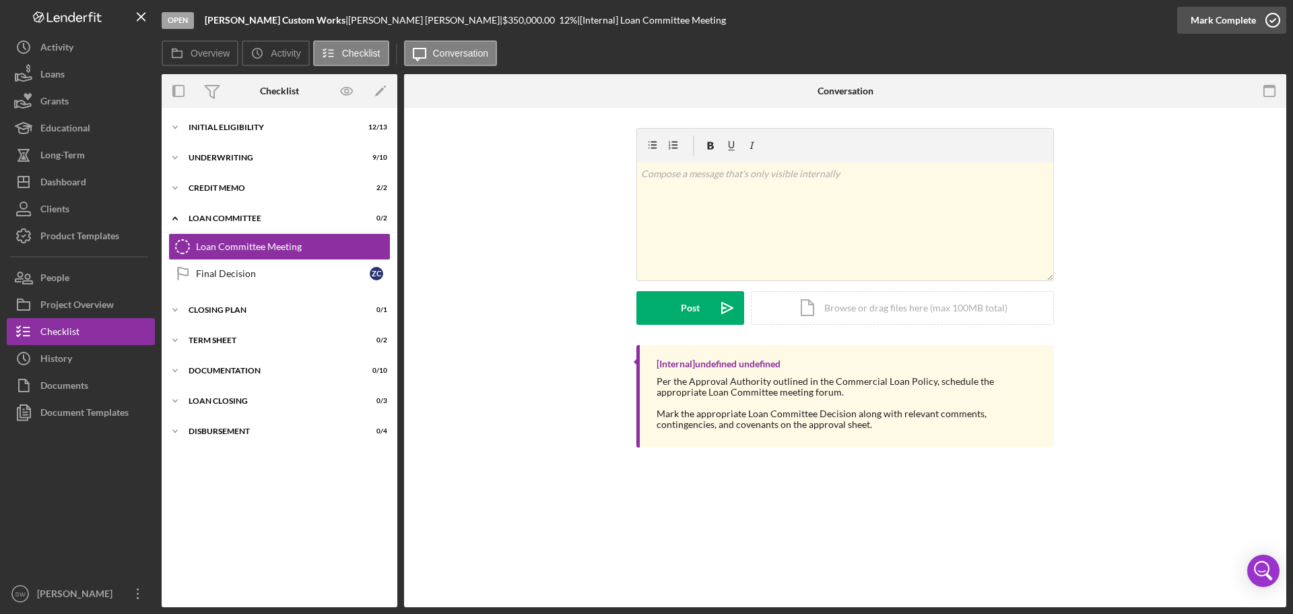
click at [1270, 20] on icon "button" at bounding box center [1273, 20] width 34 height 34
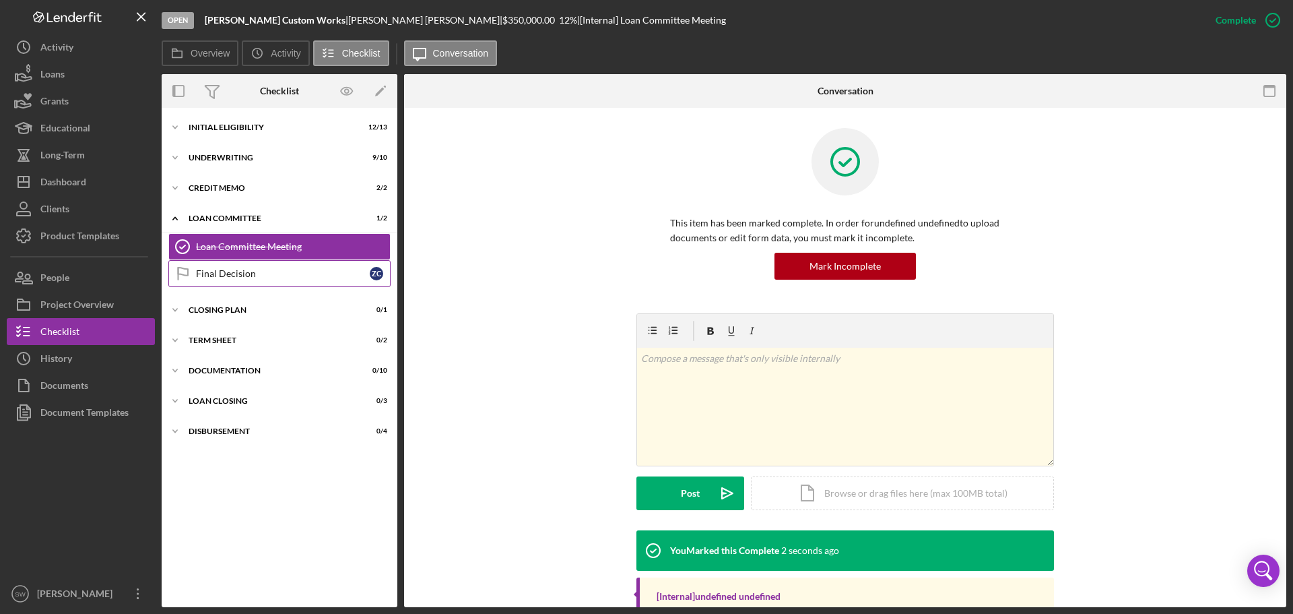
click at [217, 276] on div "Final Decision" at bounding box center [283, 273] width 174 height 11
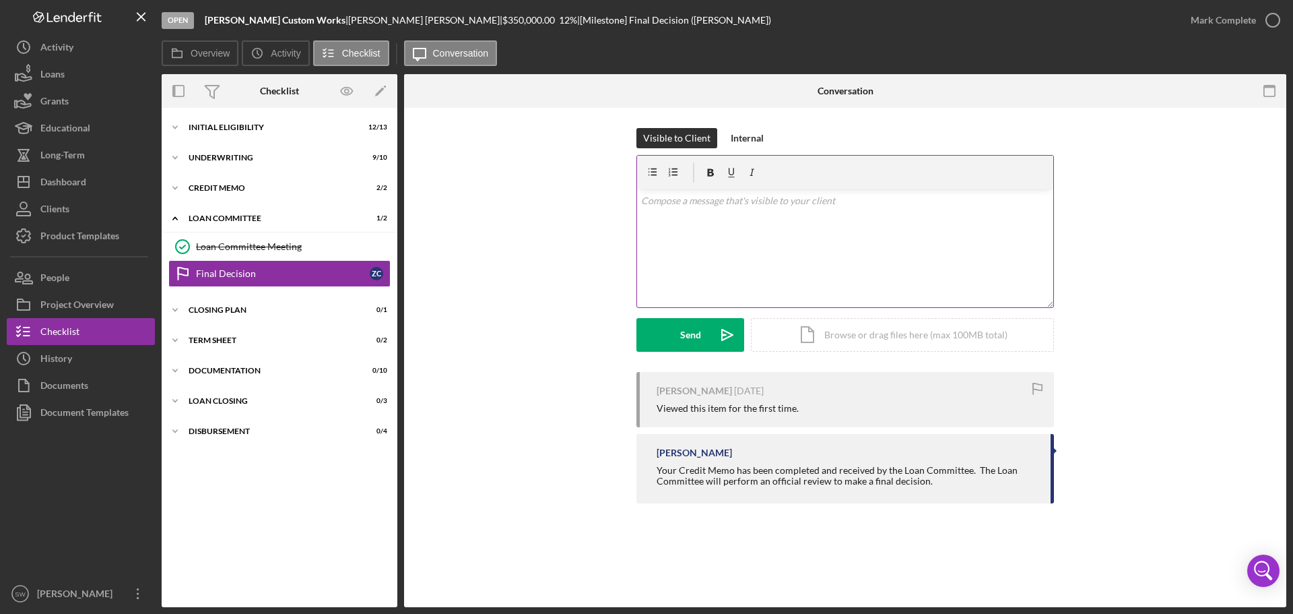
click at [680, 204] on p at bounding box center [845, 200] width 409 height 15
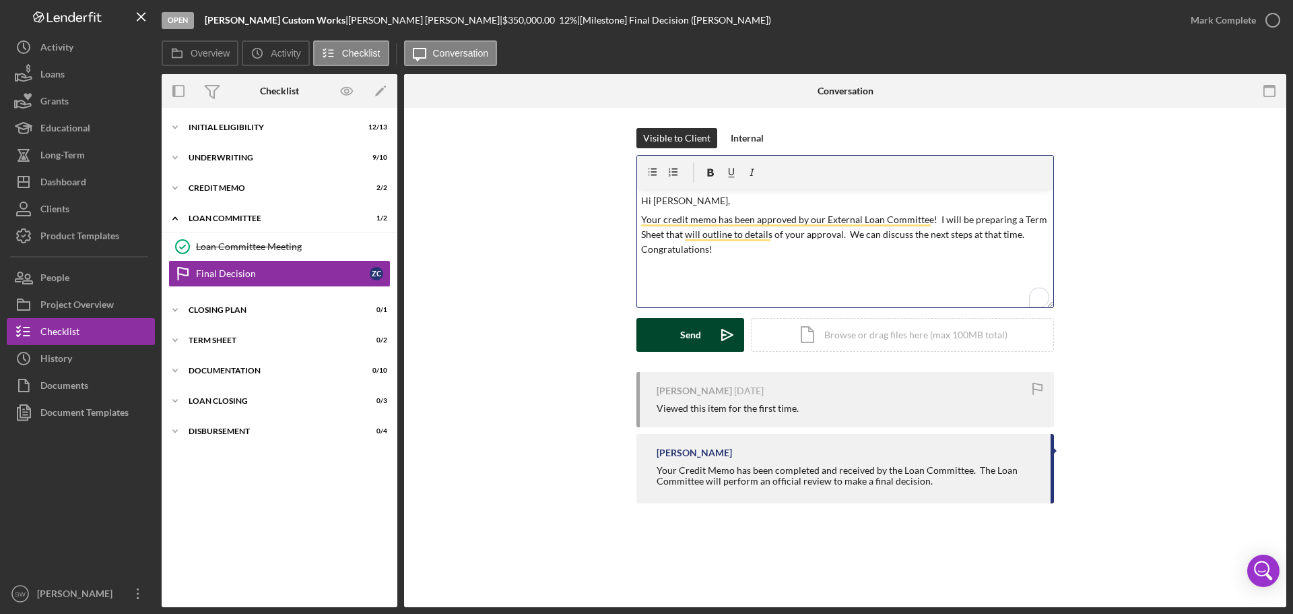
click at [689, 331] on div "Send" at bounding box center [690, 335] width 21 height 34
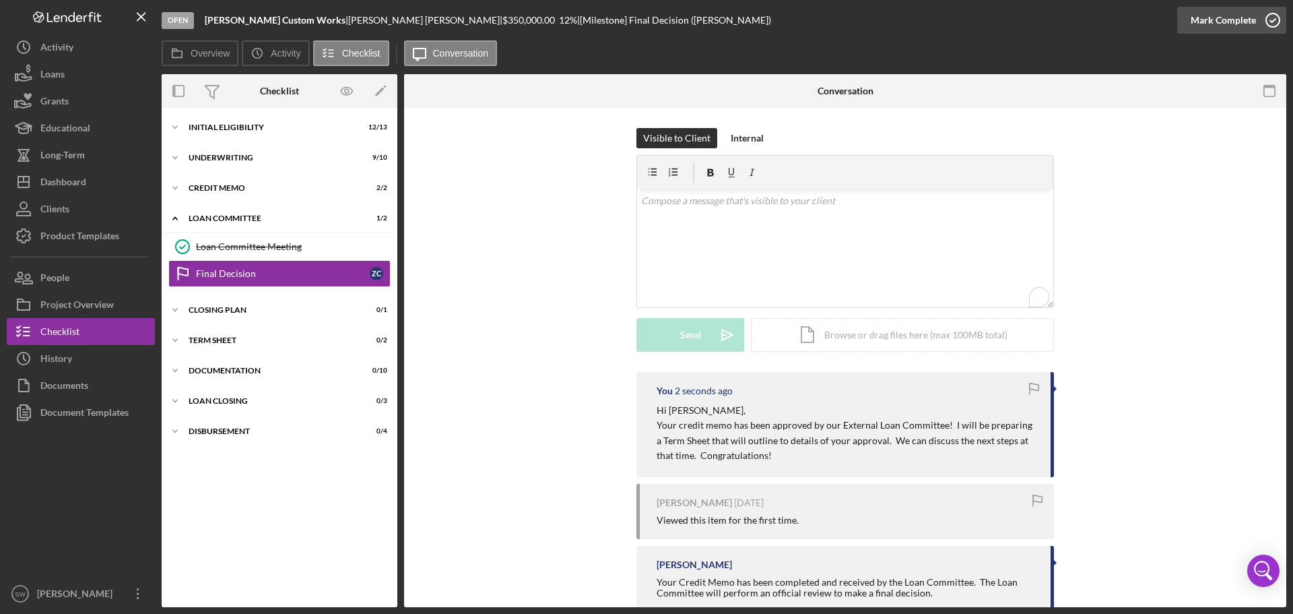
click at [1272, 20] on icon "button" at bounding box center [1273, 20] width 34 height 34
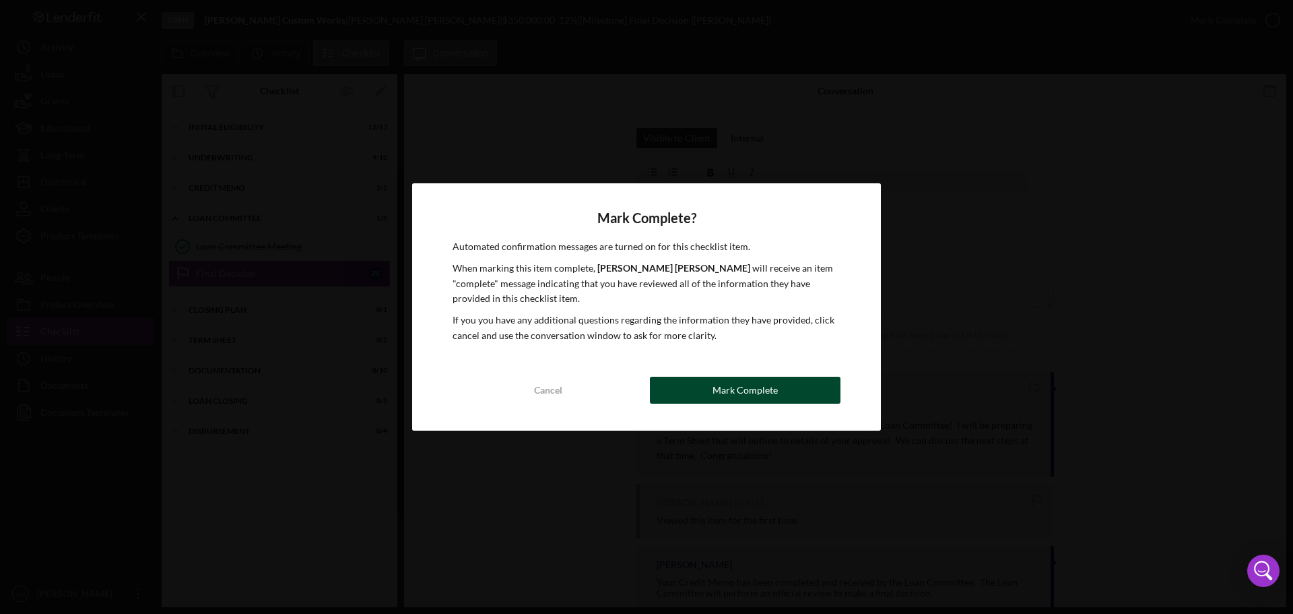
click at [746, 387] on div "Mark Complete" at bounding box center [745, 390] width 65 height 27
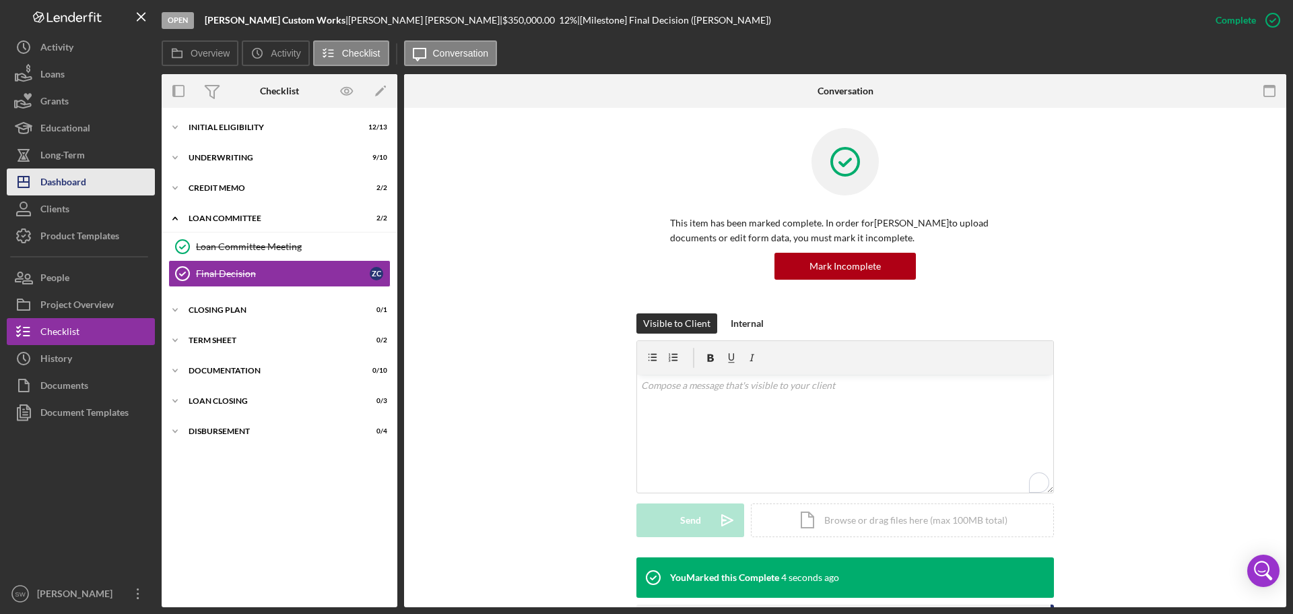
click at [55, 183] on div "Dashboard" at bounding box center [63, 183] width 46 height 30
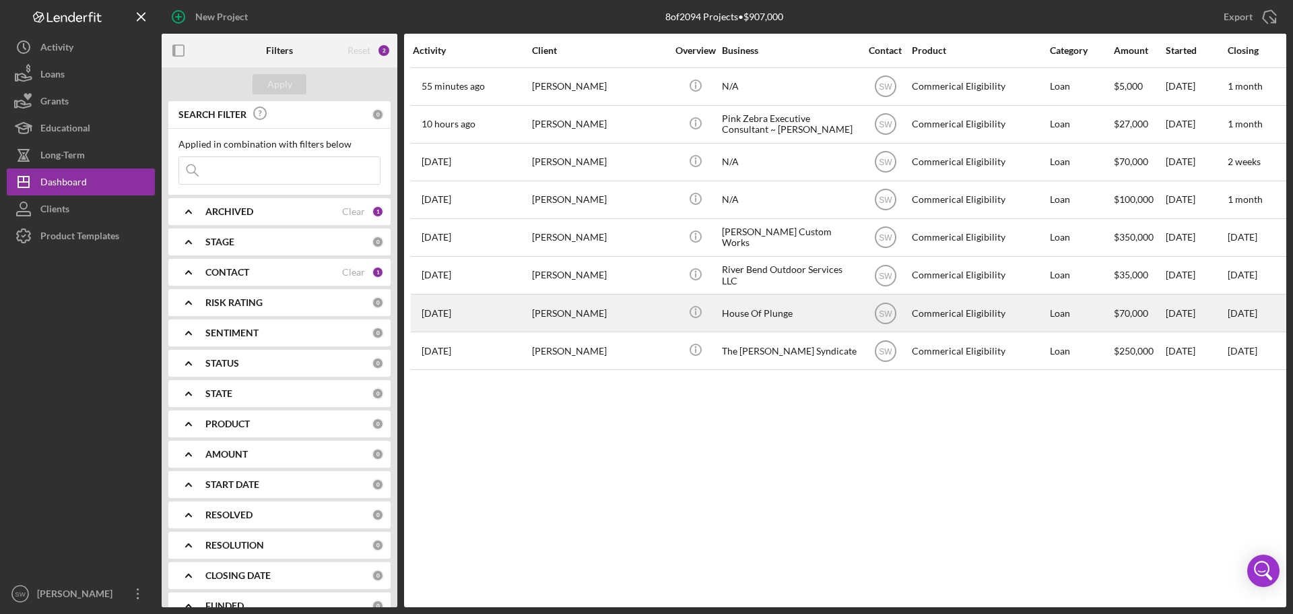
click at [560, 316] on div "[PERSON_NAME]" at bounding box center [599, 313] width 135 height 36
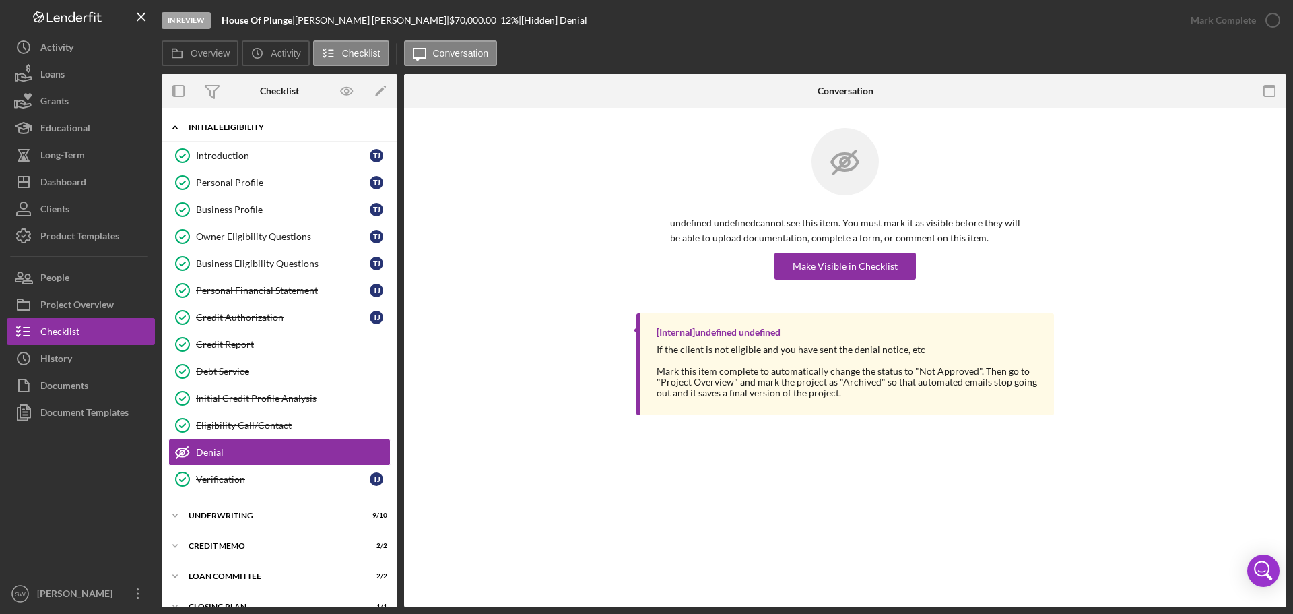
click at [179, 129] on icon "Icon/Expander" at bounding box center [175, 127] width 27 height 27
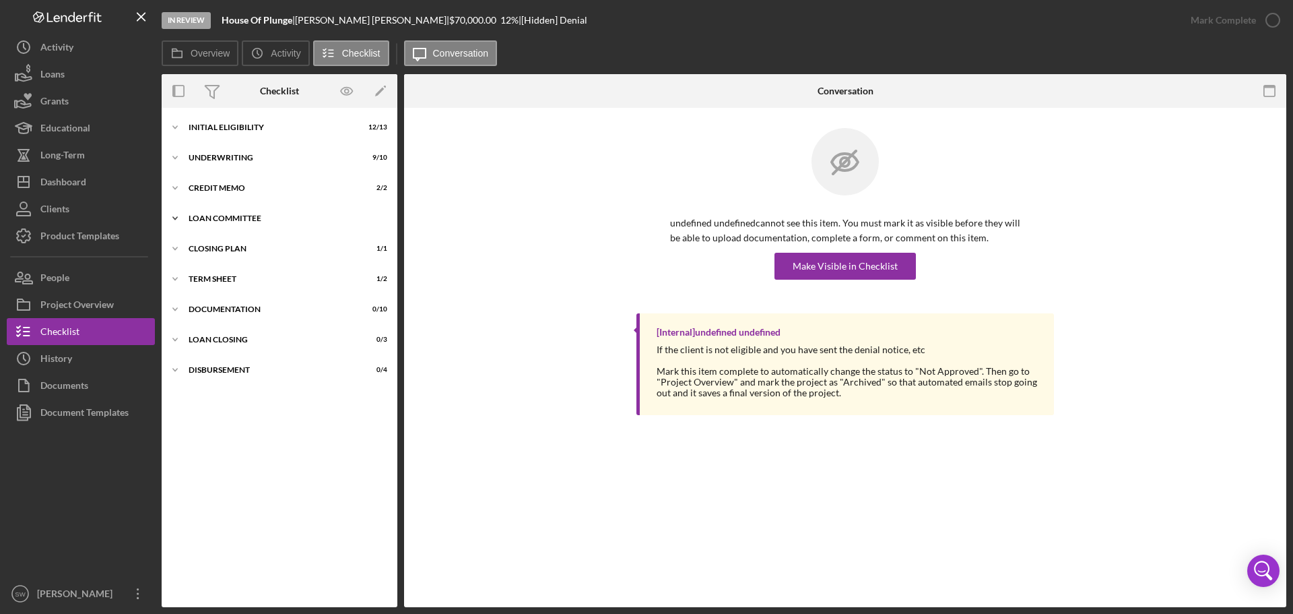
click at [176, 217] on icon "Icon/Expander" at bounding box center [175, 218] width 27 height 27
click at [174, 218] on icon "Icon/Expander" at bounding box center [175, 218] width 27 height 27
click at [179, 246] on icon "Icon/Expander" at bounding box center [175, 248] width 27 height 27
click at [49, 595] on div "[PERSON_NAME]" at bounding box center [78, 595] width 88 height 30
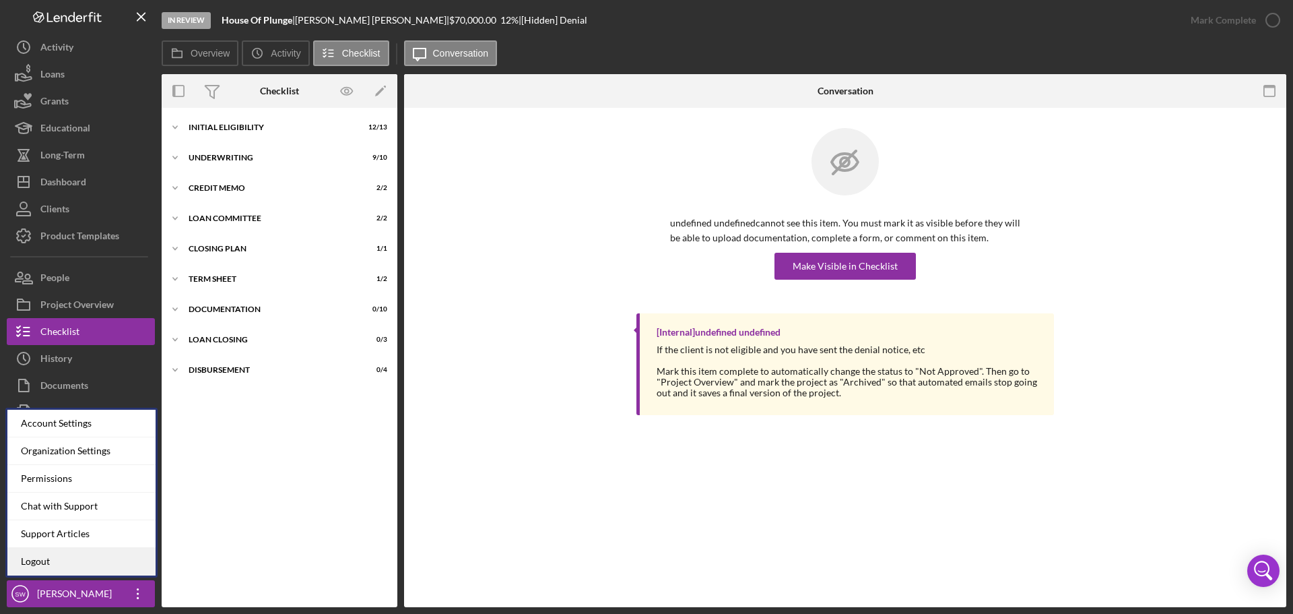
click at [40, 565] on link "Logout" at bounding box center [81, 562] width 148 height 28
